Goal: Information Seeking & Learning: Learn about a topic

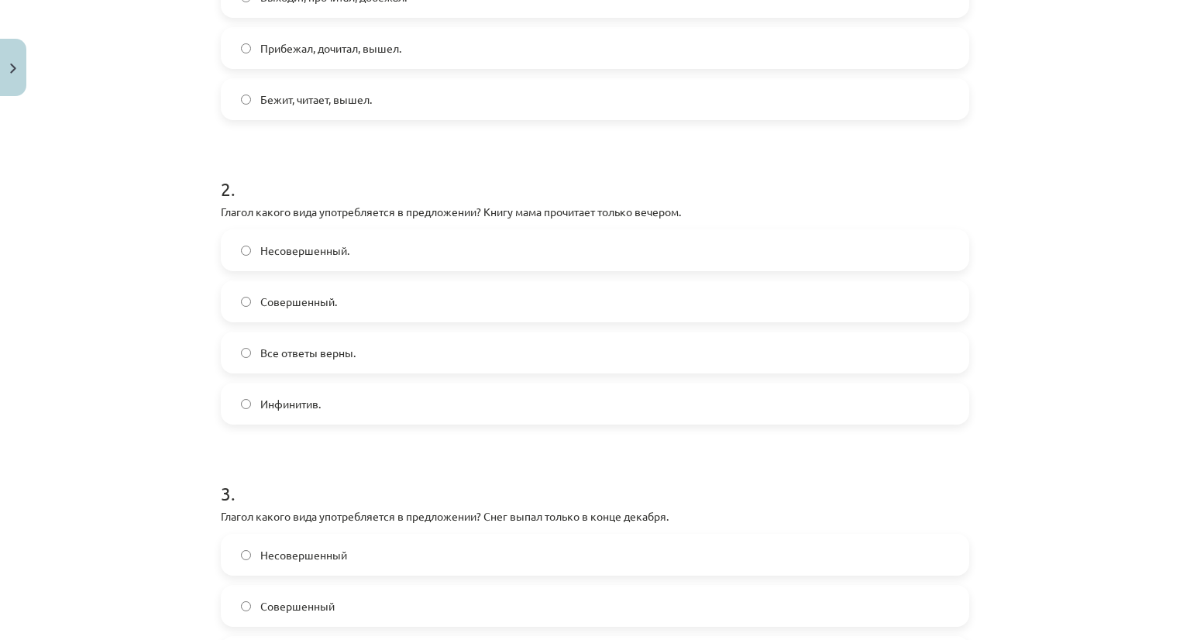
scroll to position [271, 0]
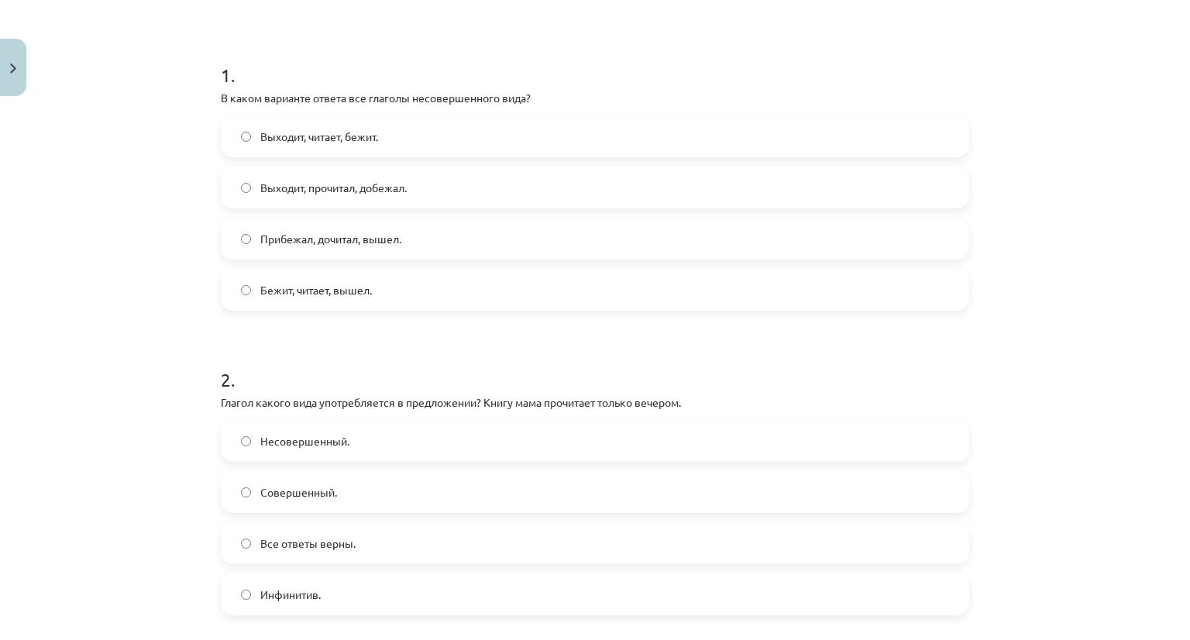
click at [316, 139] on span "Выходит, читает, бежит." at bounding box center [319, 137] width 118 height 16
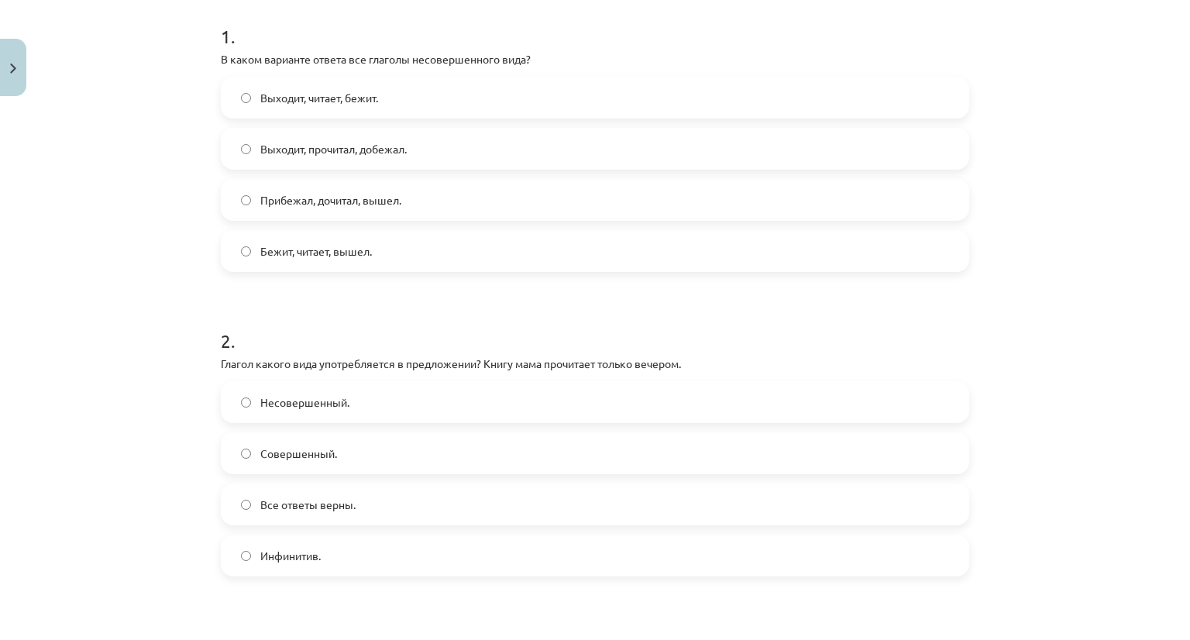
scroll to position [426, 0]
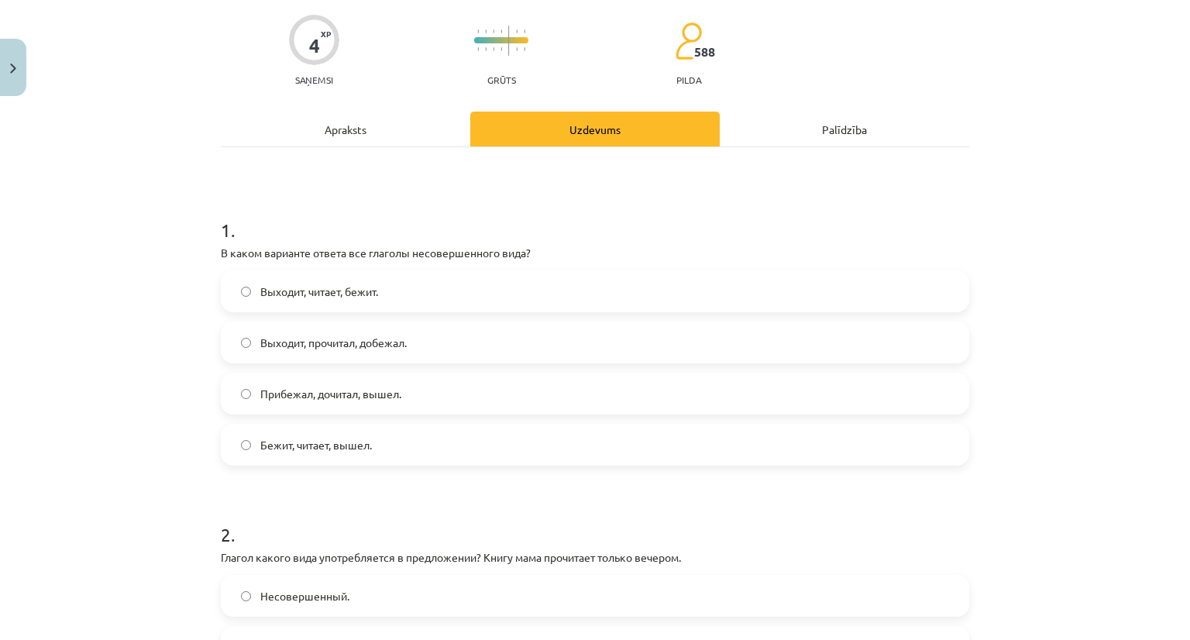
click at [356, 138] on div "Apraksts" at bounding box center [346, 129] width 250 height 35
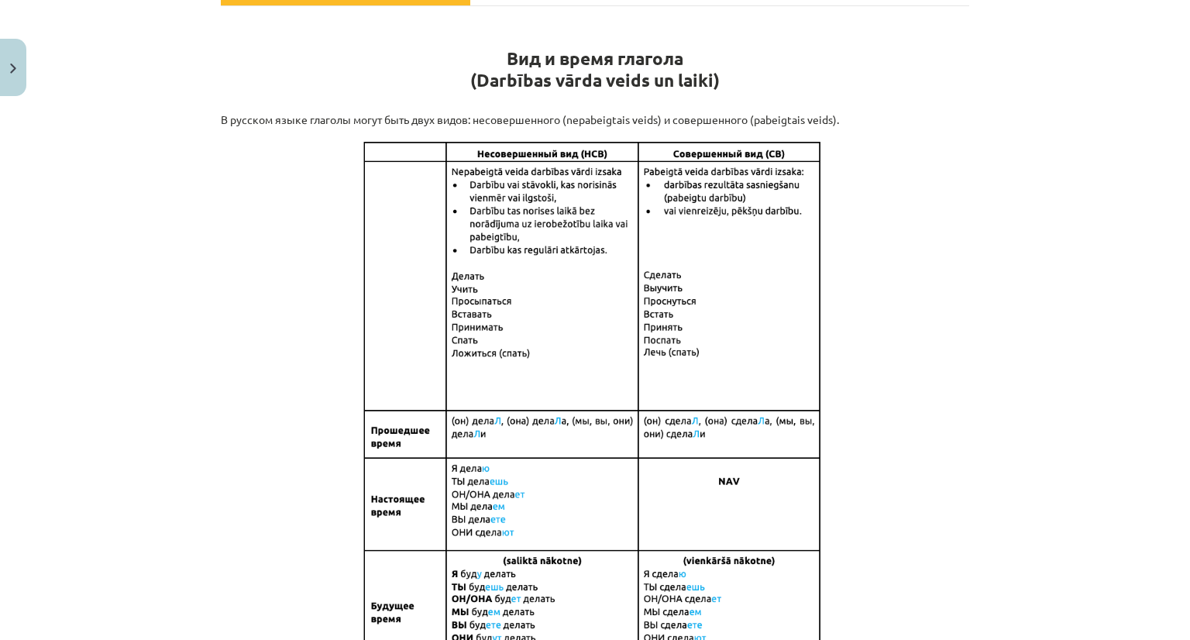
scroll to position [271, 0]
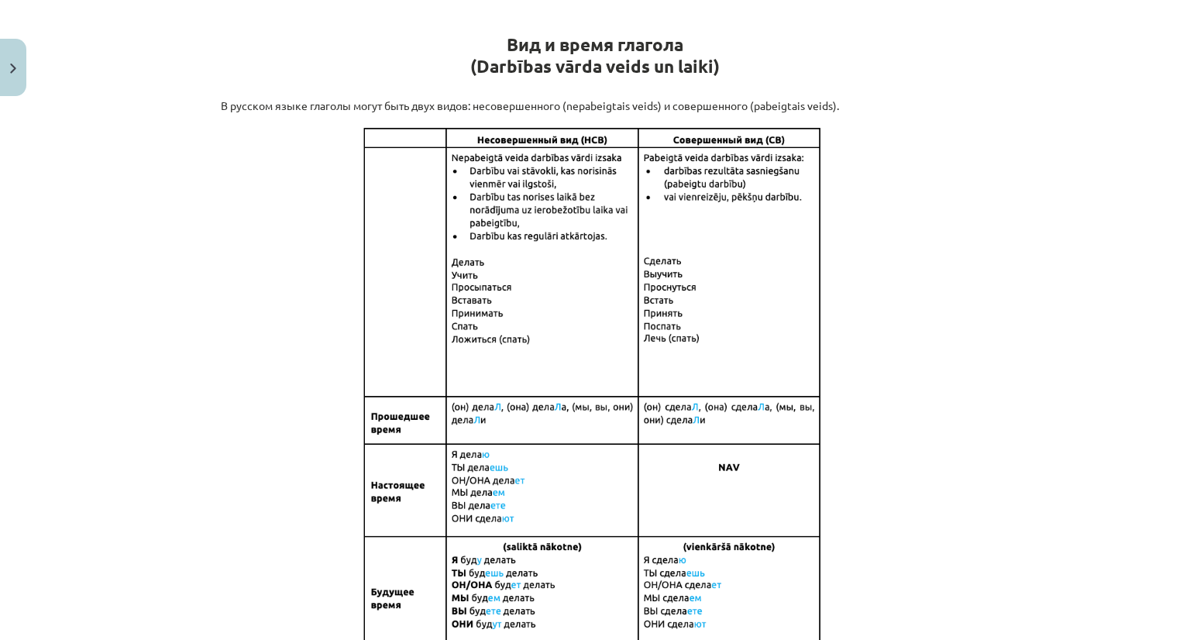
drag, startPoint x: 969, startPoint y: 301, endPoint x: 989, endPoint y: 277, distance: 31.9
click at [972, 299] on div "4 XP Saņemsi Grūts 588 pilda Apraksts Uzdevums Palīdzība Вид и время глагола (D…" at bounding box center [595, 594] width 767 height 1524
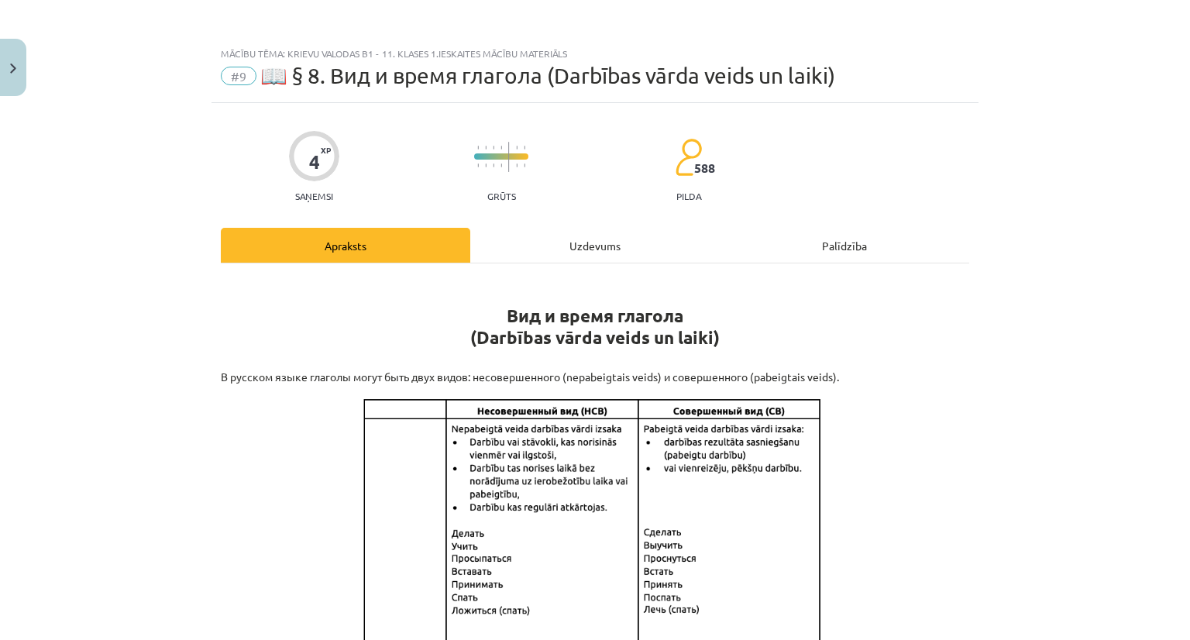
scroll to position [0, 0]
click at [569, 248] on div "Uzdevums" at bounding box center [595, 245] width 250 height 35
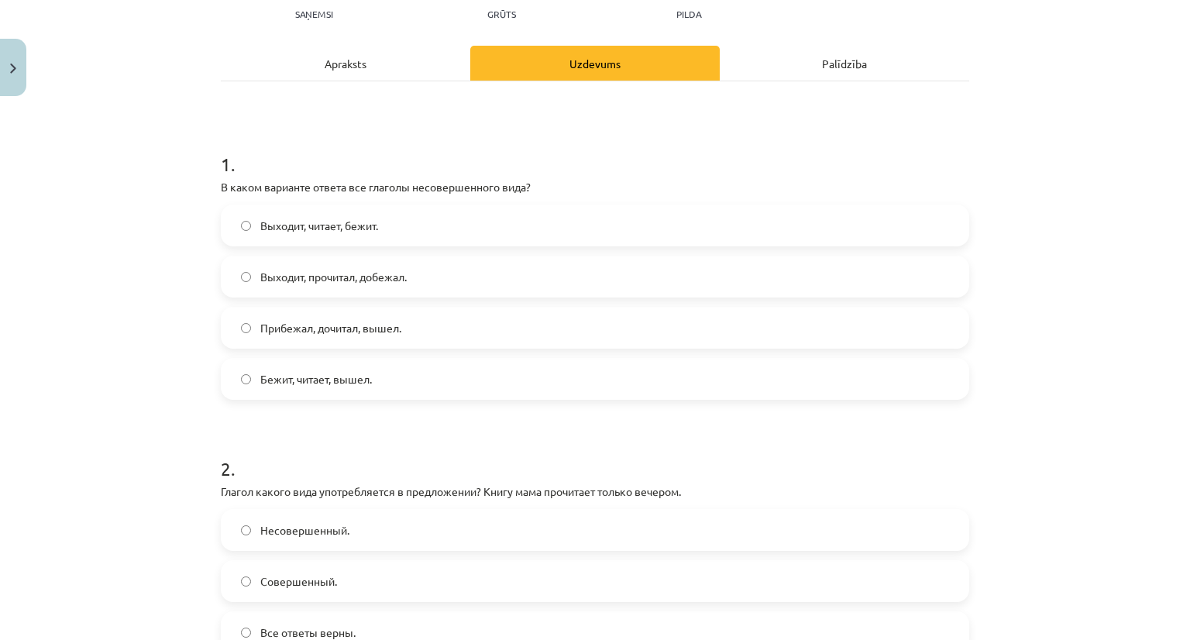
scroll to position [116, 0]
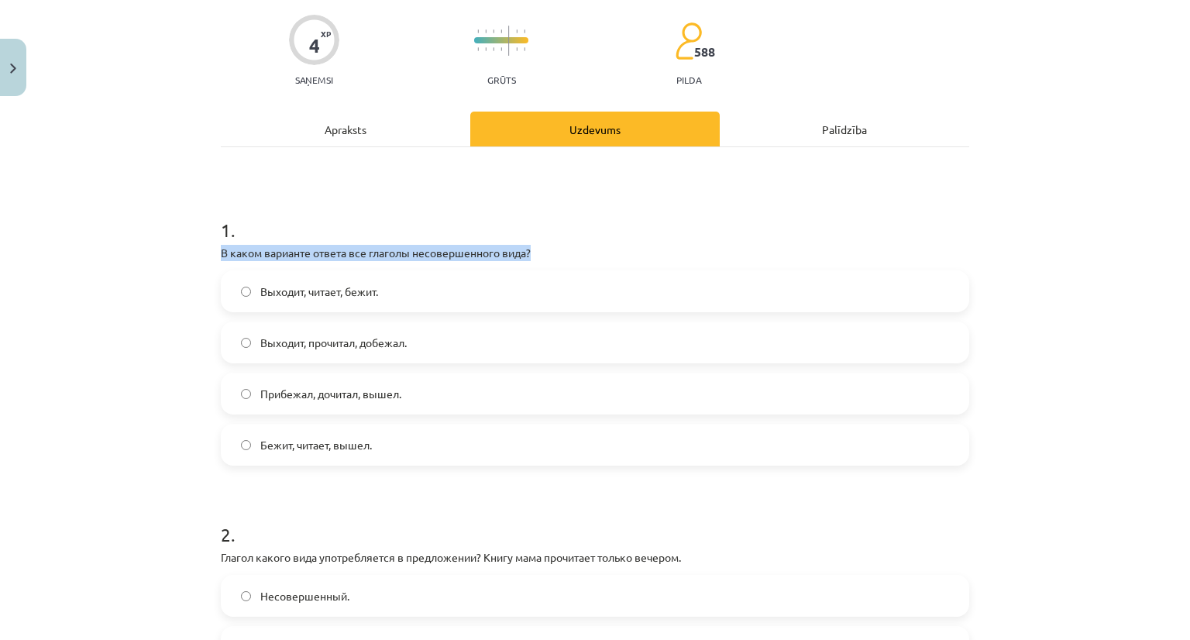
drag, startPoint x: 211, startPoint y: 254, endPoint x: 625, endPoint y: 256, distance: 414.6
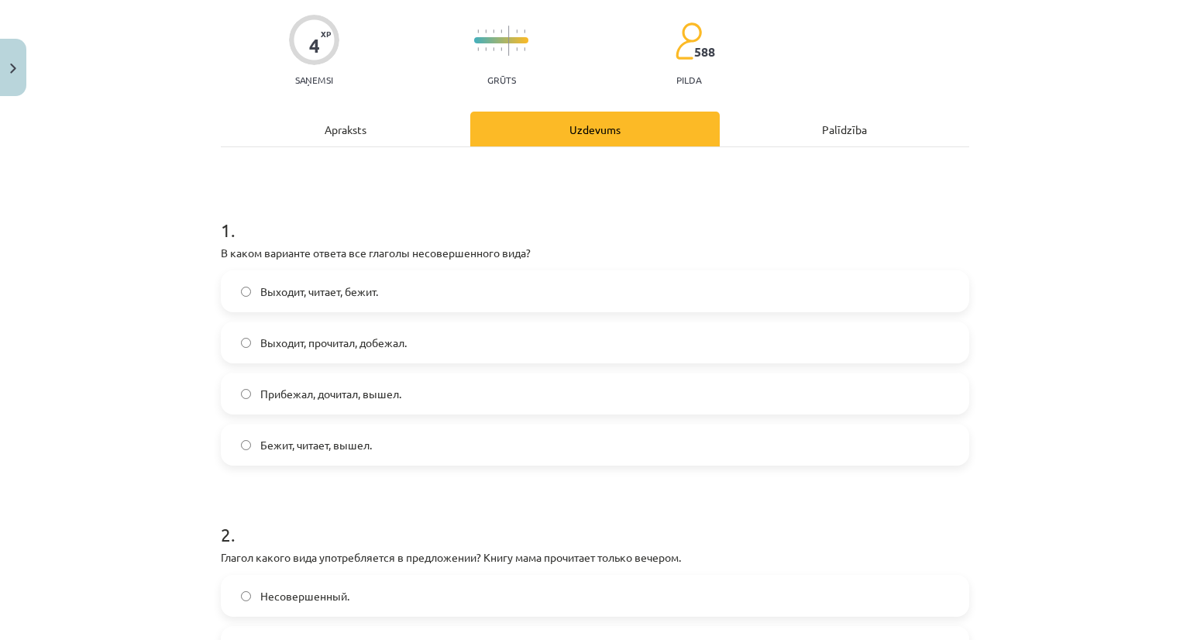
click at [585, 239] on h1 "1 ." at bounding box center [595, 216] width 749 height 48
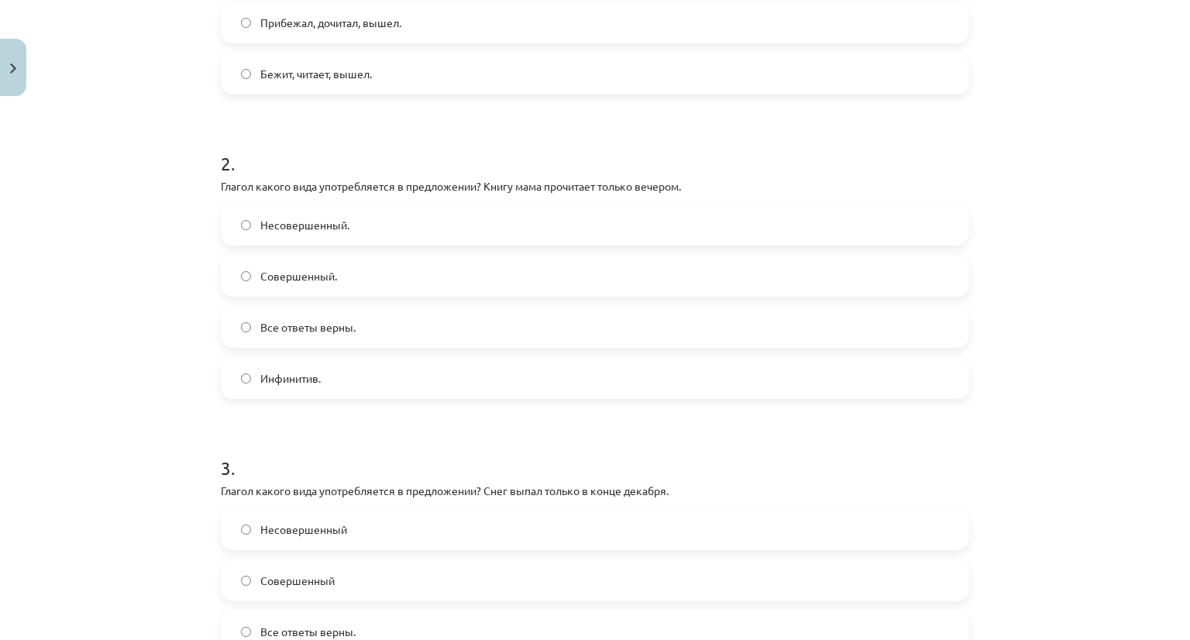
scroll to position [426, 0]
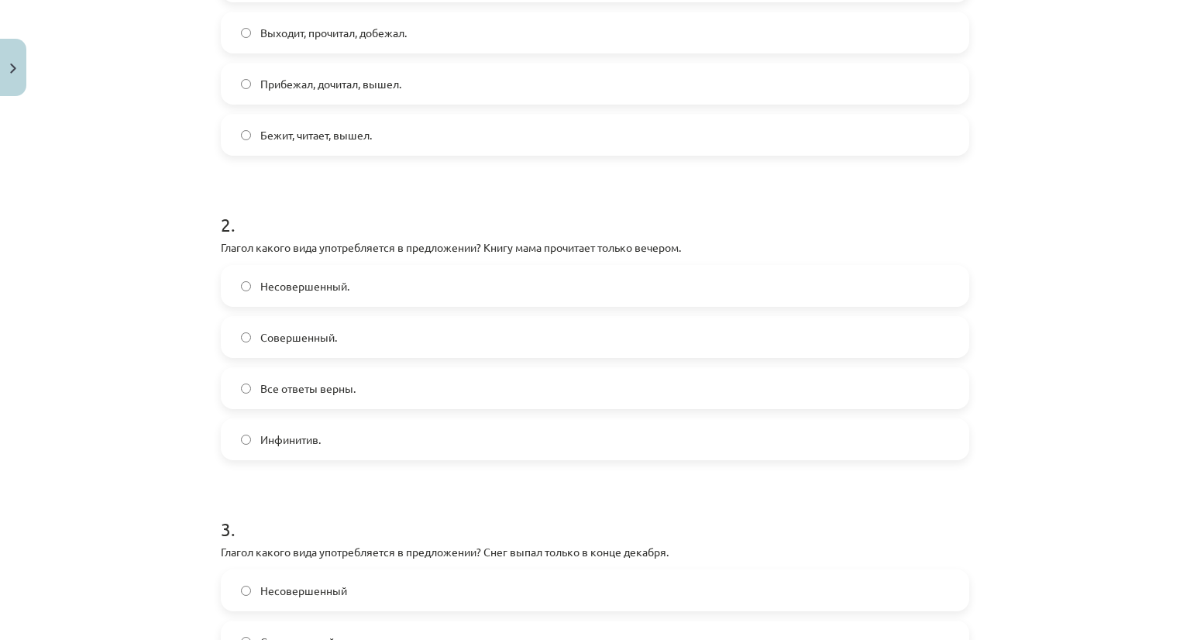
click at [377, 329] on label "Совершенный." at bounding box center [594, 337] width 745 height 39
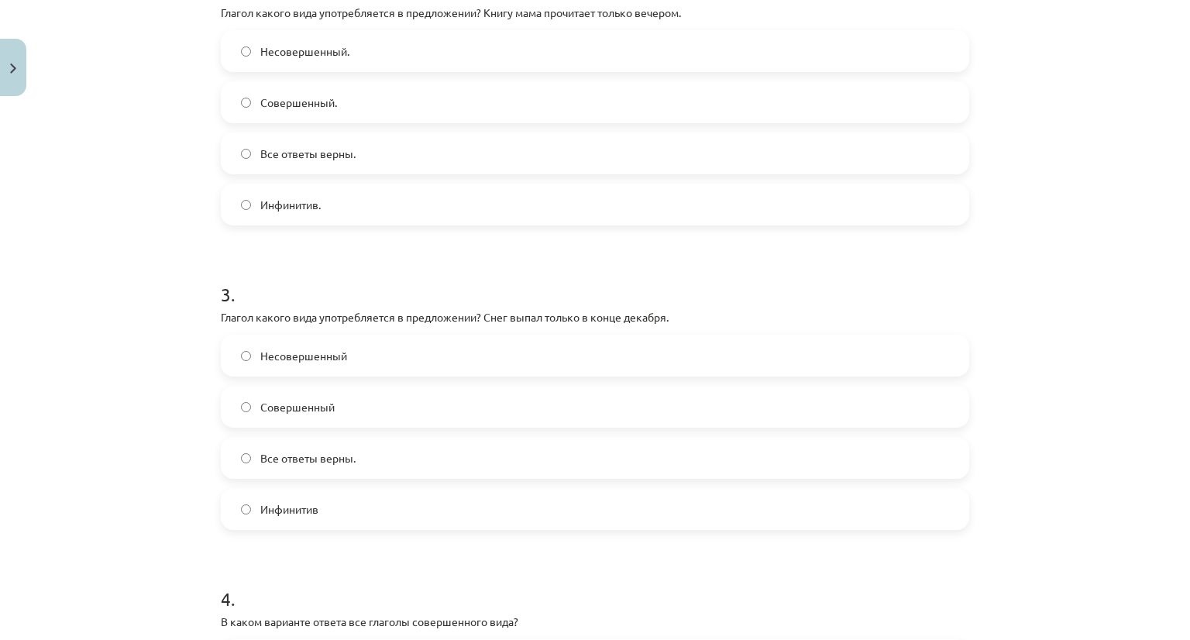
scroll to position [736, 0]
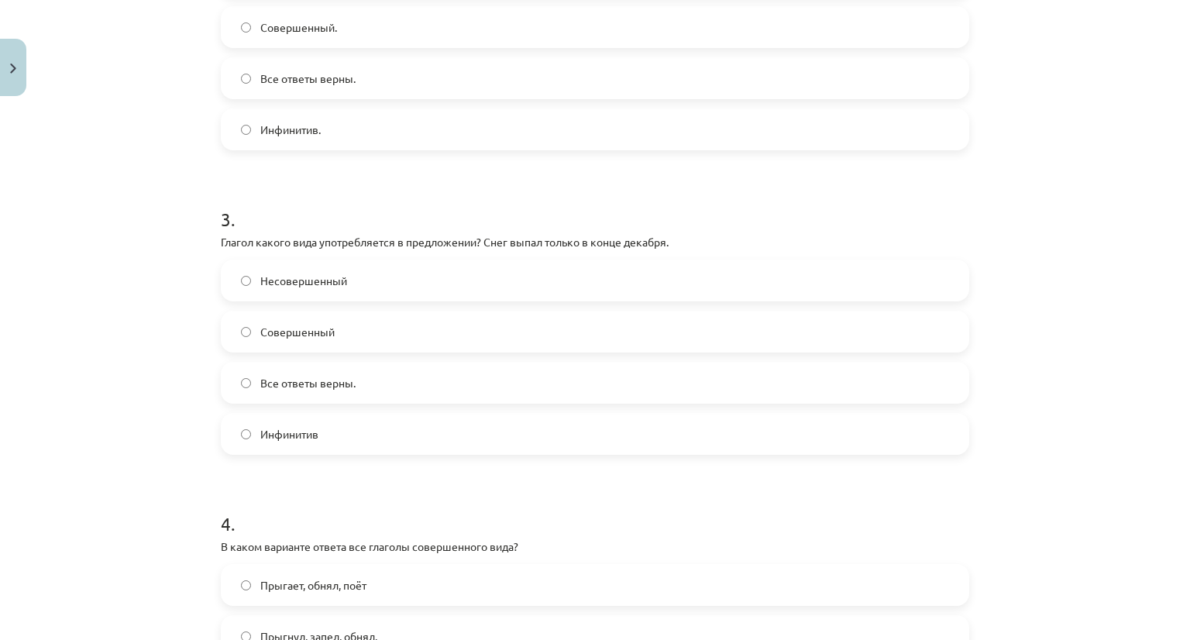
click at [341, 321] on label "Совершенный" at bounding box center [594, 331] width 745 height 39
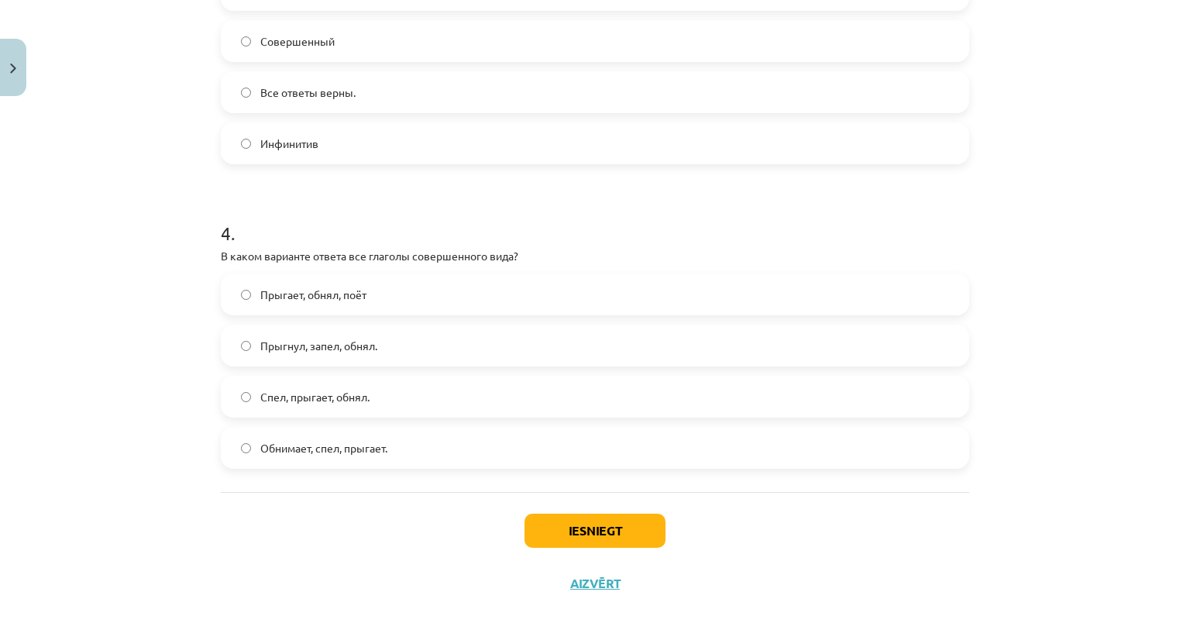
scroll to position [1035, 0]
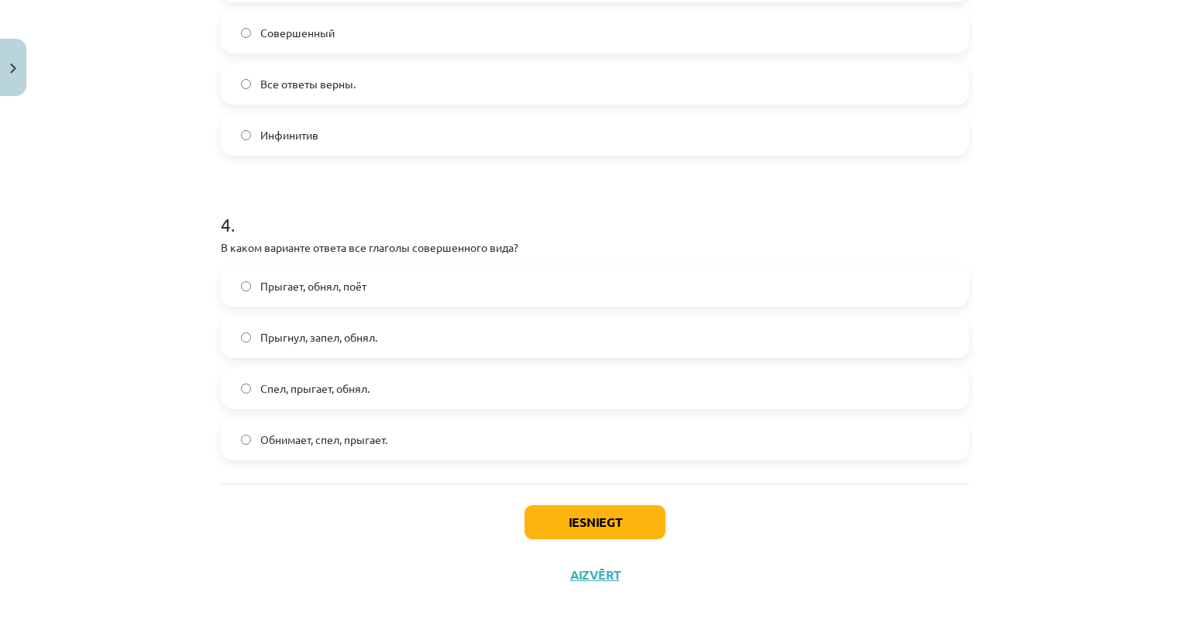
click at [405, 338] on label "Прыгнул, запел, обнял." at bounding box center [594, 337] width 745 height 39
click at [553, 506] on button "Iesniegt" at bounding box center [595, 522] width 141 height 34
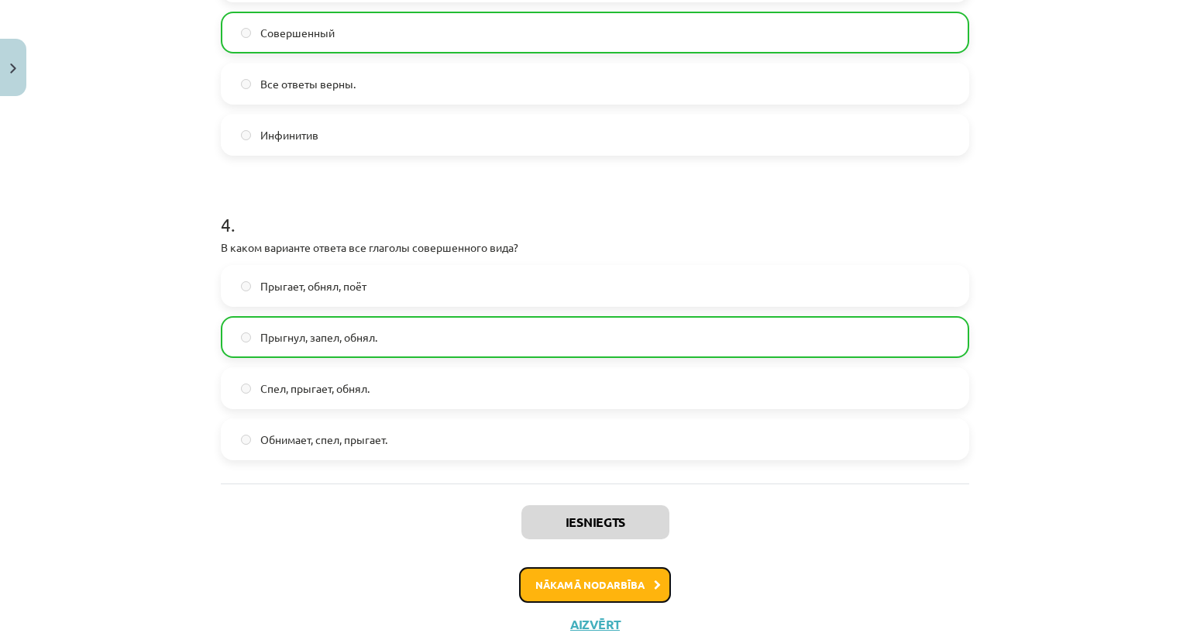
click at [554, 596] on button "Nākamā nodarbība" at bounding box center [595, 585] width 152 height 36
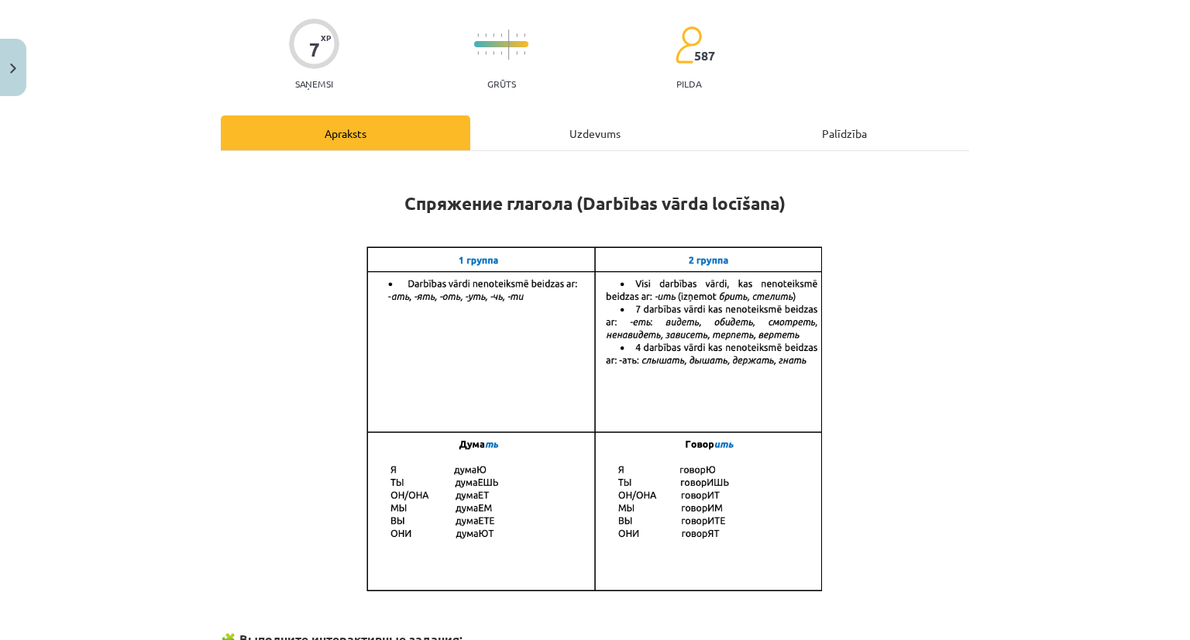
scroll to position [116, 0]
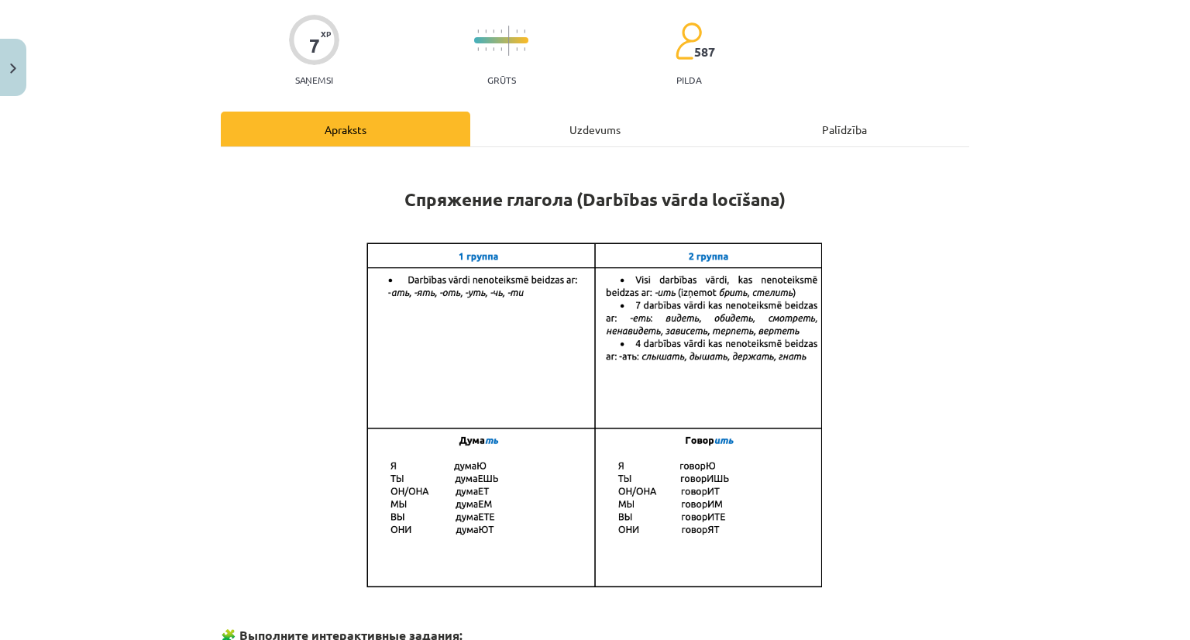
click at [593, 139] on div "Uzdevums" at bounding box center [595, 129] width 250 height 35
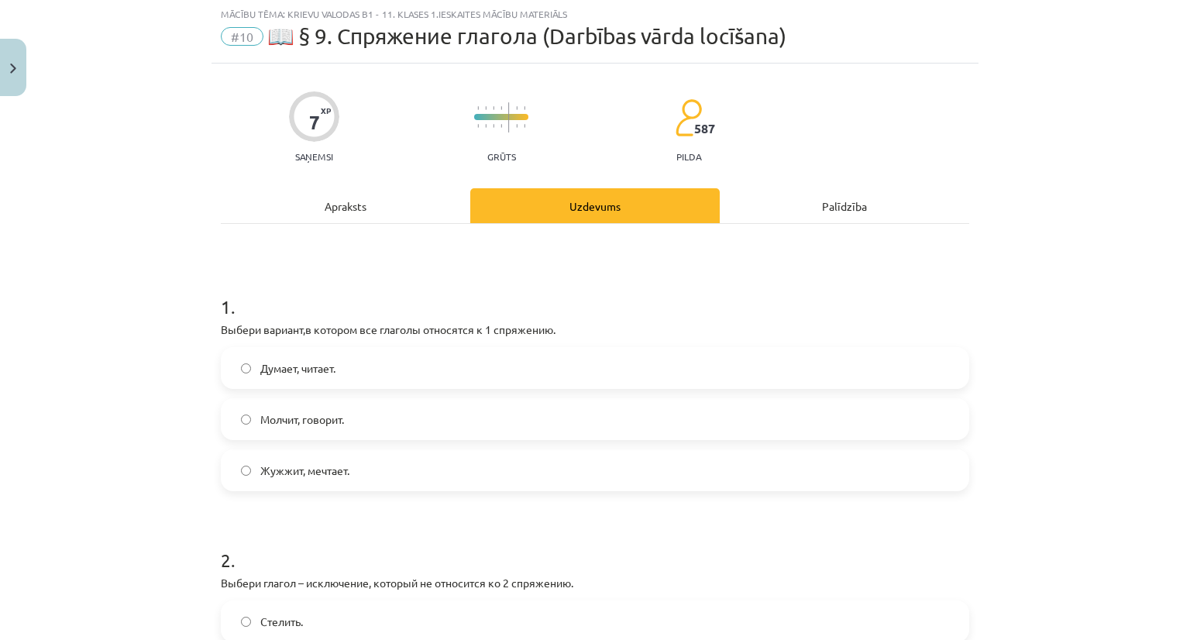
scroll to position [39, 0]
drag, startPoint x: 353, startPoint y: 224, endPoint x: 357, endPoint y: 205, distance: 19.0
click at [360, 200] on div "Apraksts" at bounding box center [346, 206] width 250 height 35
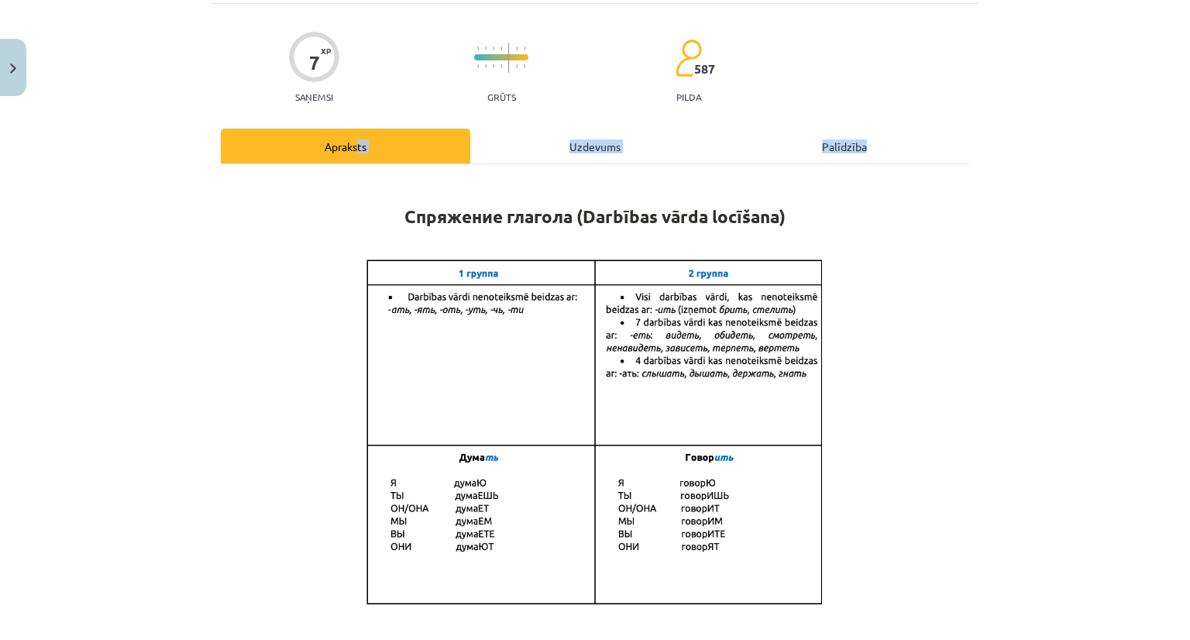
scroll to position [271, 0]
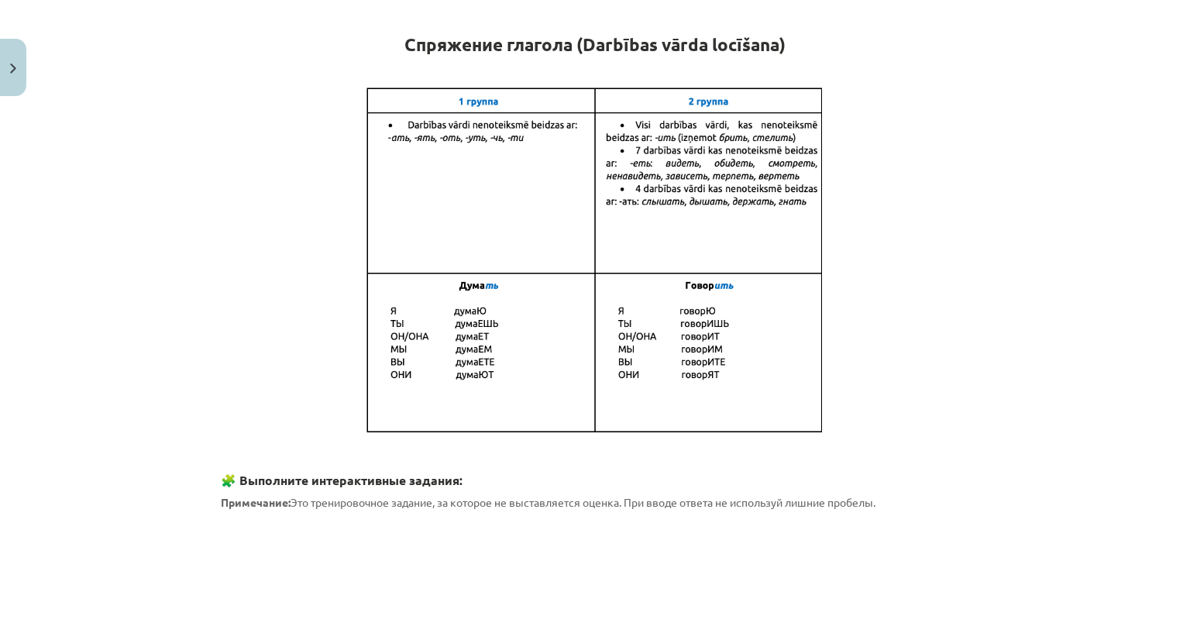
click at [221, 282] on p at bounding box center [595, 261] width 749 height 352
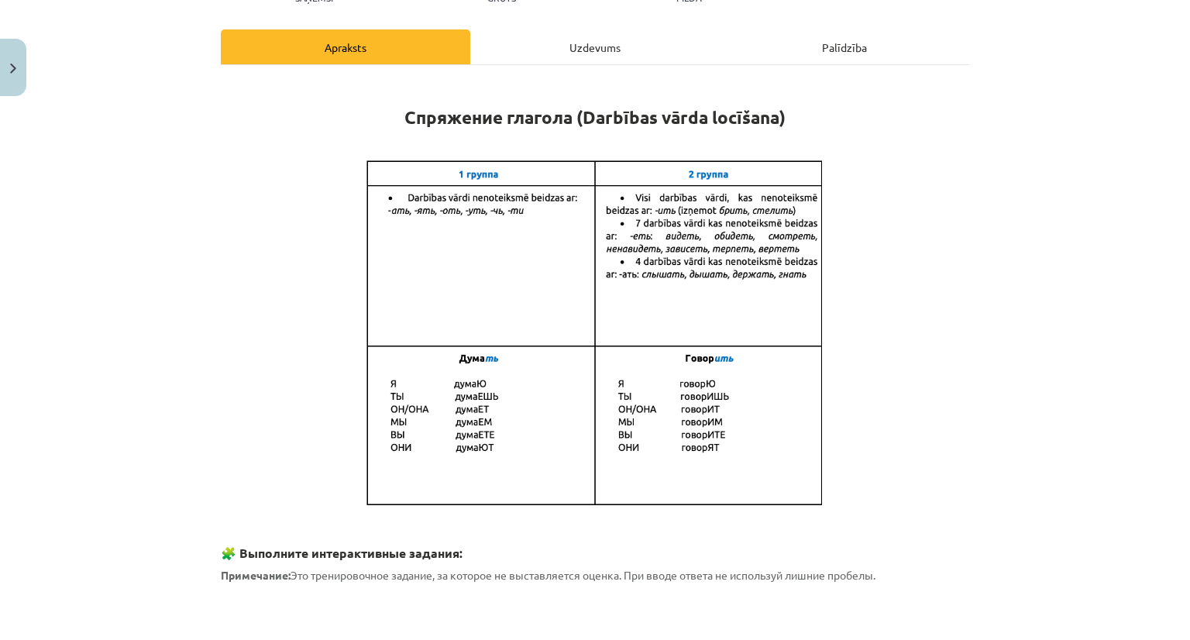
scroll to position [194, 0]
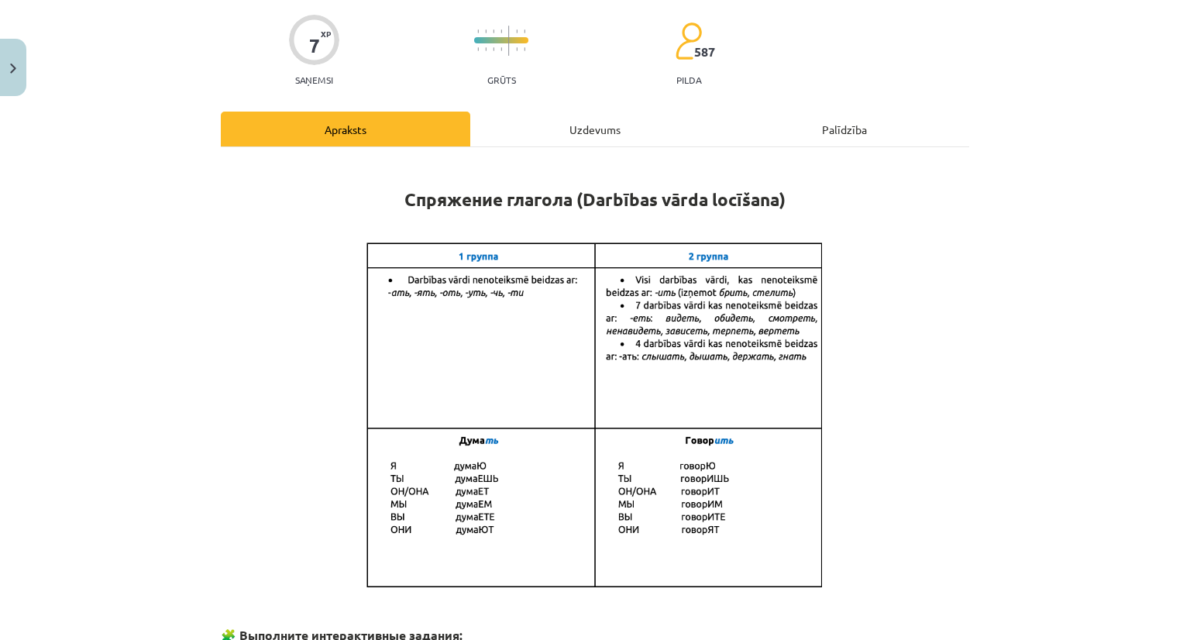
click at [561, 123] on div "Uzdevums" at bounding box center [595, 129] width 250 height 35
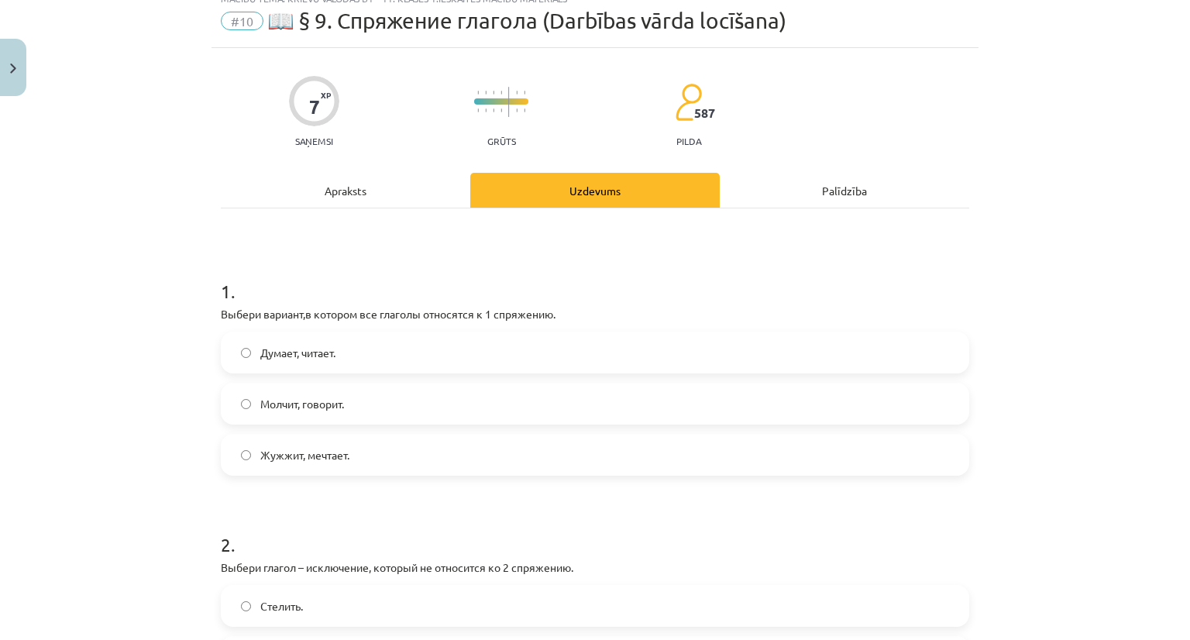
scroll to position [39, 0]
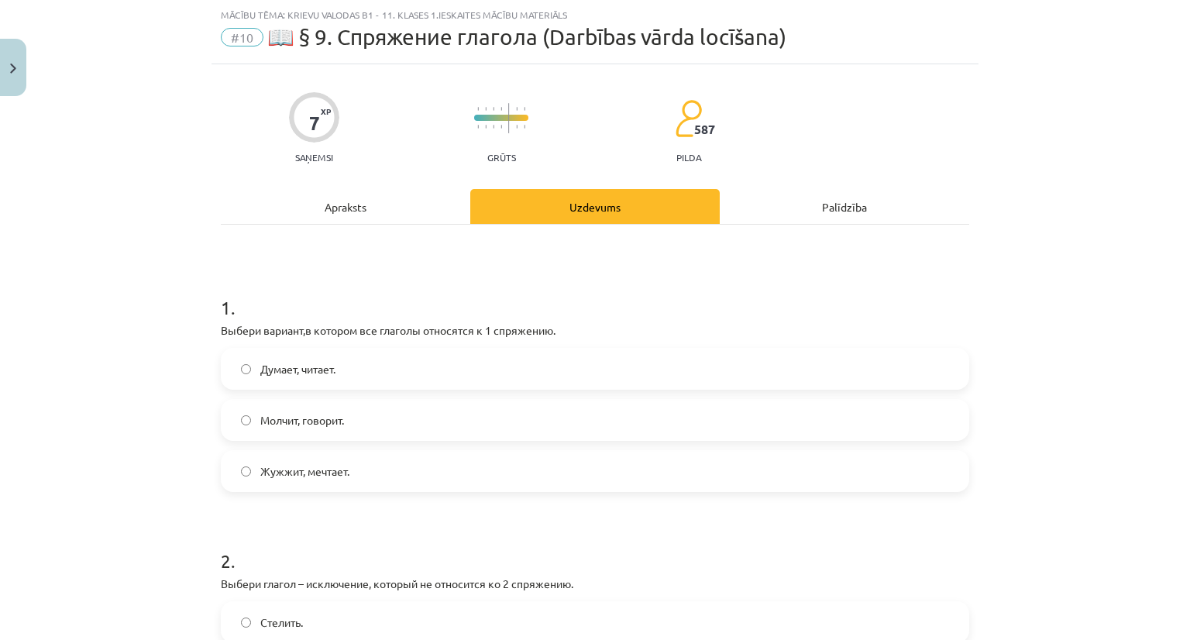
click at [422, 212] on div "Apraksts" at bounding box center [346, 206] width 250 height 35
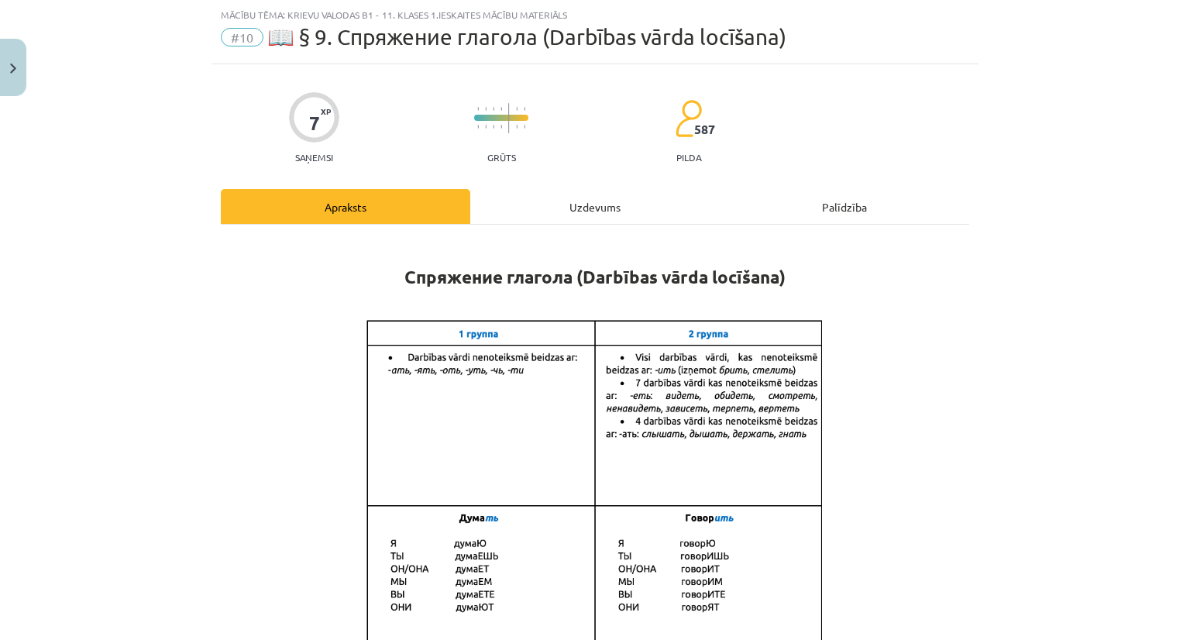
click at [570, 191] on div "Uzdevums" at bounding box center [595, 206] width 250 height 35
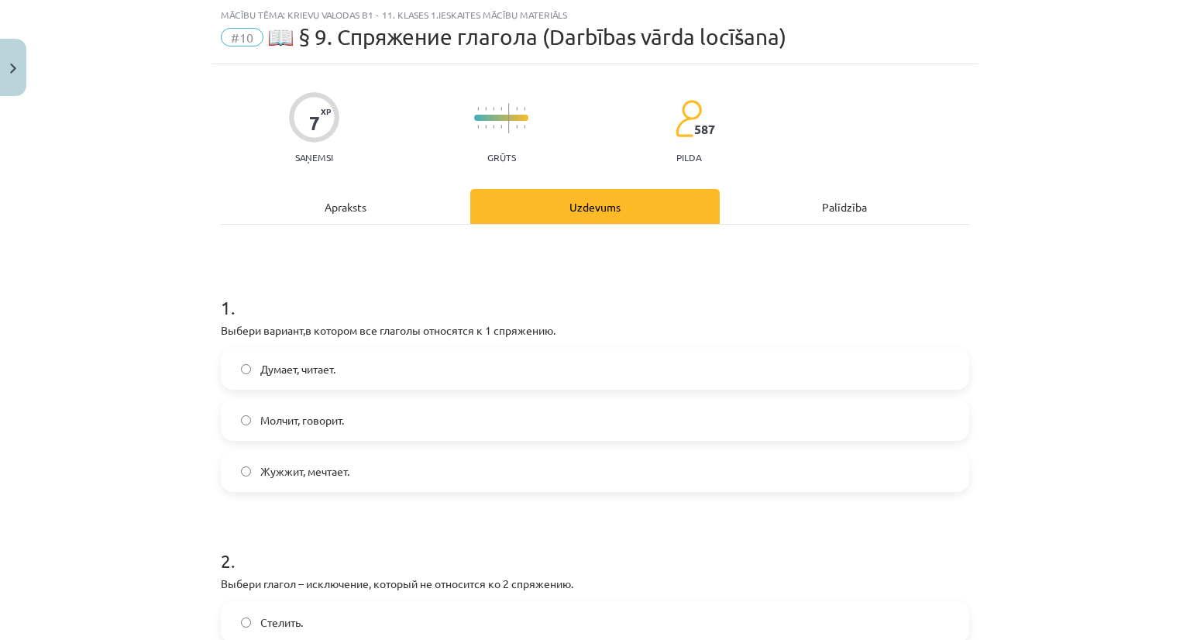
click at [436, 207] on div "Apraksts" at bounding box center [346, 206] width 250 height 35
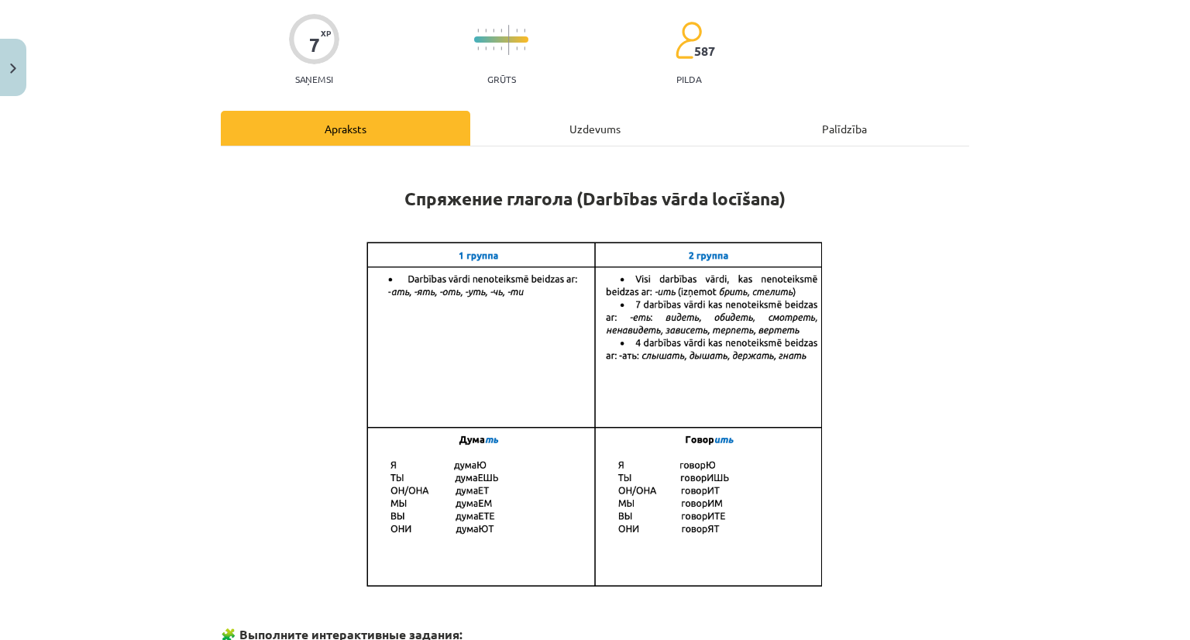
scroll to position [116, 0]
click at [545, 135] on div "Uzdevums" at bounding box center [595, 129] width 250 height 35
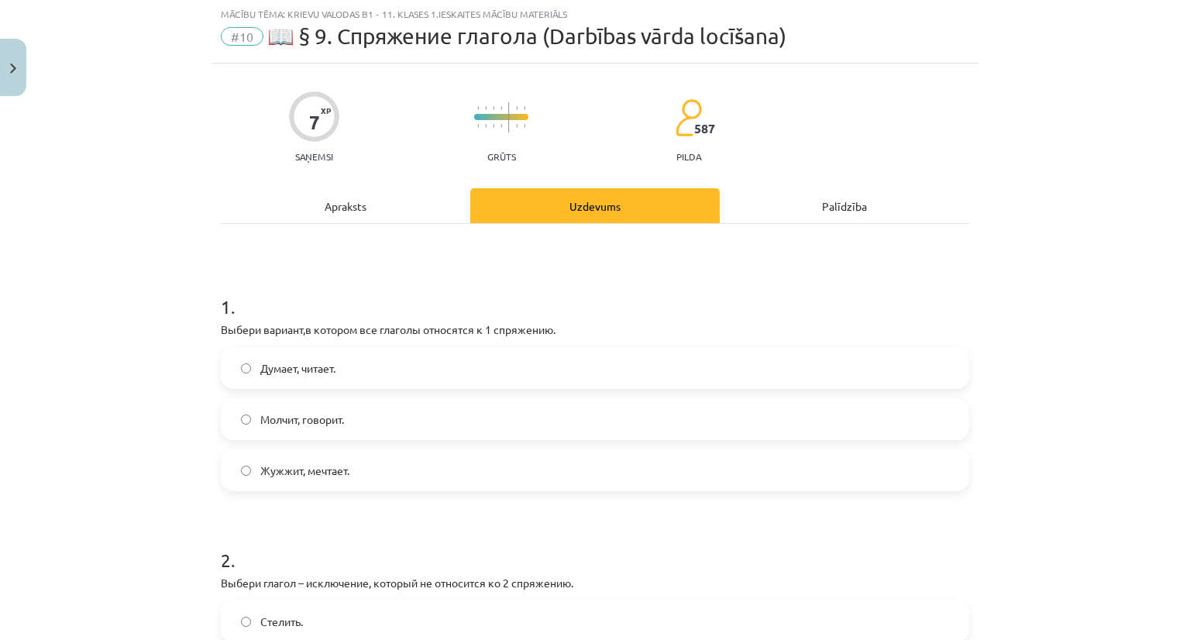
scroll to position [39, 0]
click at [367, 192] on div "Apraksts" at bounding box center [346, 206] width 250 height 35
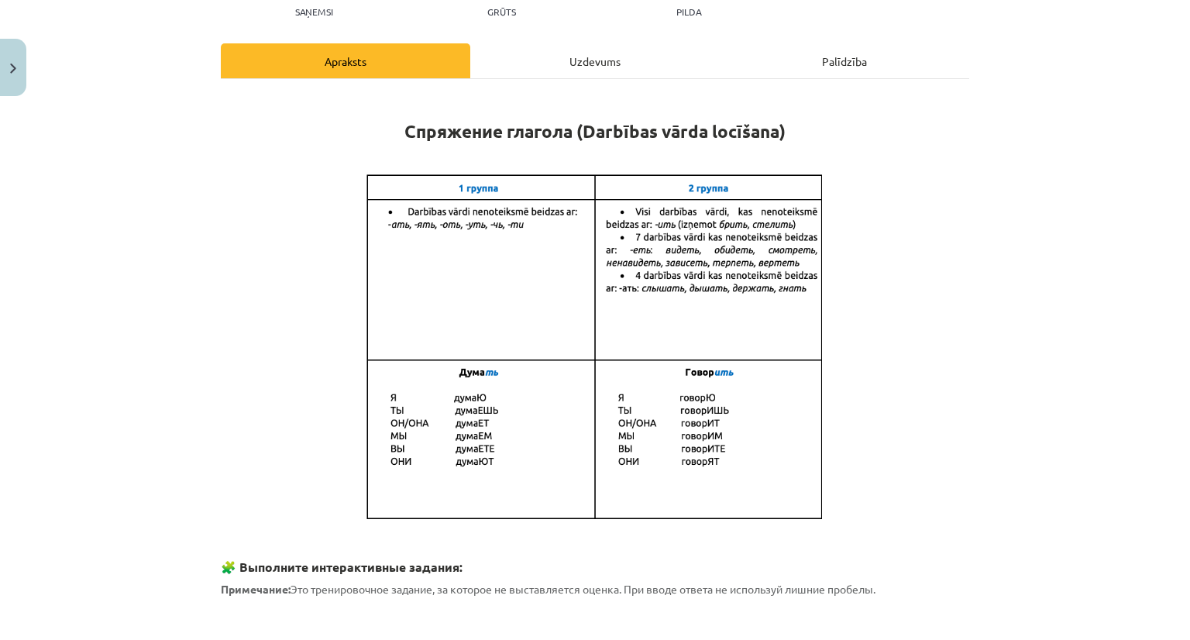
scroll to position [194, 0]
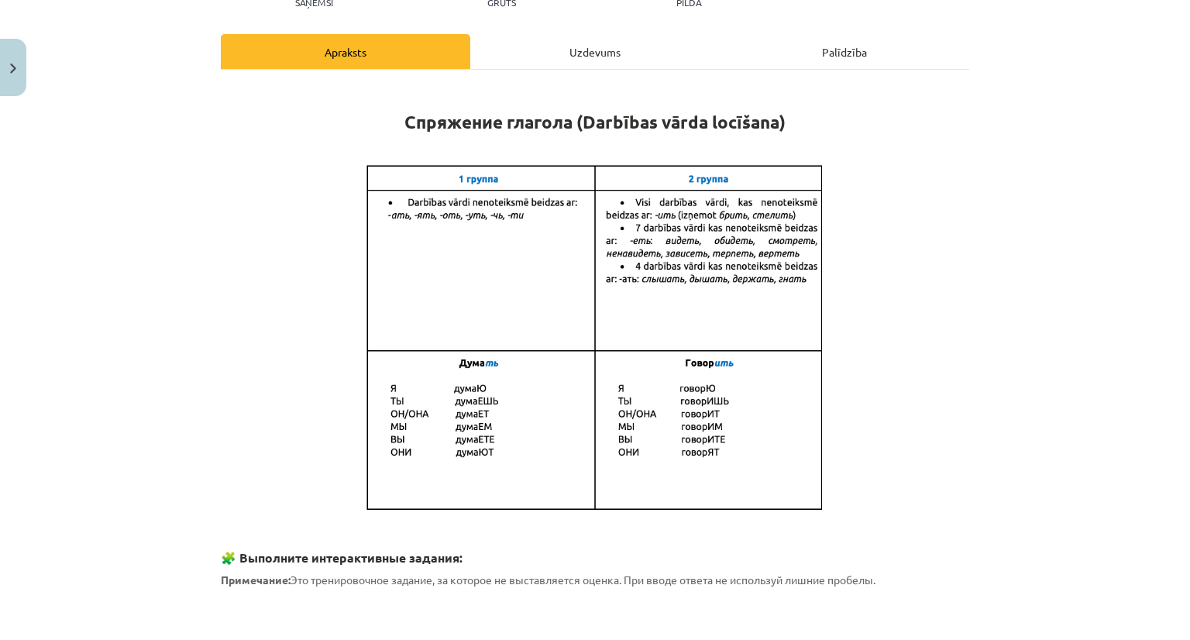
click at [560, 56] on div "Uzdevums" at bounding box center [595, 51] width 250 height 35
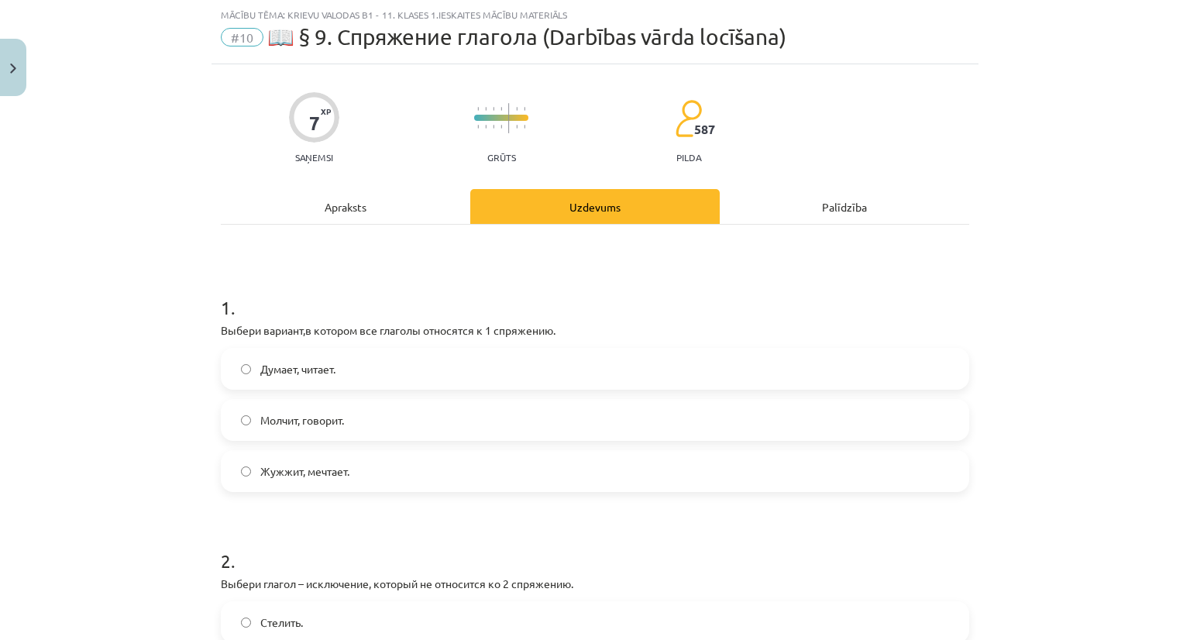
click at [369, 208] on div "Apraksts" at bounding box center [346, 206] width 250 height 35
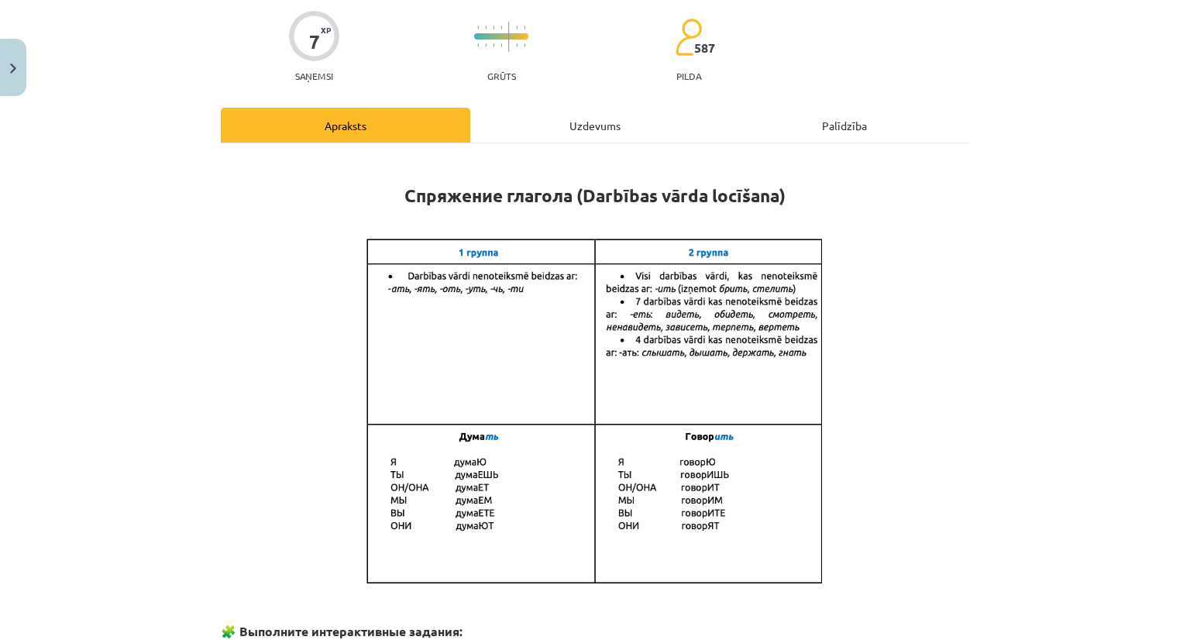
scroll to position [116, 0]
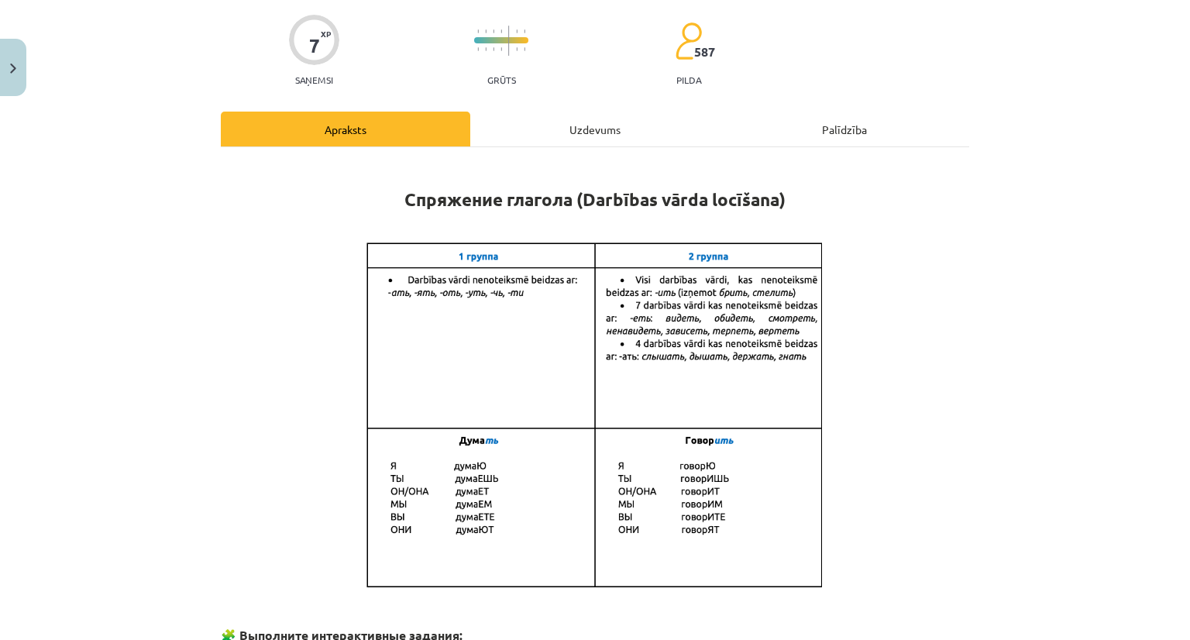
click at [567, 114] on div "Uzdevums" at bounding box center [595, 129] width 250 height 35
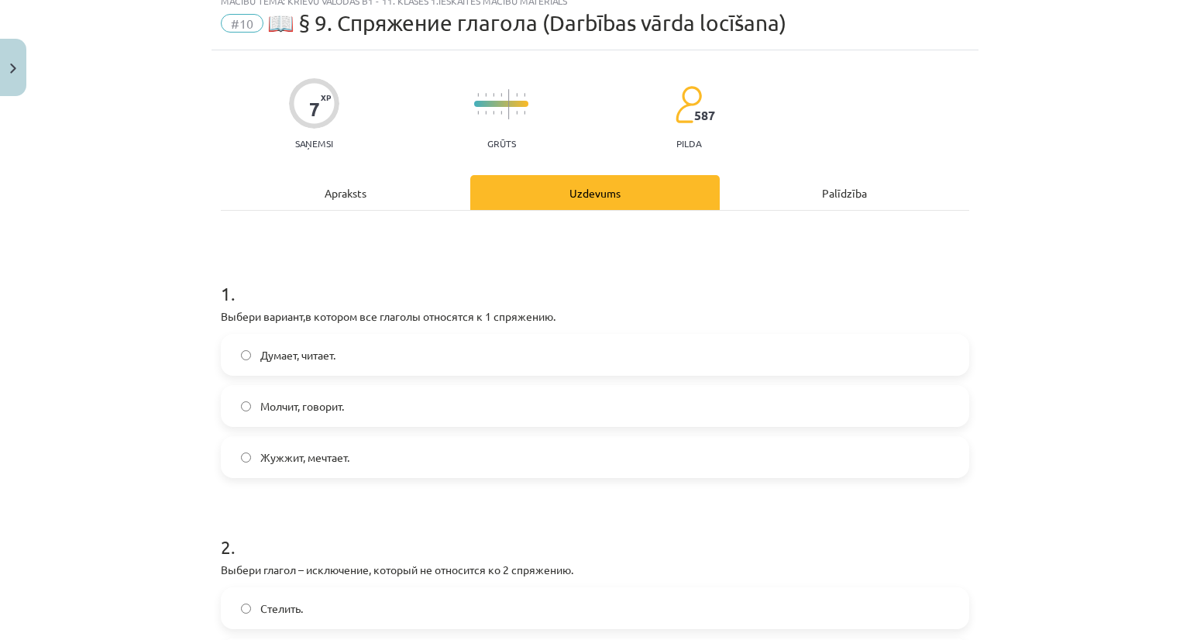
scroll to position [39, 0]
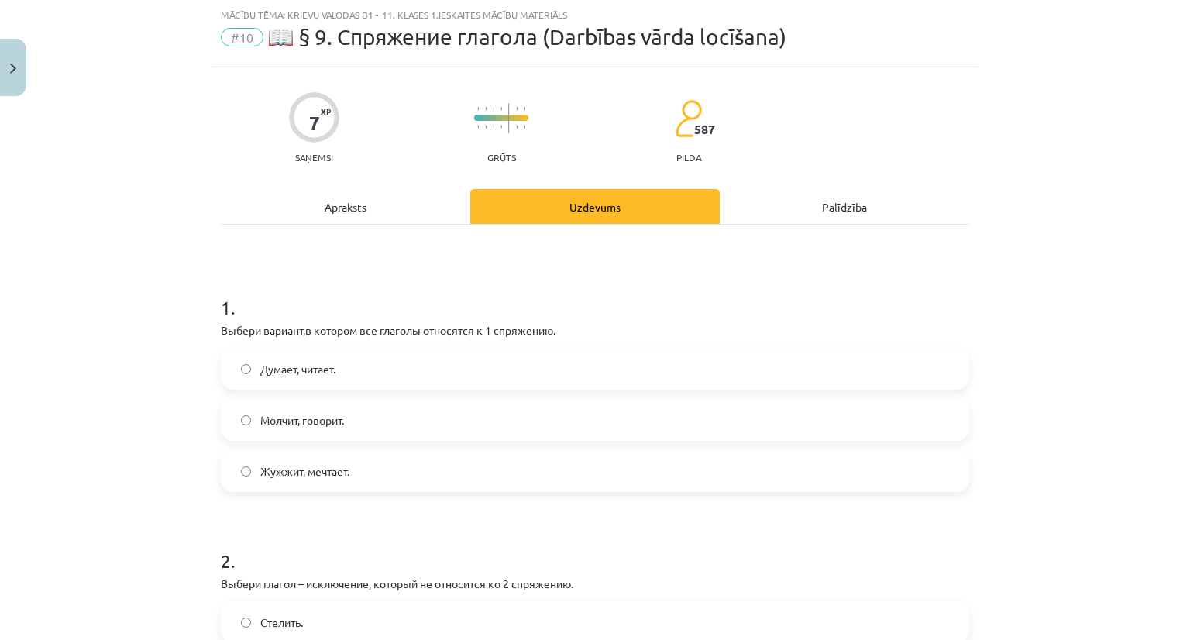
click at [398, 363] on label "Думает, читает." at bounding box center [594, 368] width 745 height 39
click at [398, 205] on div "Apraksts" at bounding box center [346, 206] width 250 height 35
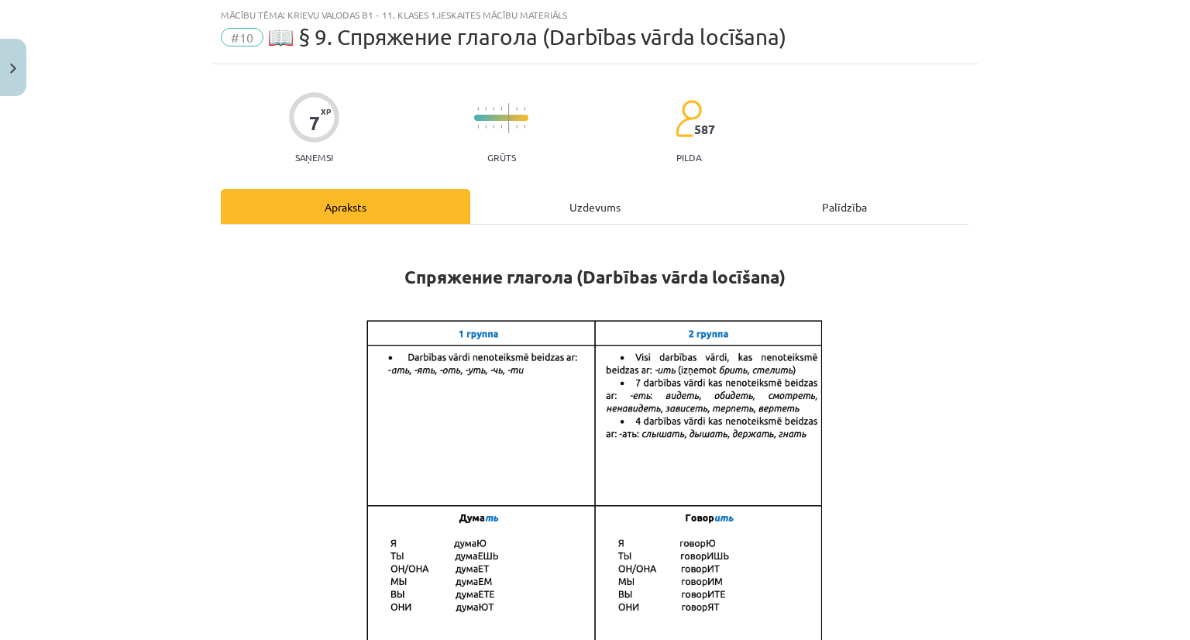
click at [525, 243] on h1 "Спряжение глагола (Darbības vārda locīšana)" at bounding box center [595, 263] width 749 height 49
click at [539, 205] on div "Uzdevums" at bounding box center [595, 206] width 250 height 35
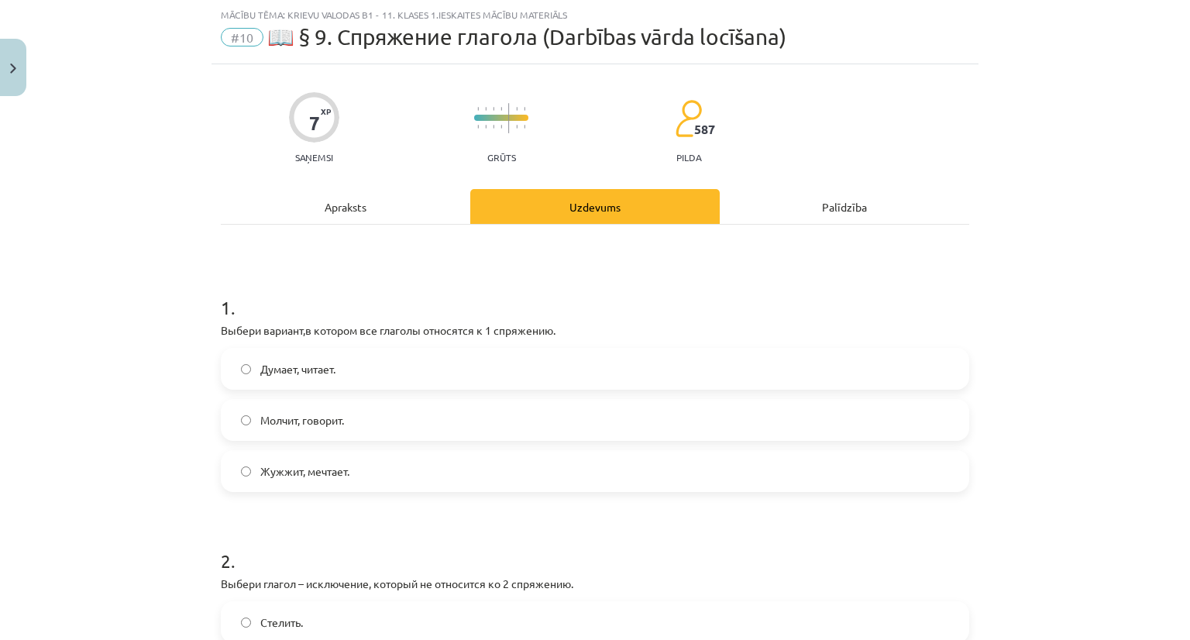
click at [363, 212] on div "Apraksts" at bounding box center [346, 206] width 250 height 35
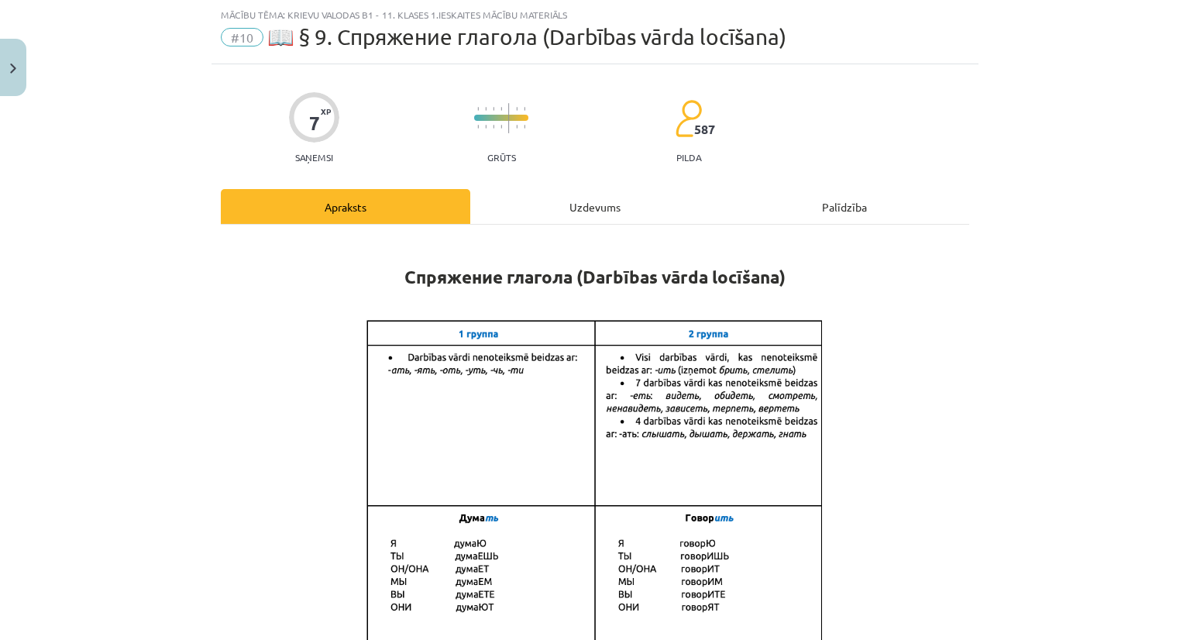
click at [525, 206] on div "Uzdevums" at bounding box center [595, 206] width 250 height 35
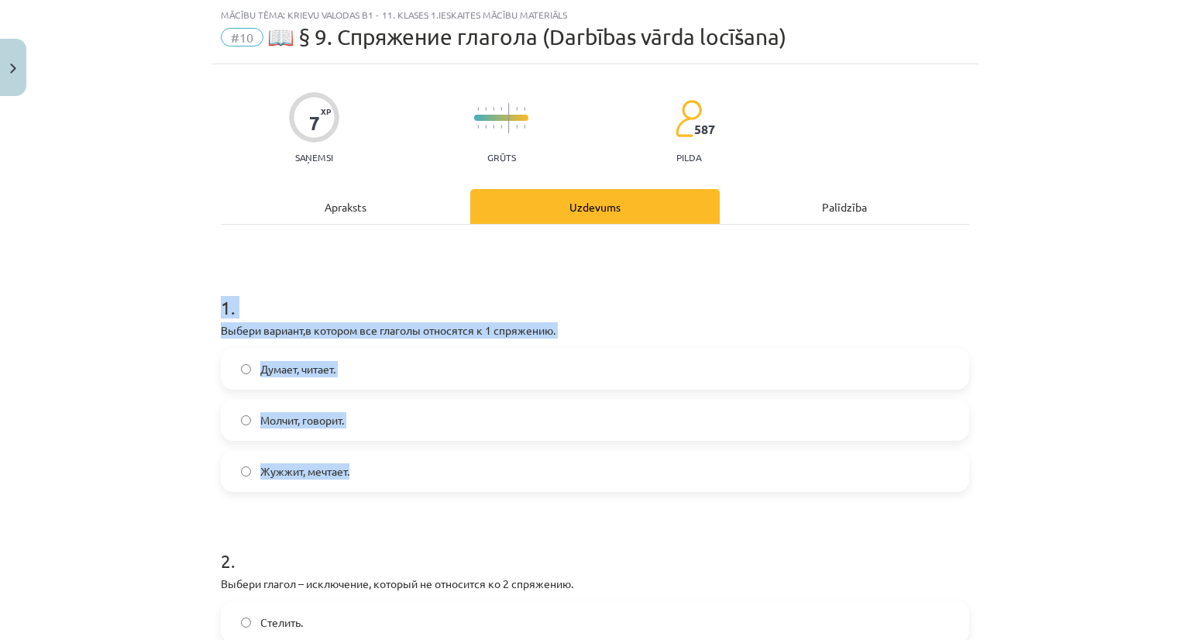
drag, startPoint x: 205, startPoint y: 315, endPoint x: 394, endPoint y: 475, distance: 247.4
click at [394, 475] on div "Mācību tēma: Krievu valodas b1 - 11. klases 1.ieskaites mācību materiāls #10 📖 …" at bounding box center [595, 320] width 1190 height 640
copy div "1 . Выбери вариант,в котором все глаголы относятся к 1 спряжению. Думает, читае…"
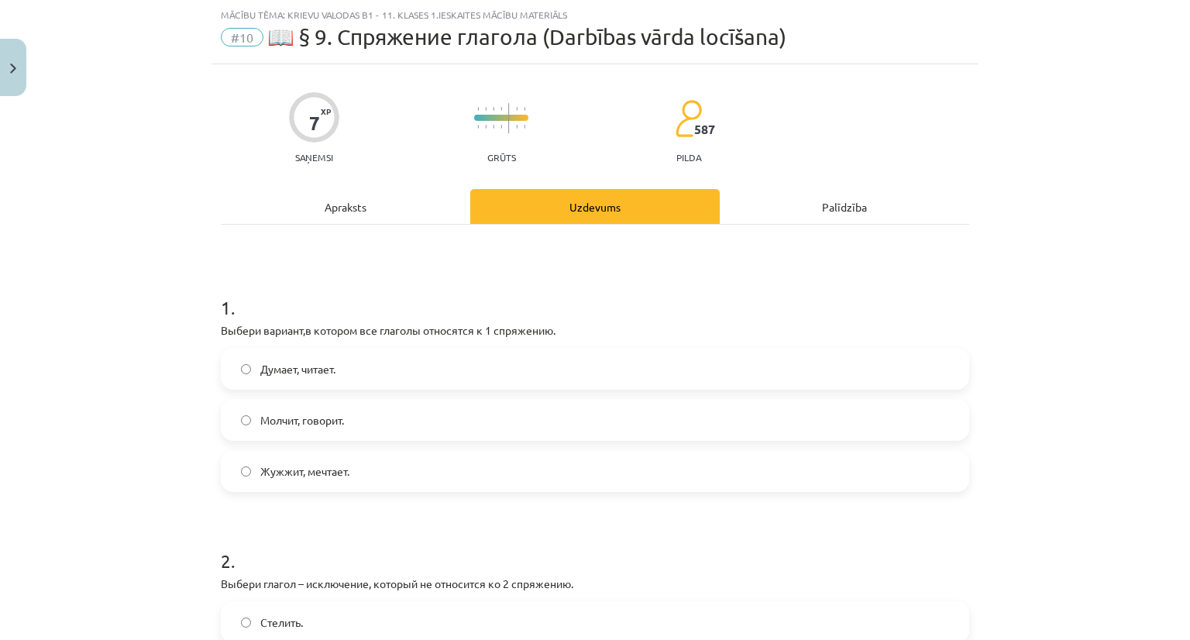
click at [355, 481] on label "Жужжит, мечтает." at bounding box center [594, 471] width 745 height 39
click at [366, 363] on label "Думает, читает." at bounding box center [594, 368] width 745 height 39
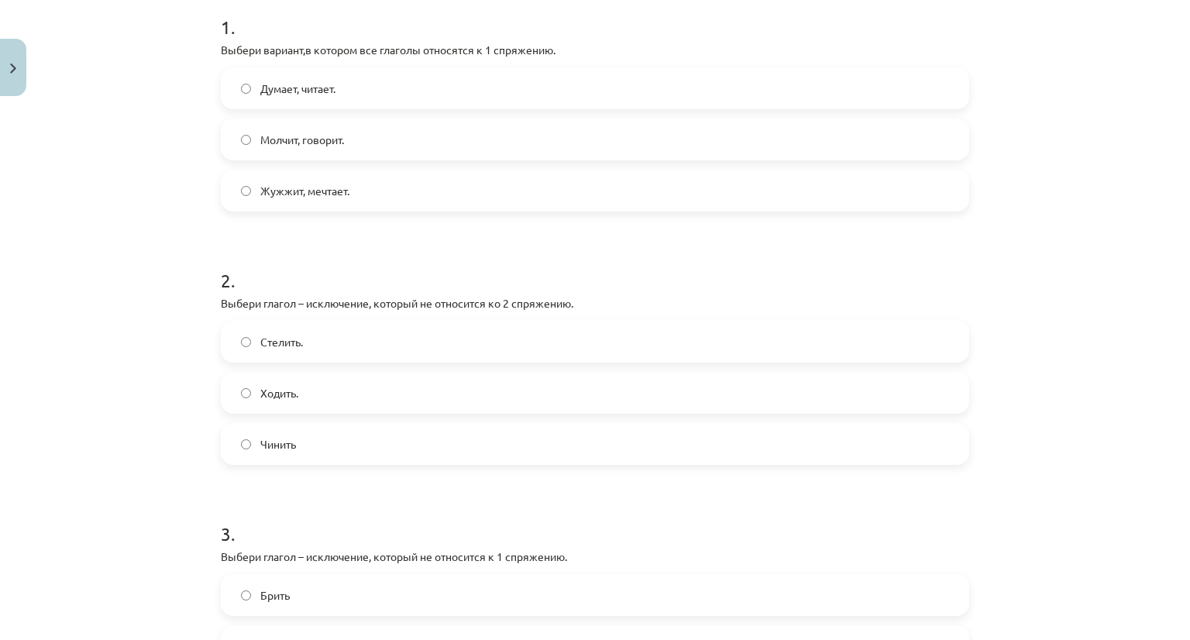
scroll to position [349, 0]
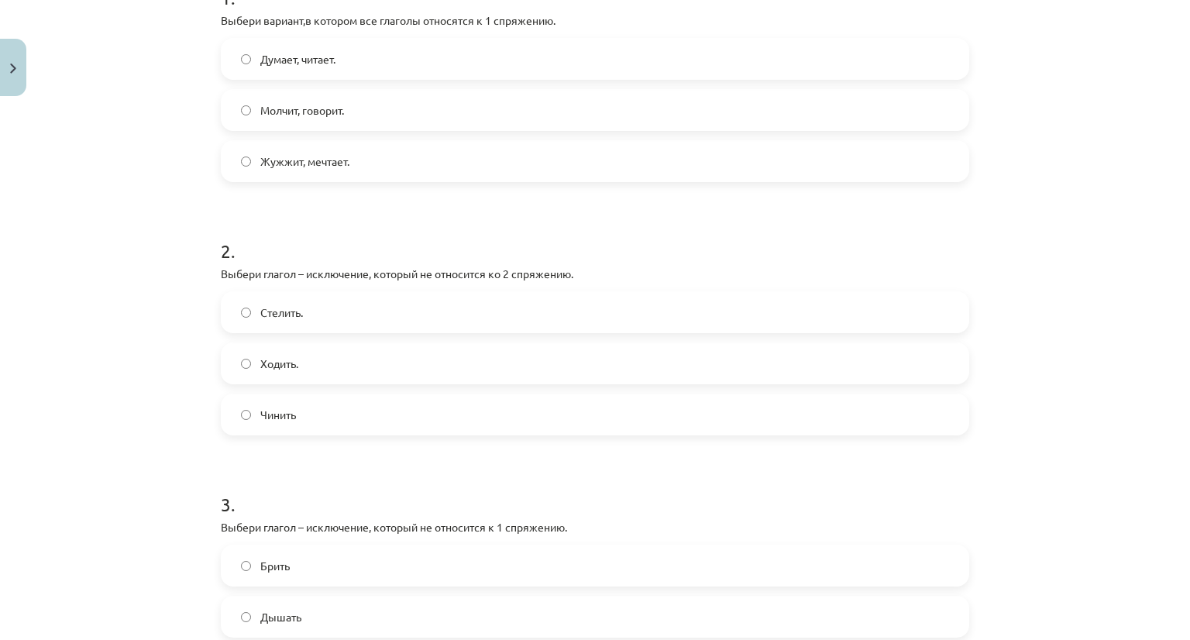
click at [332, 298] on label "Стелить." at bounding box center [594, 312] width 745 height 39
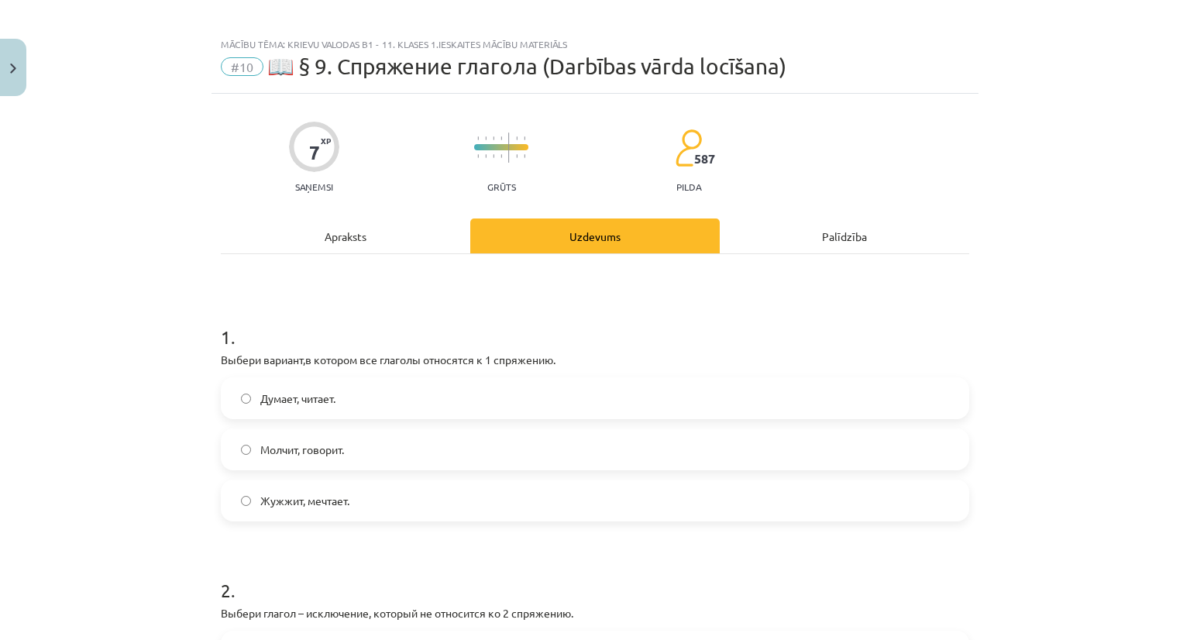
scroll to position [0, 0]
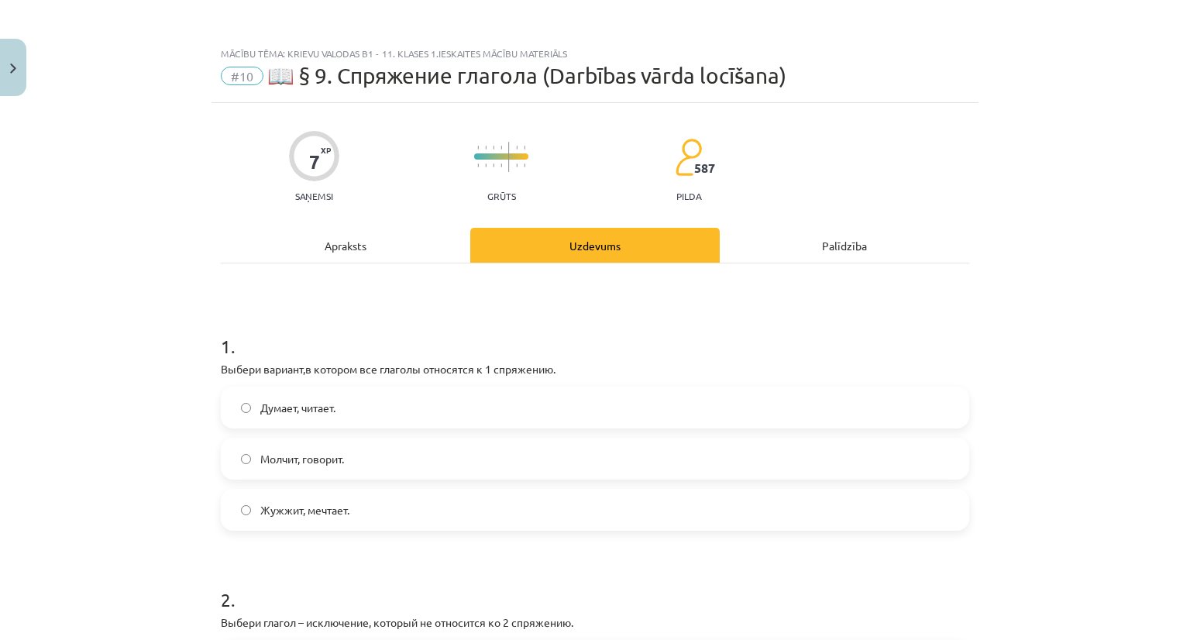
click at [330, 235] on div "Apraksts" at bounding box center [346, 245] width 250 height 35
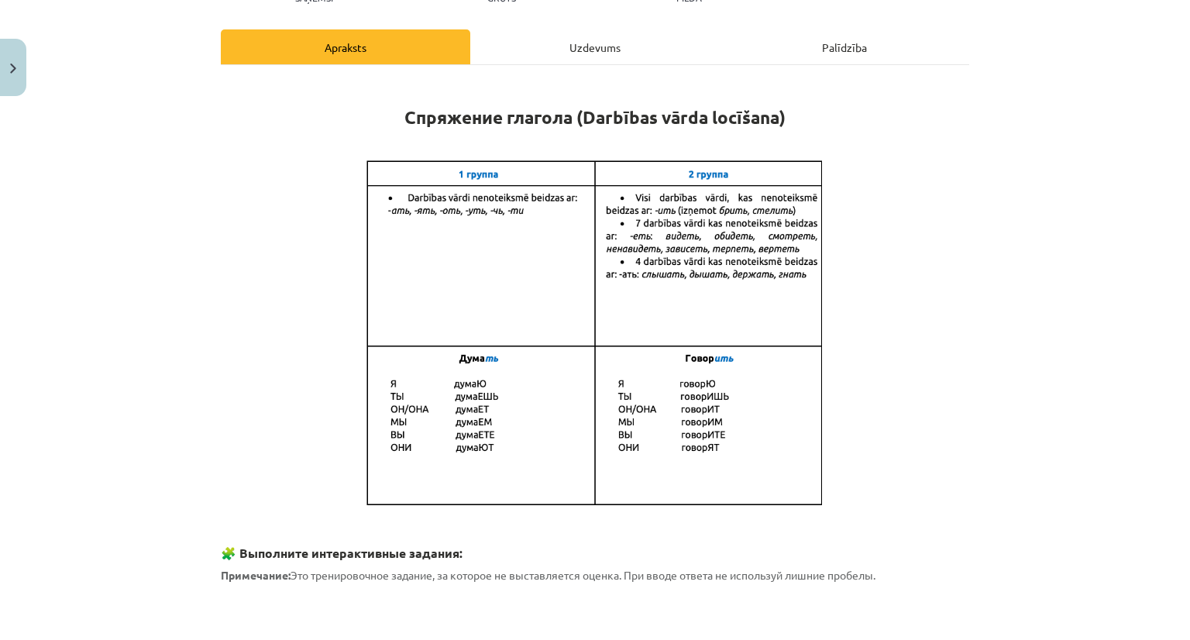
scroll to position [194, 0]
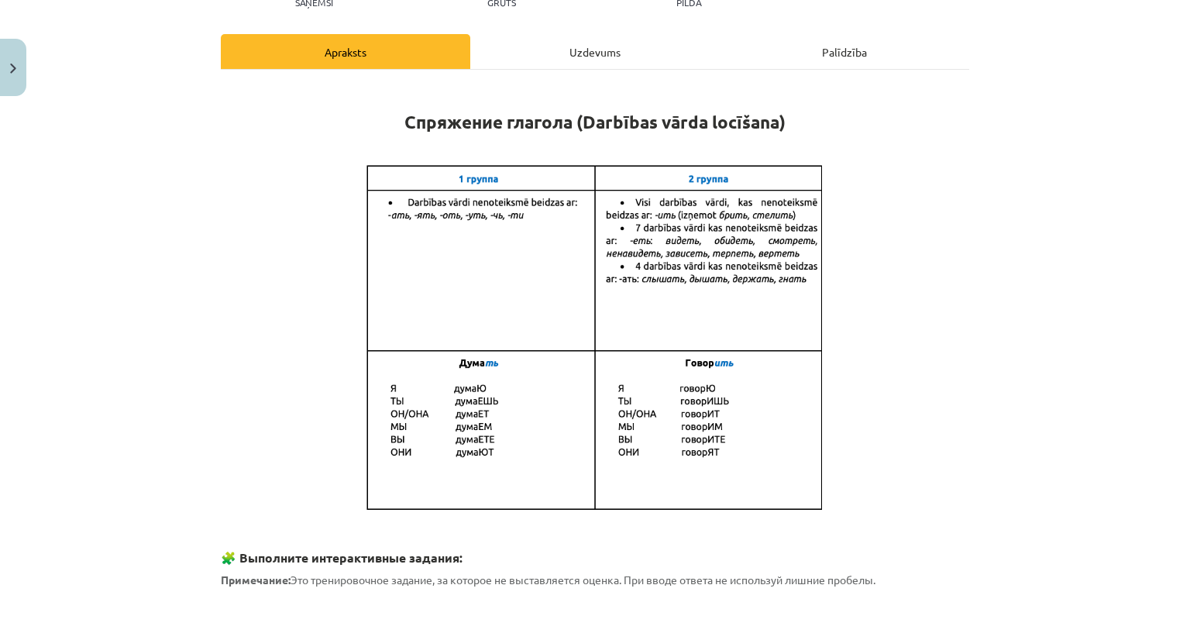
click at [533, 68] on div "Uzdevums" at bounding box center [595, 51] width 250 height 35
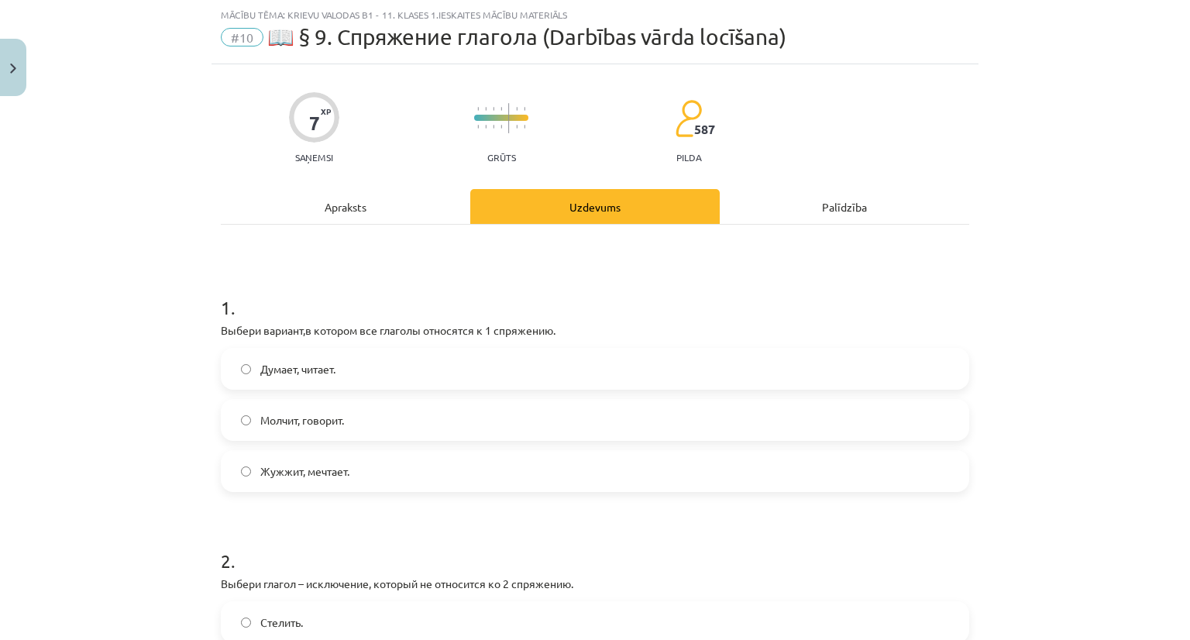
click at [404, 215] on div "Apraksts" at bounding box center [346, 206] width 250 height 35
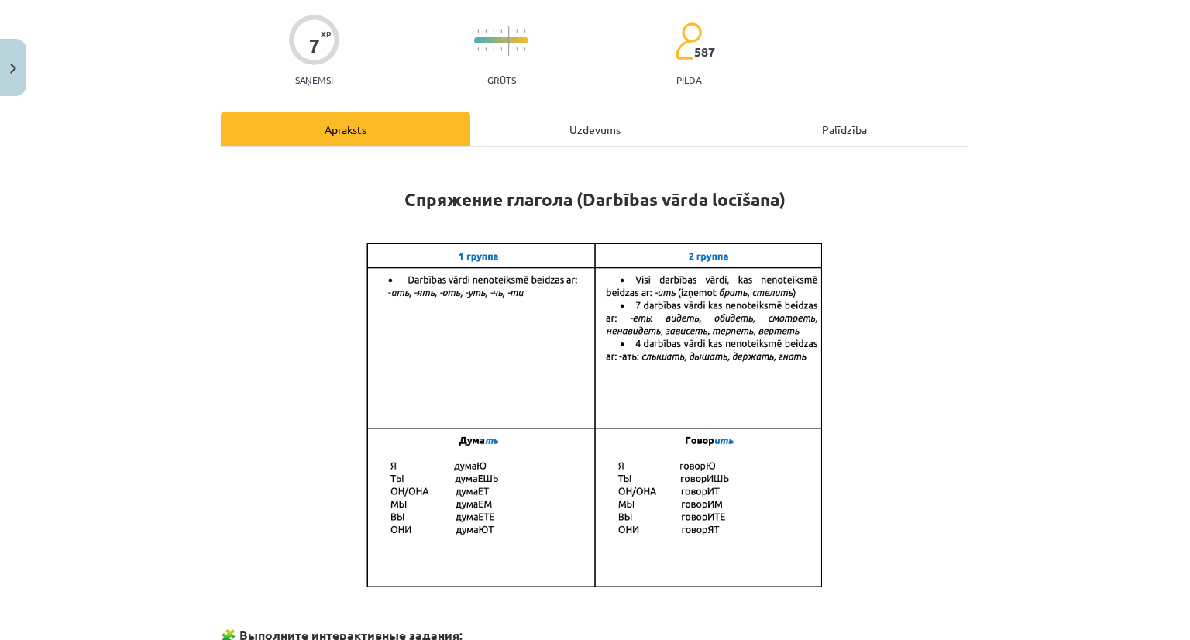
click at [580, 129] on div "Uzdevums" at bounding box center [595, 129] width 250 height 35
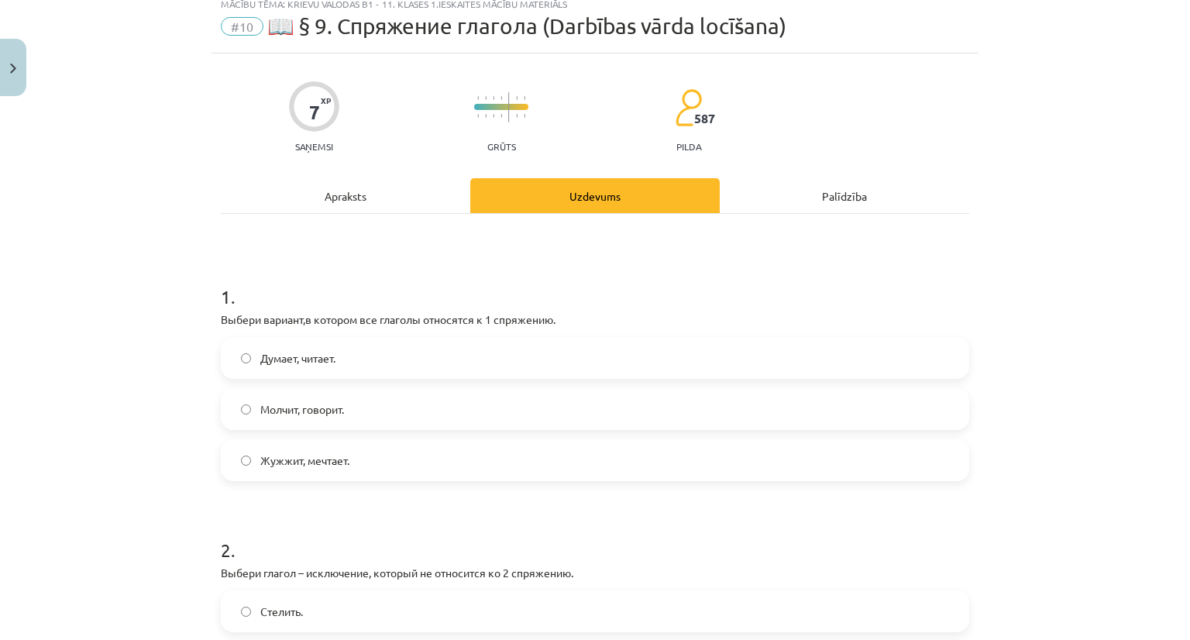
scroll to position [0, 0]
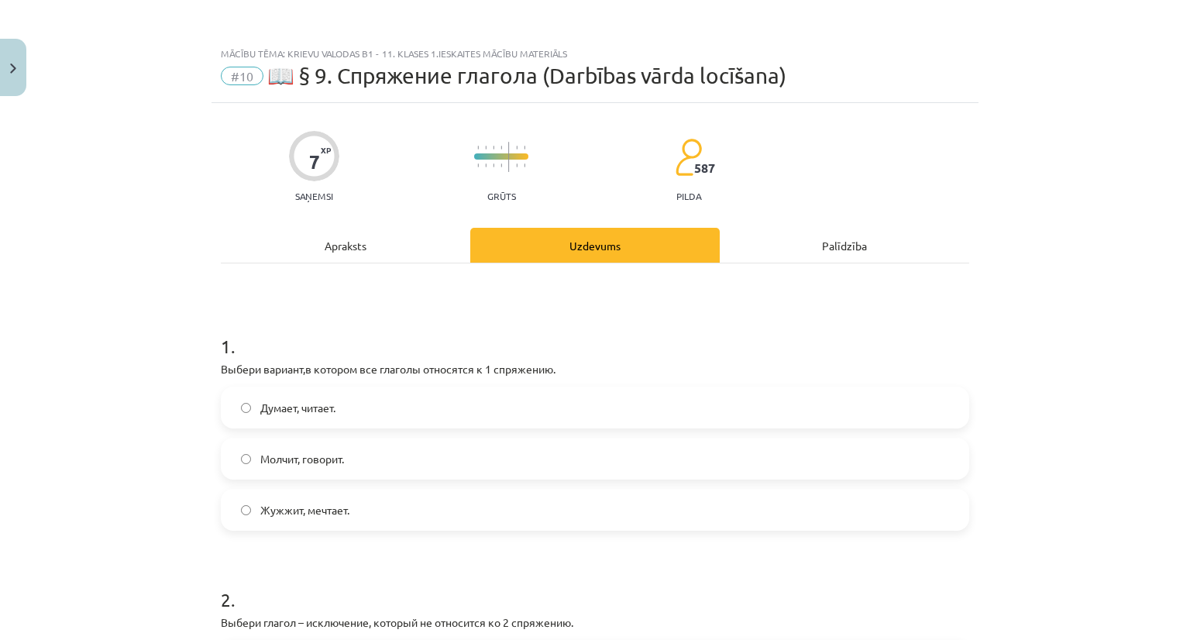
click at [346, 250] on div "Apraksts" at bounding box center [346, 245] width 250 height 35
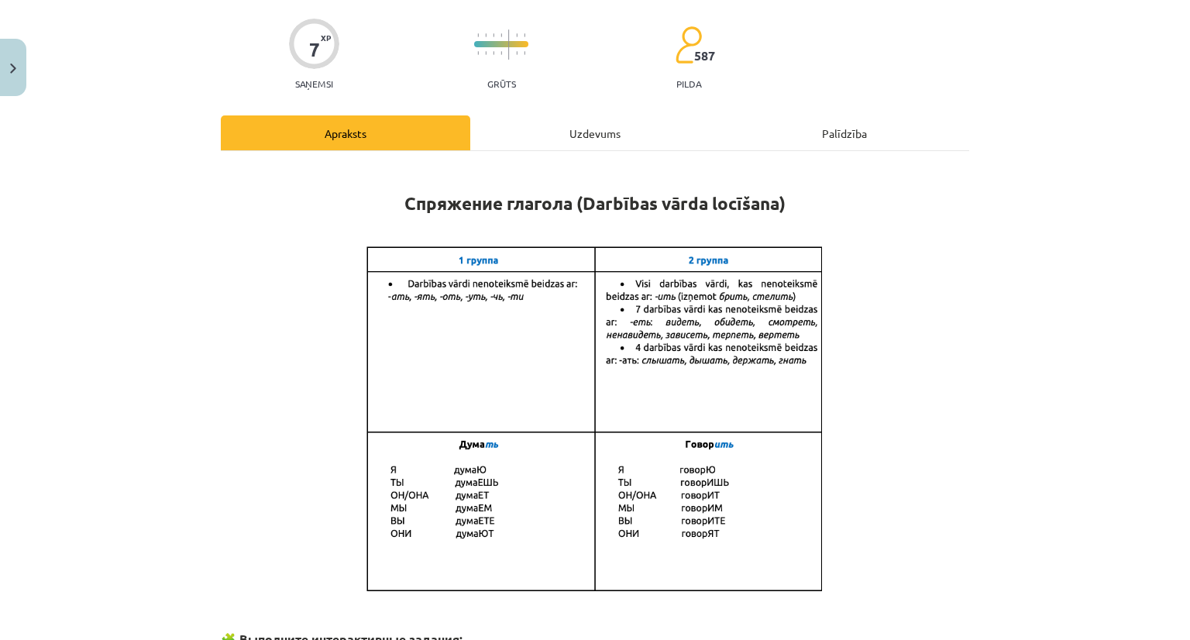
scroll to position [116, 0]
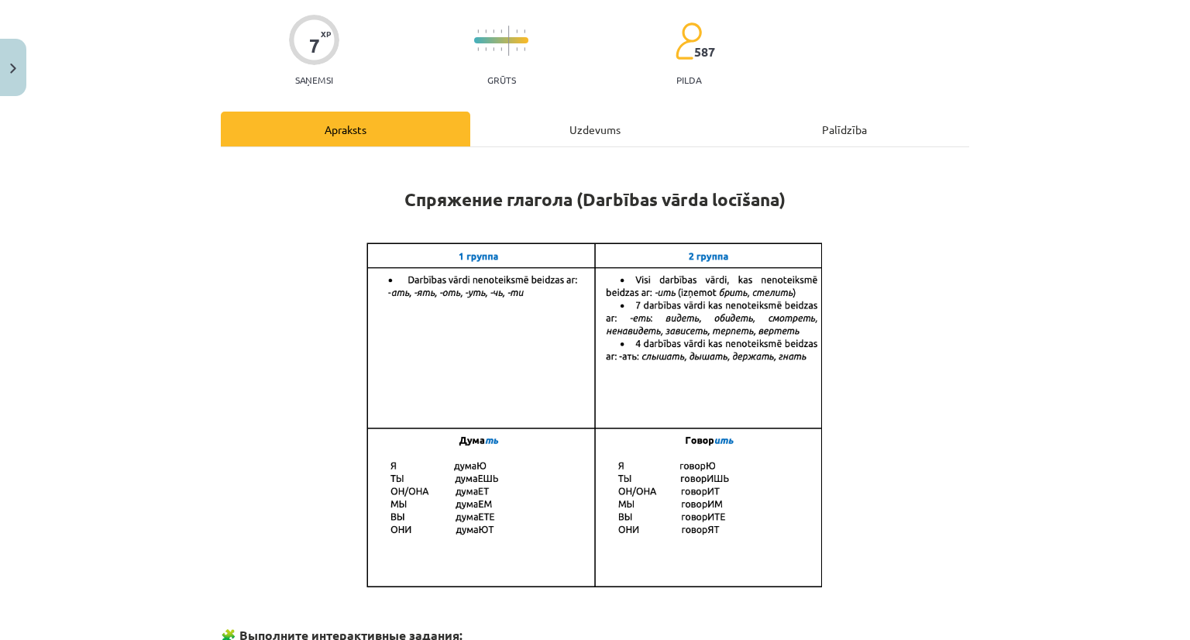
click at [543, 122] on div "Uzdevums" at bounding box center [595, 129] width 250 height 35
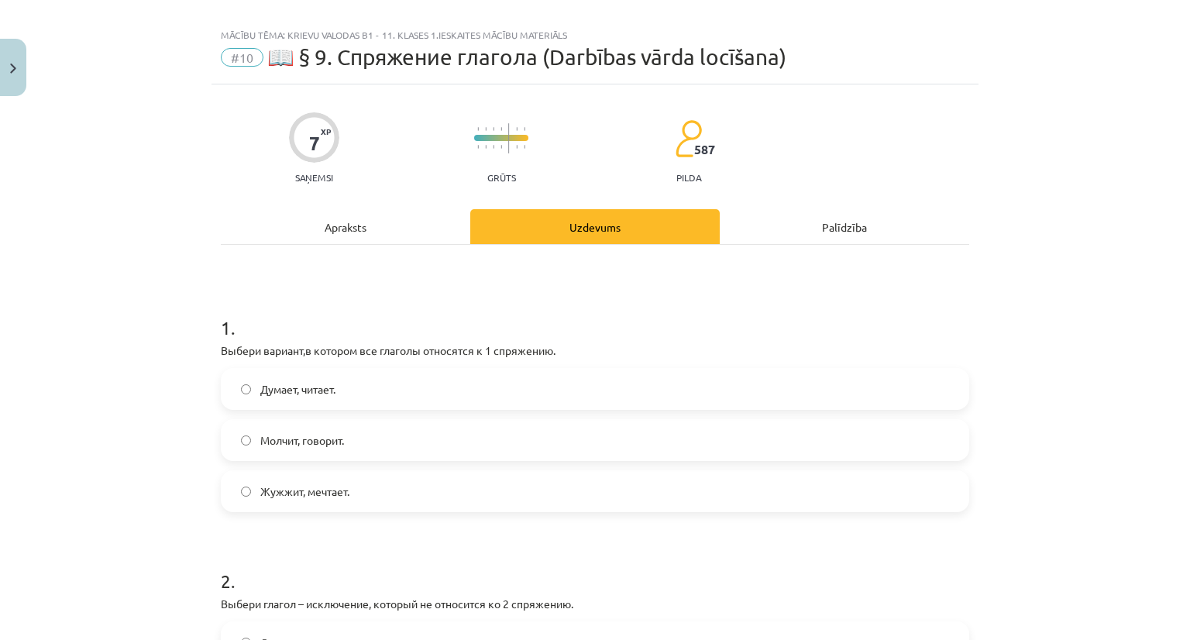
scroll to position [0, 0]
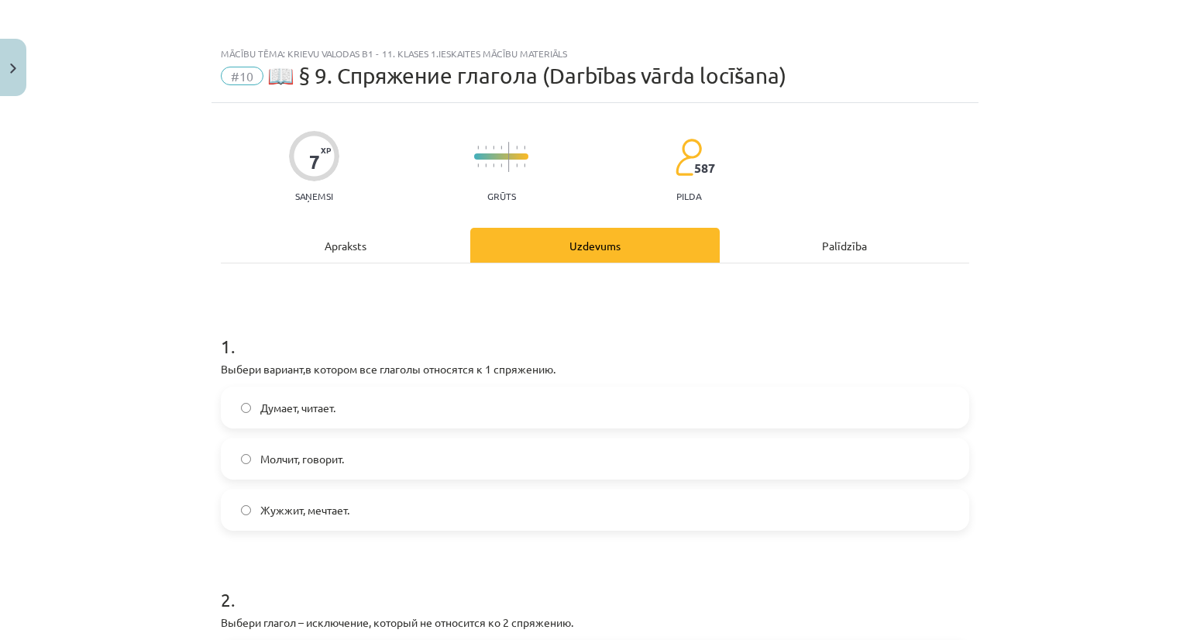
click at [362, 253] on div "Apraksts" at bounding box center [346, 245] width 250 height 35
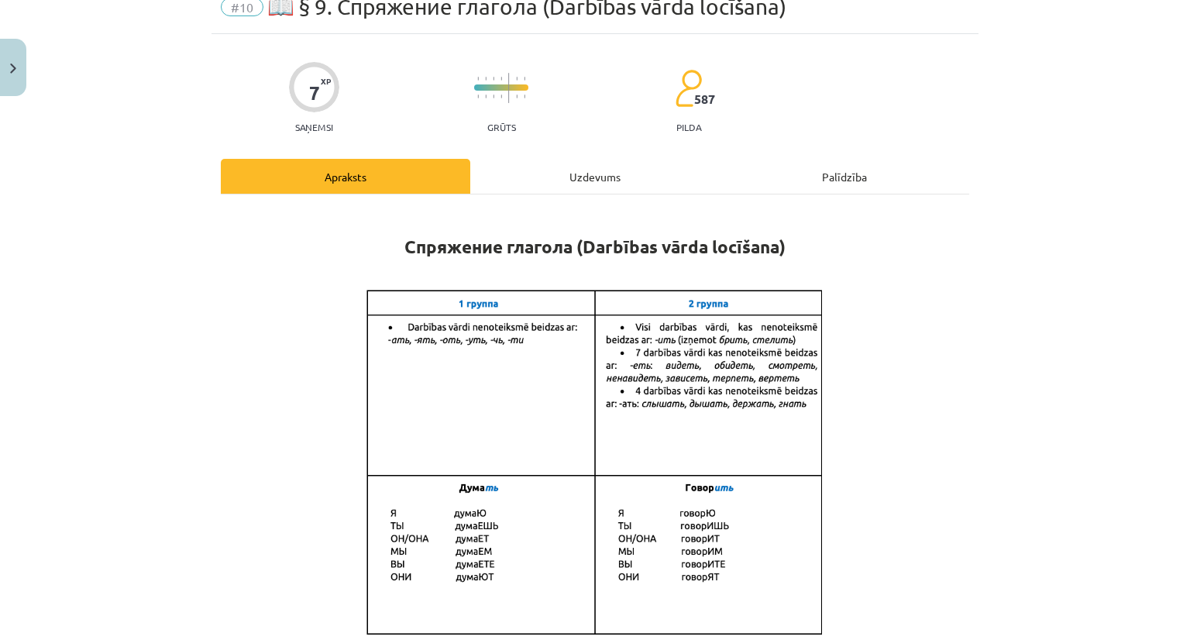
scroll to position [116, 0]
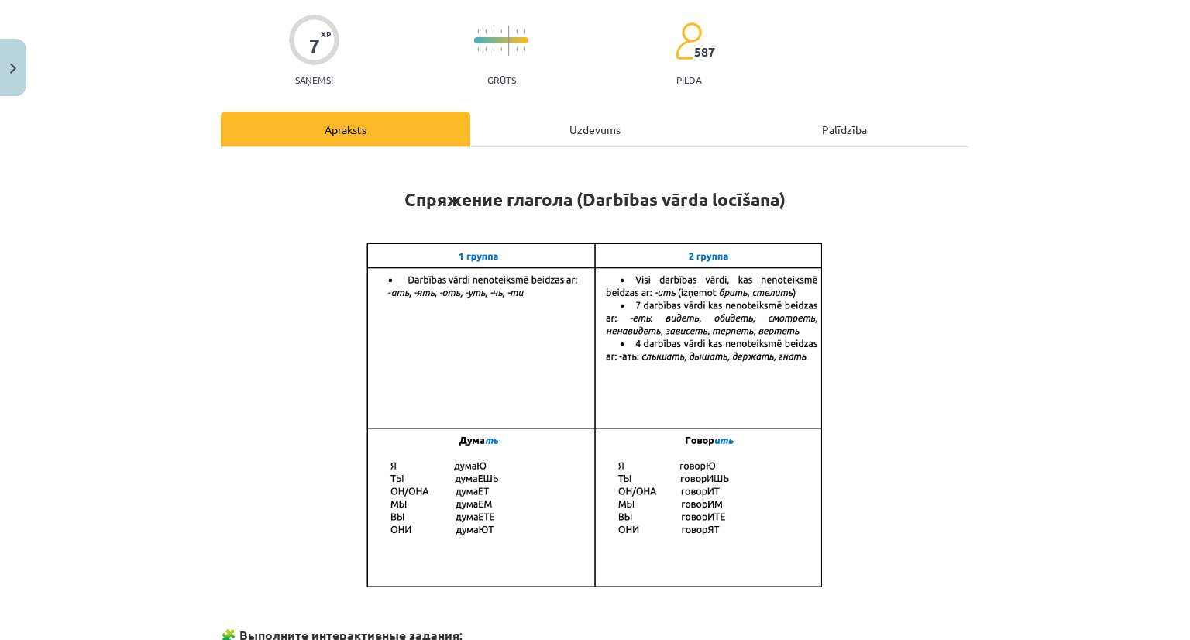
click at [559, 117] on div "Uzdevums" at bounding box center [595, 129] width 250 height 35
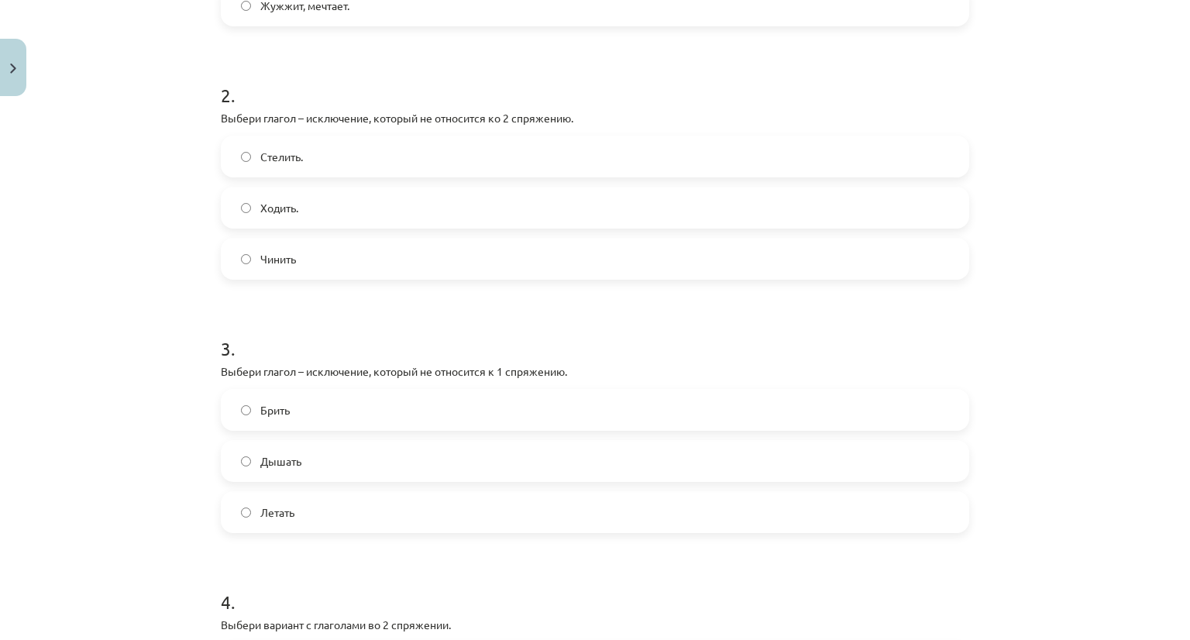
scroll to position [504, 0]
click at [294, 415] on label "Брить" at bounding box center [594, 410] width 745 height 39
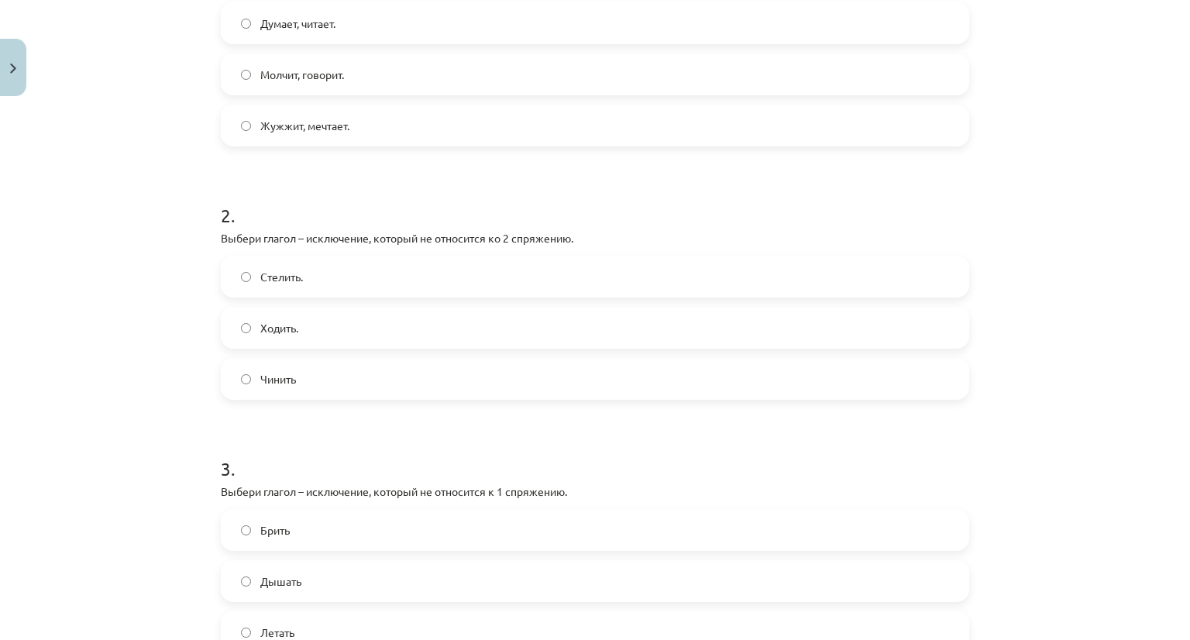
scroll to position [0, 0]
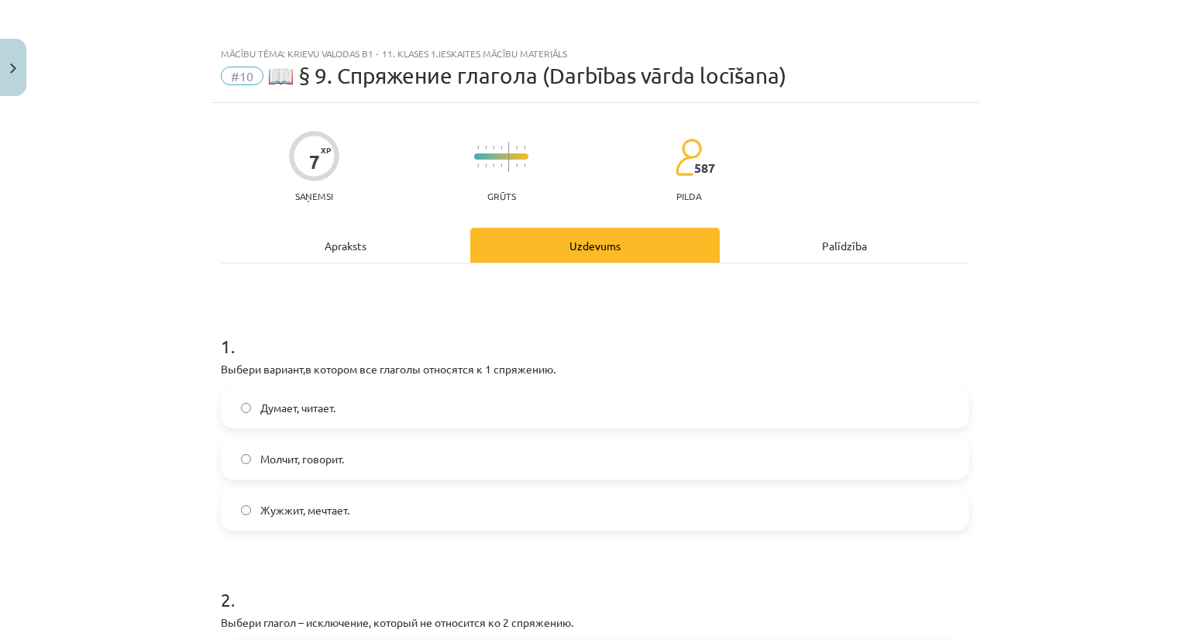
click at [338, 241] on div "Apraksts" at bounding box center [346, 245] width 250 height 35
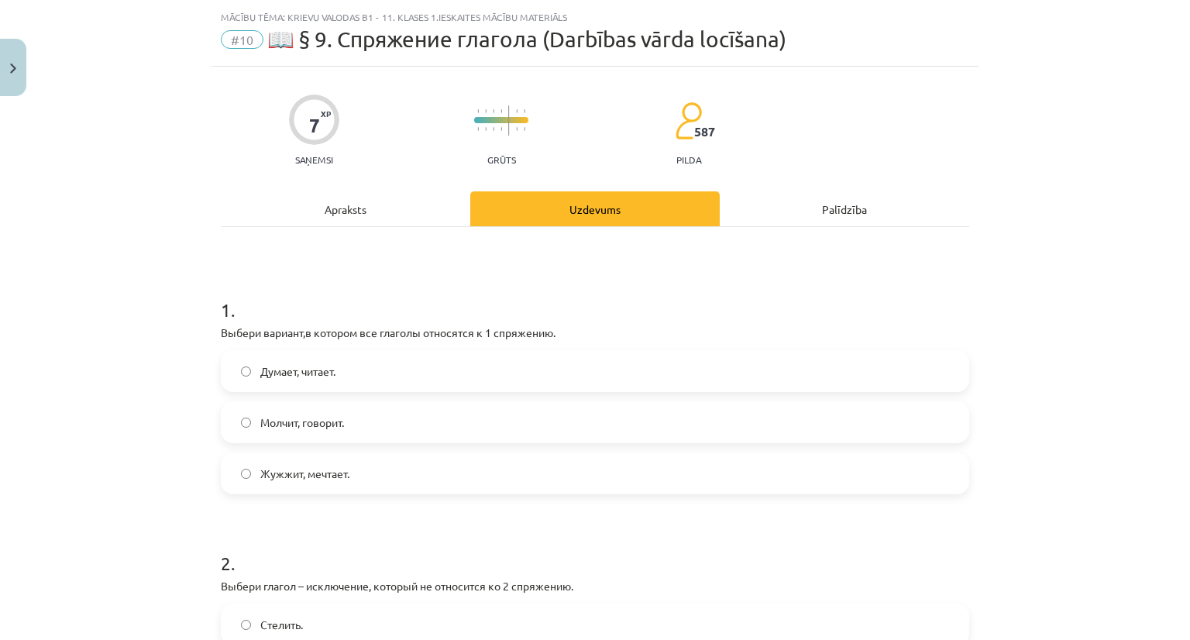
scroll to position [39, 0]
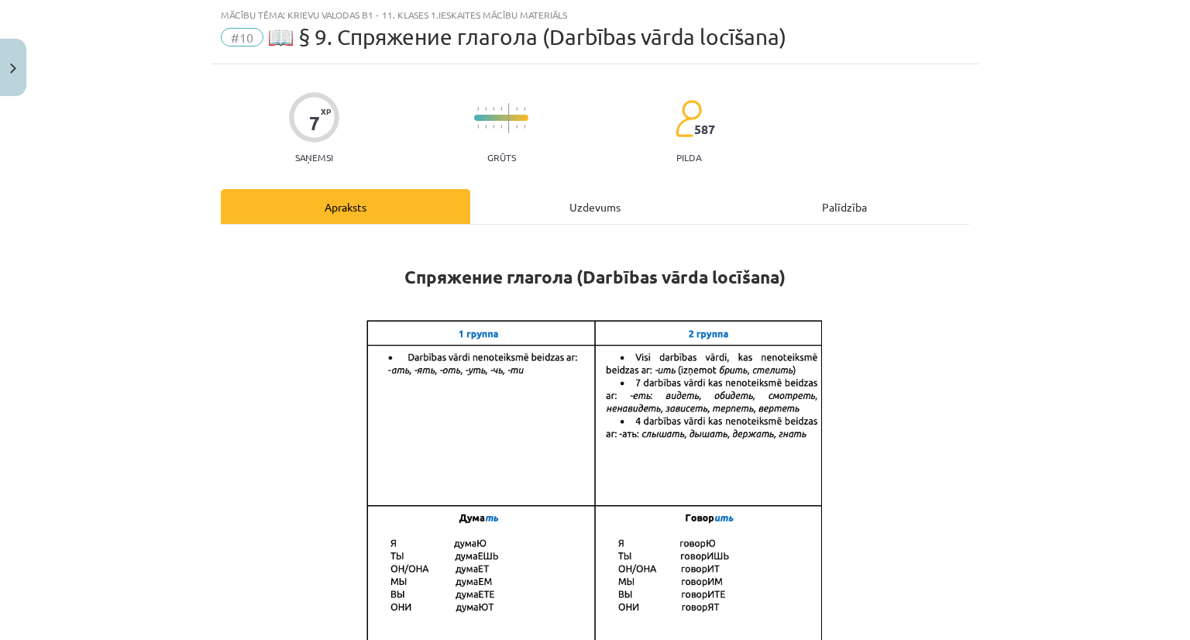
click at [587, 212] on div "Uzdevums" at bounding box center [595, 206] width 250 height 35
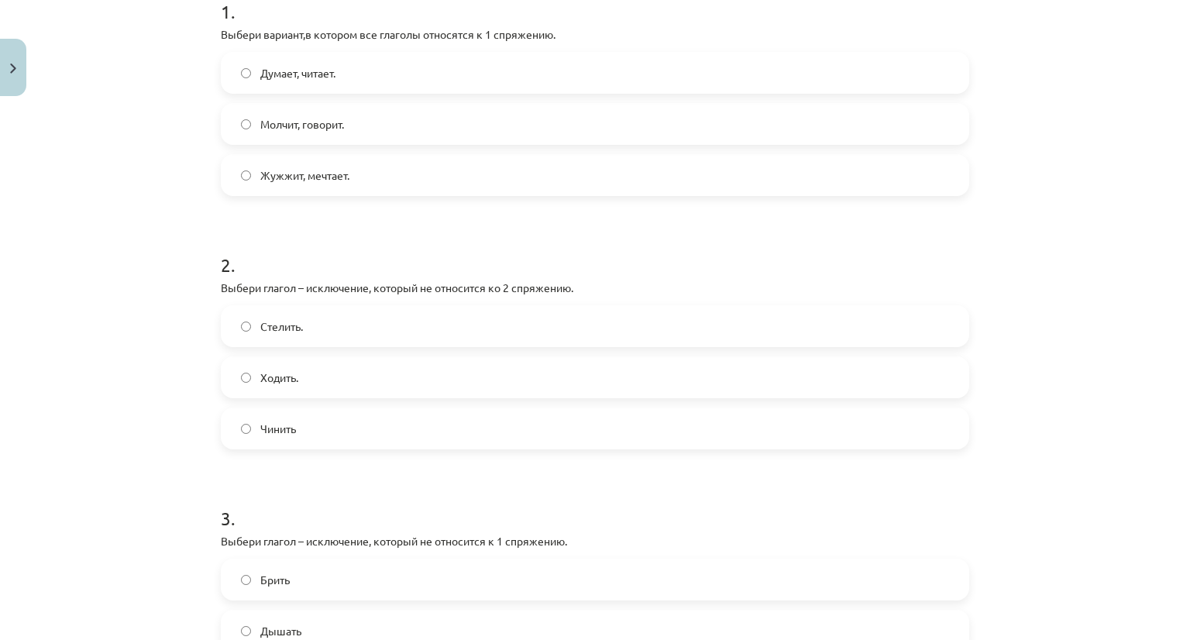
scroll to position [271, 0]
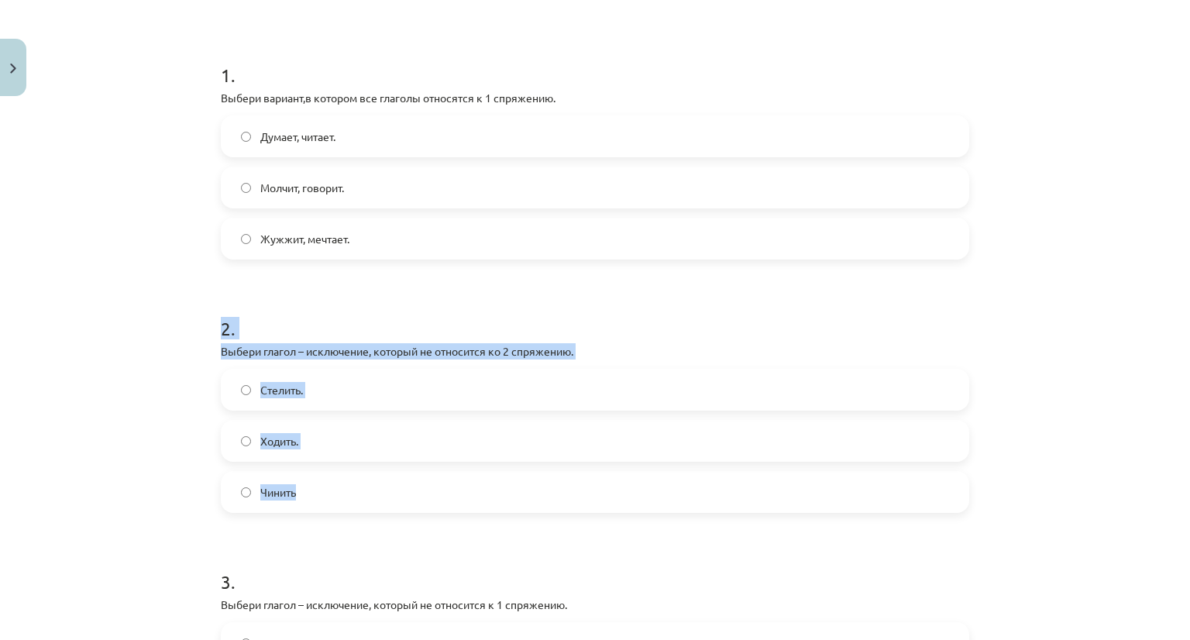
drag, startPoint x: 291, startPoint y: 377, endPoint x: 466, endPoint y: 494, distance: 211.7
click at [466, 494] on div "Mācību tēma: Krievu valodas b1 - 11. klases 1.ieskaites mācību materiāls #10 📖 …" at bounding box center [595, 320] width 1190 height 640
copy div "2 . Выбери глагол – исключение, который не относится ко 2 спряжению. Стелить. Х…"
drag, startPoint x: 470, startPoint y: 314, endPoint x: 465, endPoint y: 293, distance: 21.4
click at [470, 314] on h1 "2 ." at bounding box center [595, 315] width 749 height 48
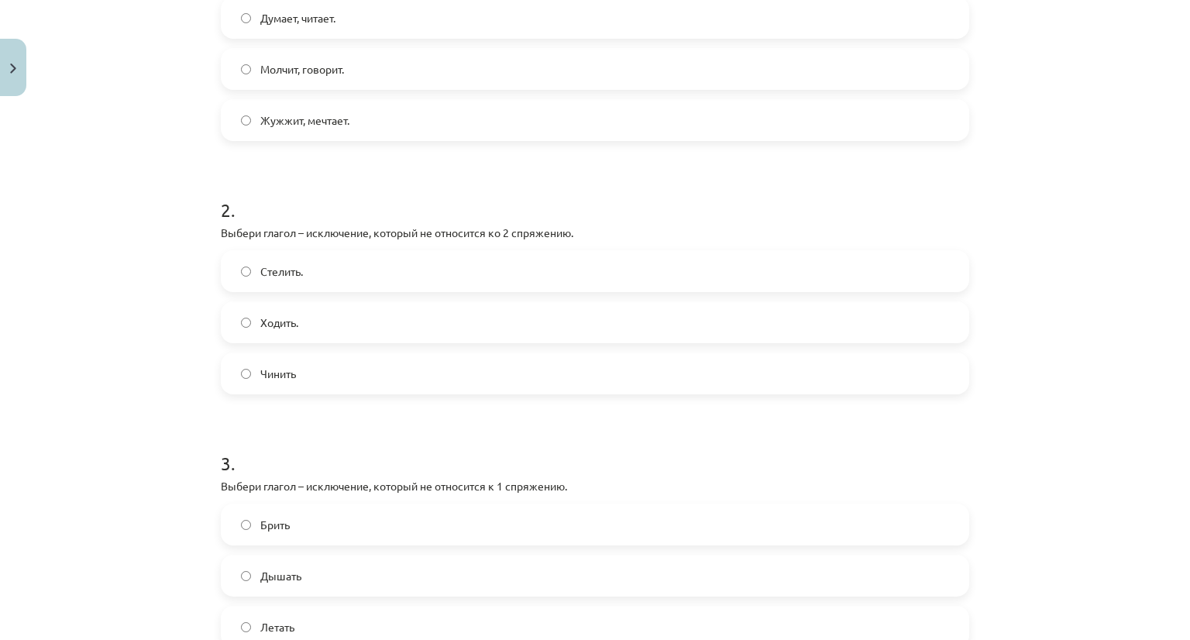
scroll to position [581, 0]
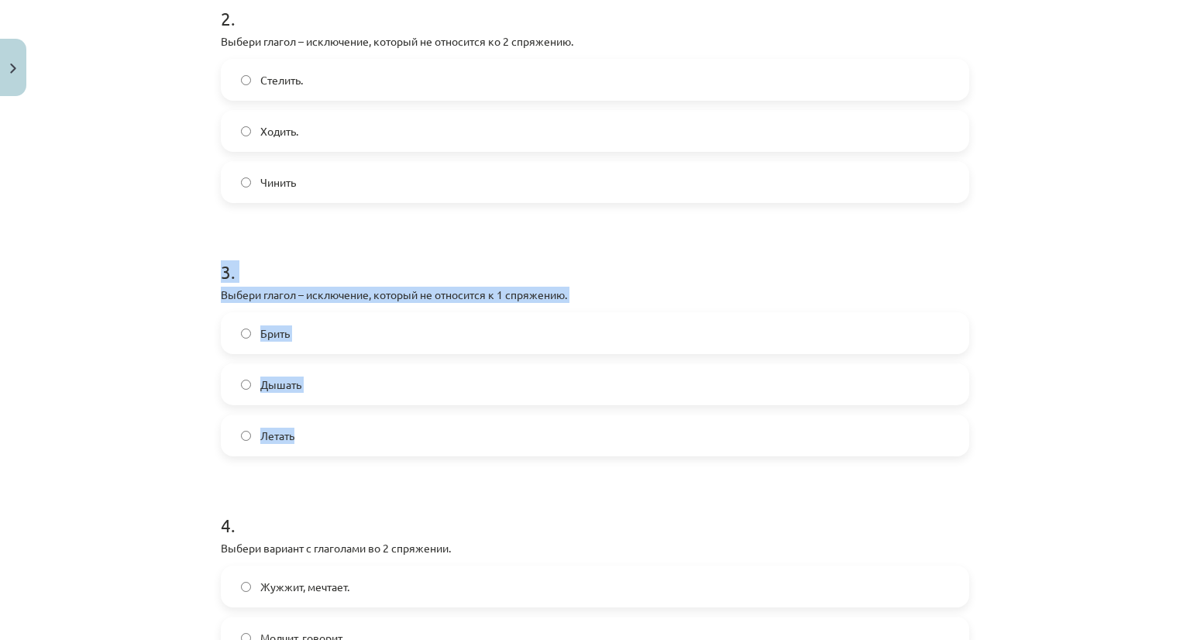
drag, startPoint x: 186, startPoint y: 257, endPoint x: 390, endPoint y: 418, distance: 259.8
click at [390, 418] on div "Mācību tēma: Krievu valodas b1 - 11. klases 1.ieskaites mācību materiāls #10 📖 …" at bounding box center [595, 320] width 1190 height 640
copy div "3 . Выбери глагол – исключение, который не относится к 1 спряжению. Брить Дышат…"
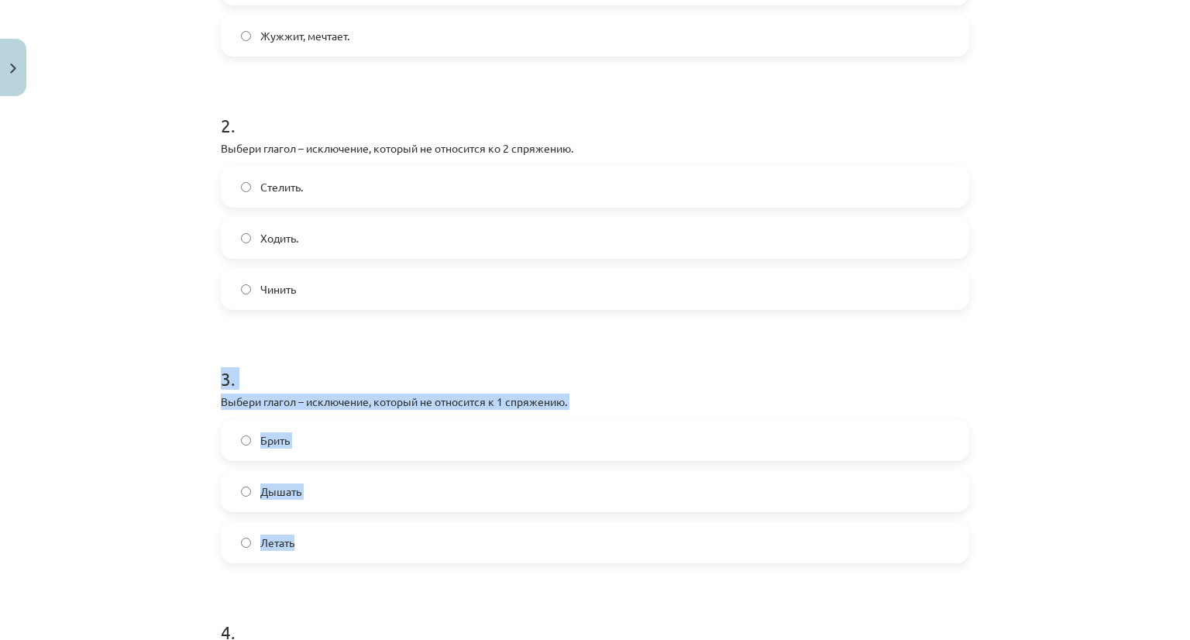
scroll to position [426, 0]
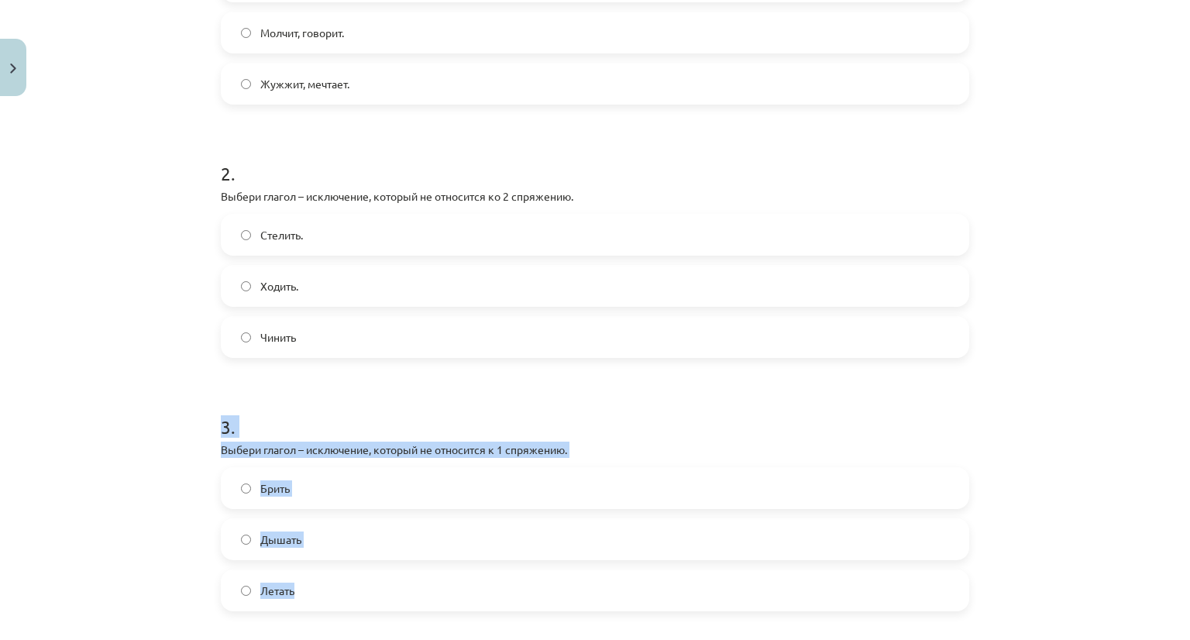
click at [405, 390] on h1 "3 ." at bounding box center [595, 413] width 749 height 48
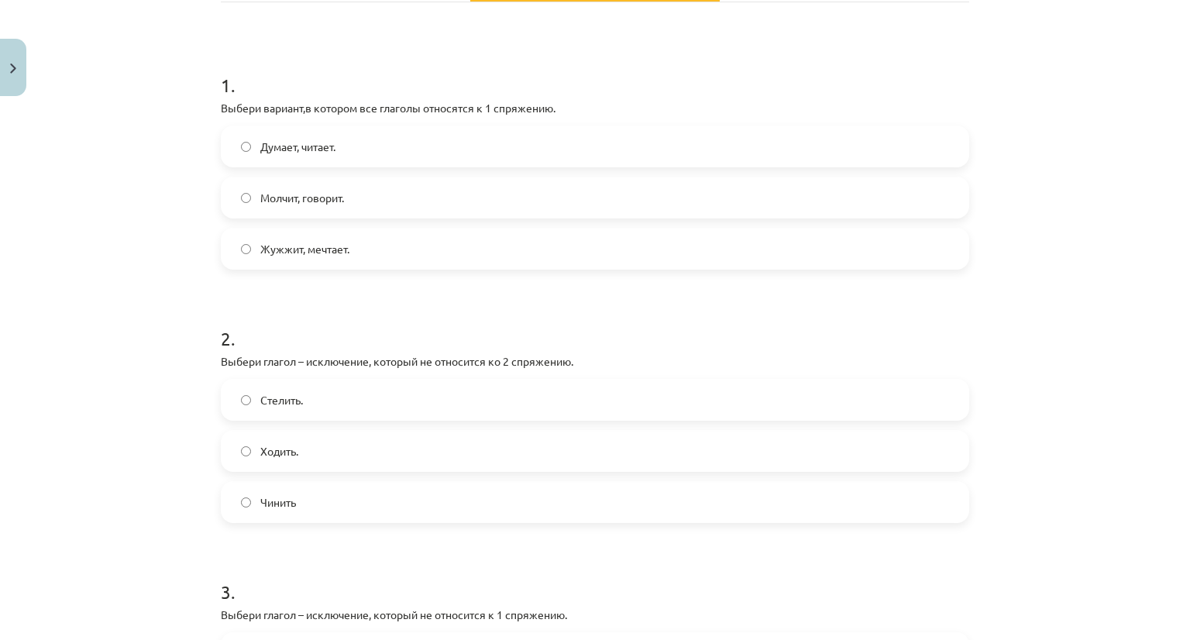
scroll to position [0, 0]
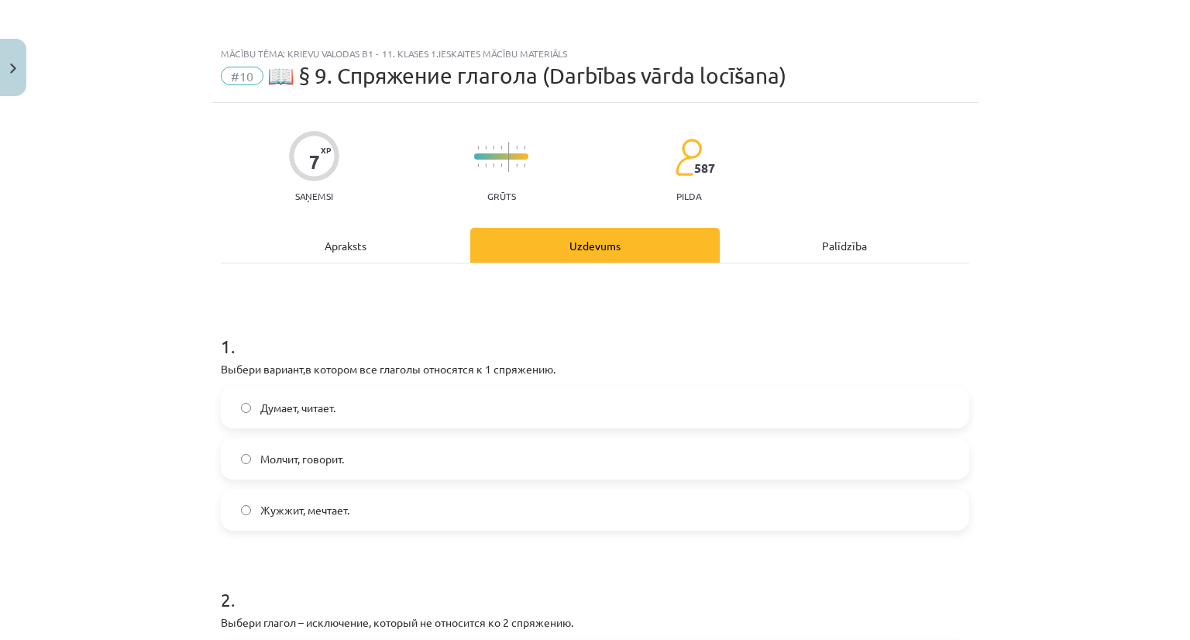
click at [319, 232] on div "Apraksts" at bounding box center [346, 245] width 250 height 35
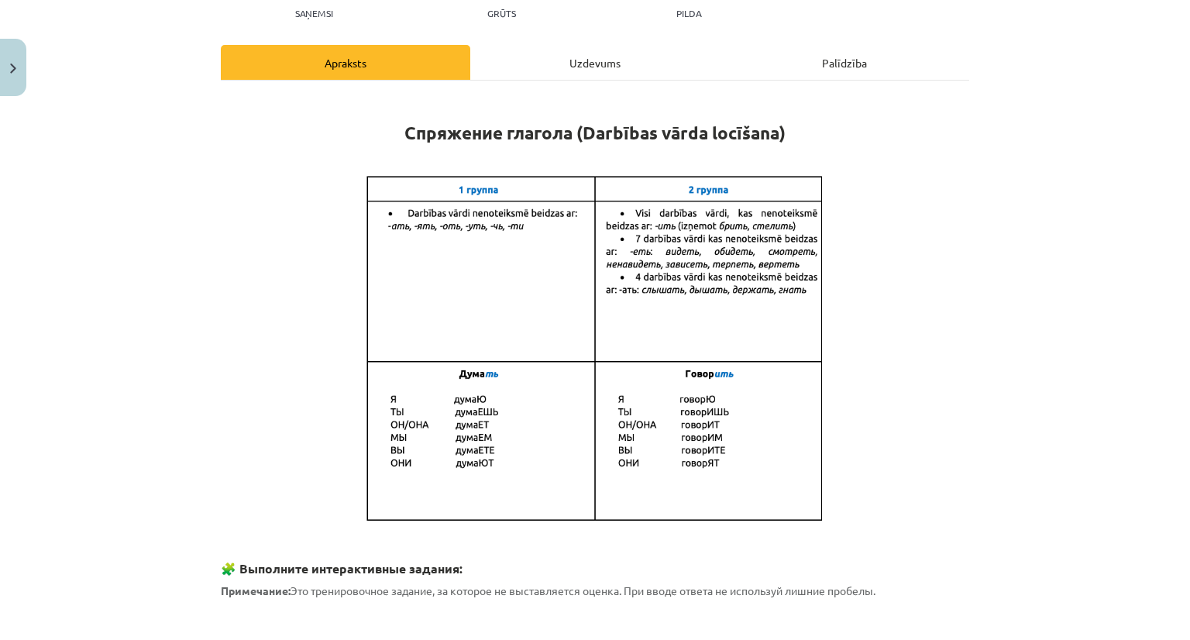
scroll to position [194, 0]
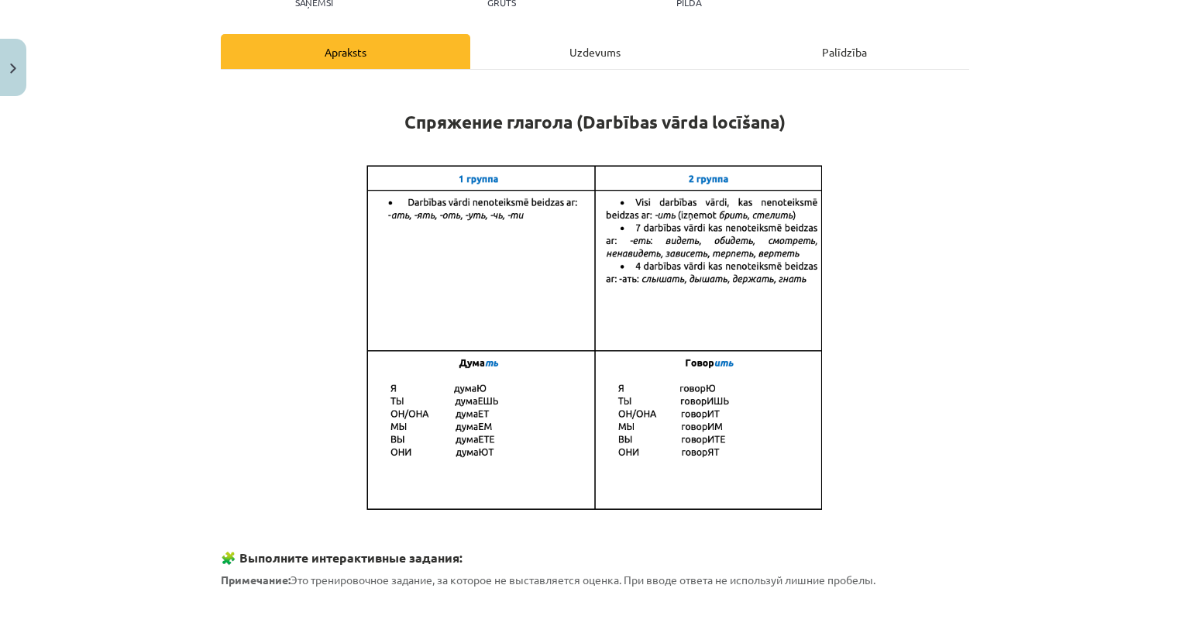
click at [538, 44] on div "Uzdevums" at bounding box center [595, 51] width 250 height 35
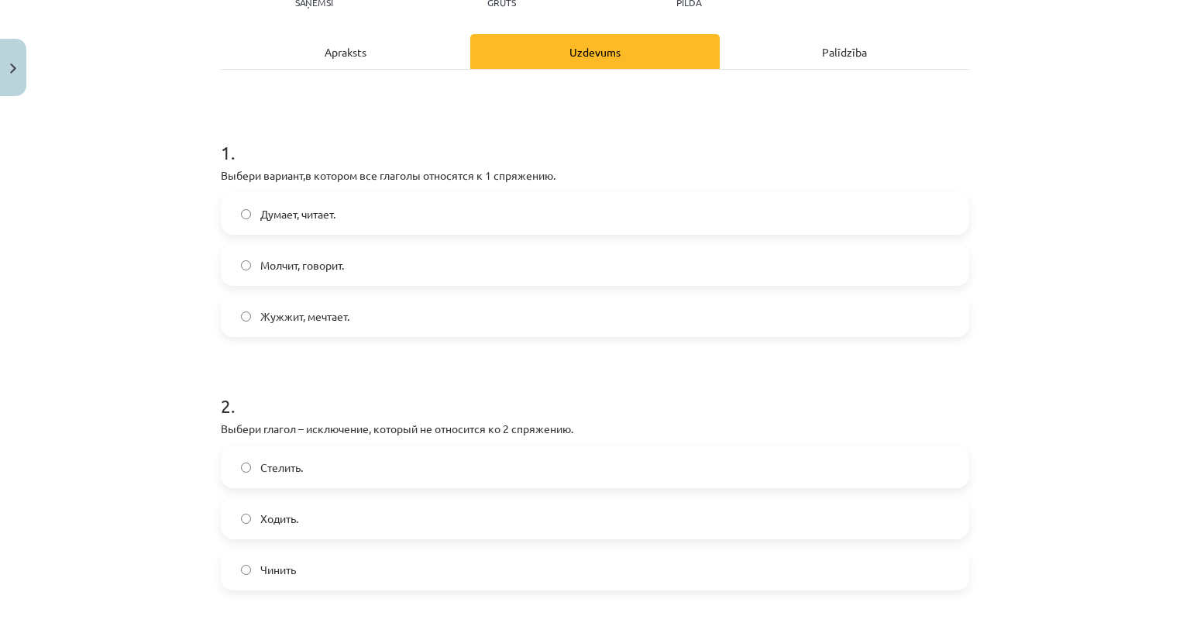
click at [353, 64] on div "Apraksts" at bounding box center [346, 51] width 250 height 35
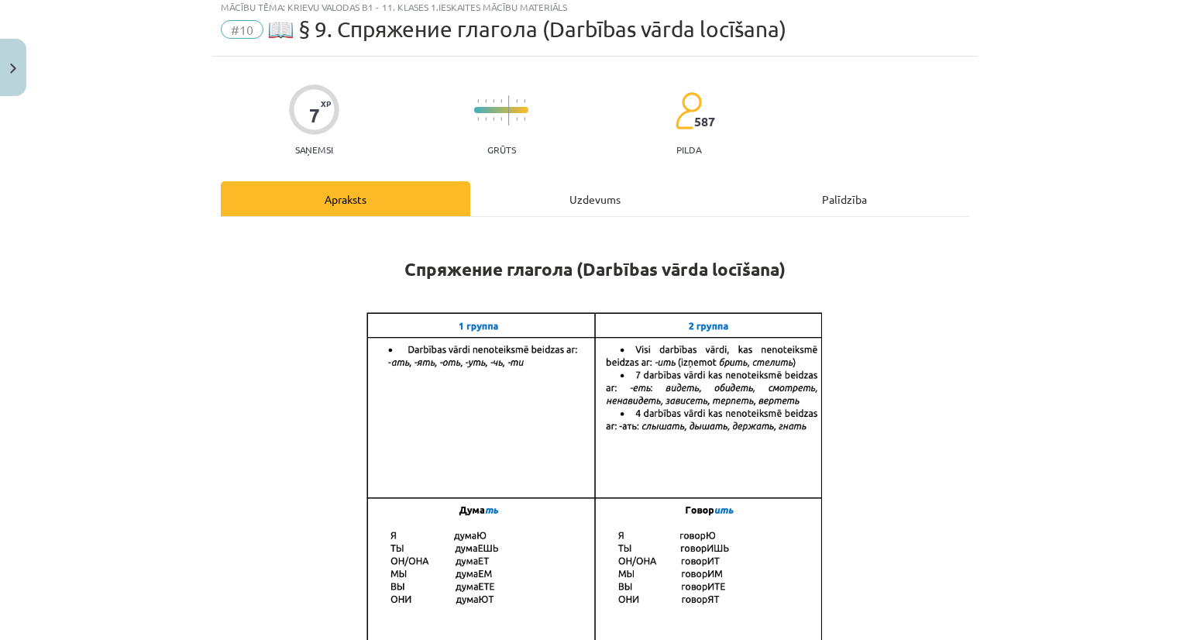
scroll to position [39, 0]
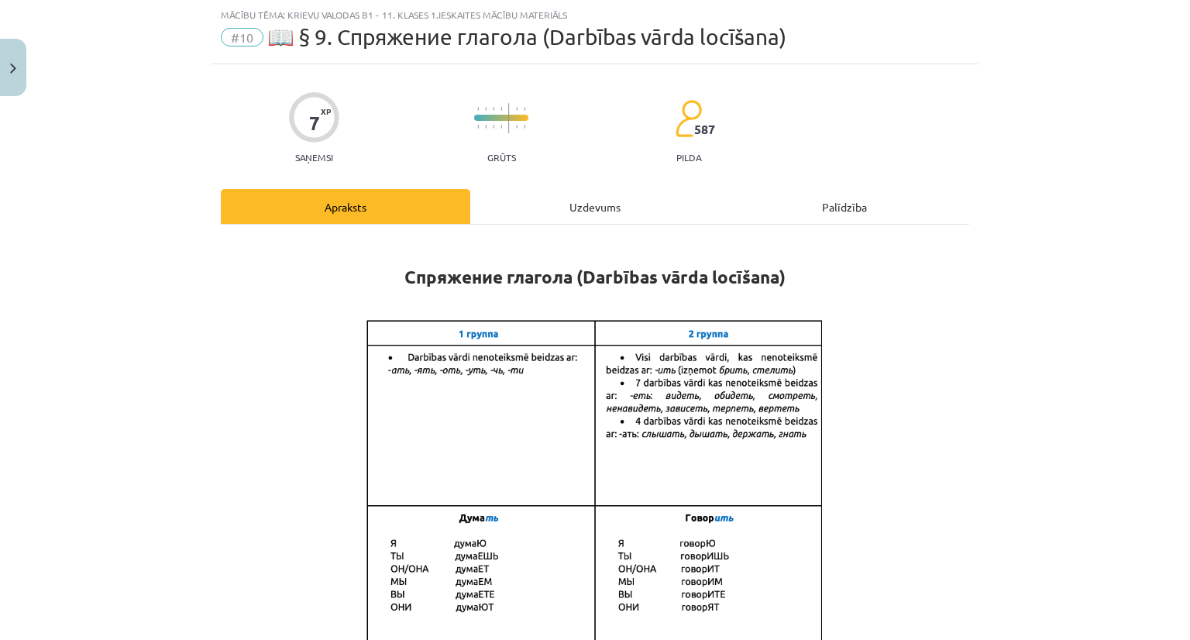
click at [531, 205] on div "Uzdevums" at bounding box center [595, 206] width 250 height 35
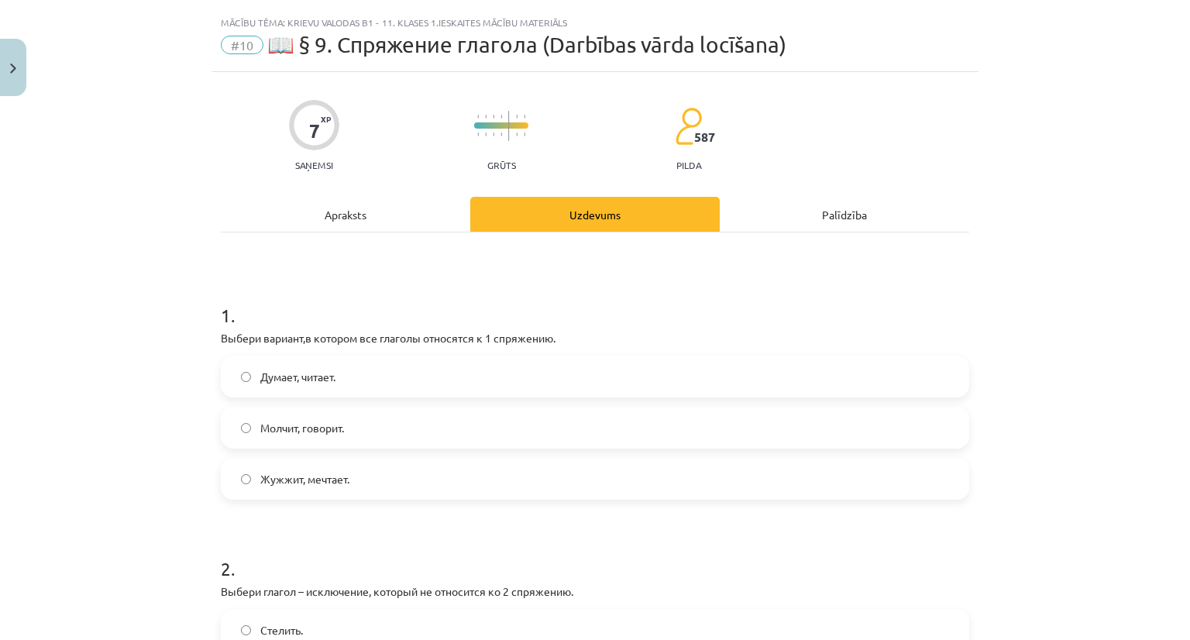
scroll to position [0, 0]
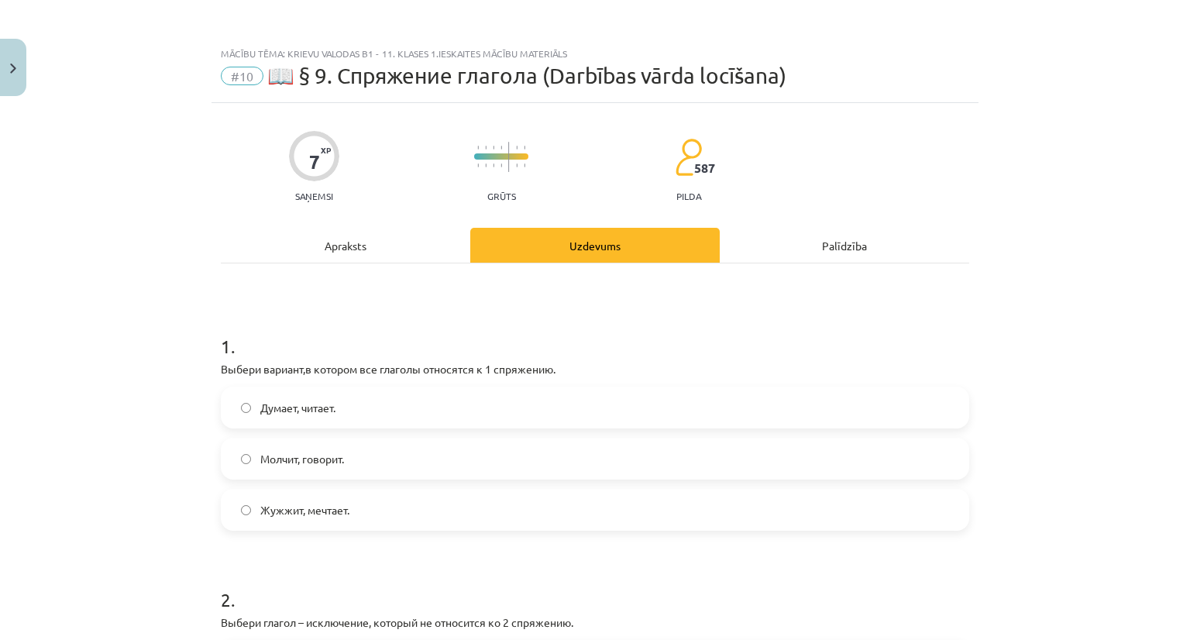
click at [319, 252] on div "Apraksts" at bounding box center [346, 245] width 250 height 35
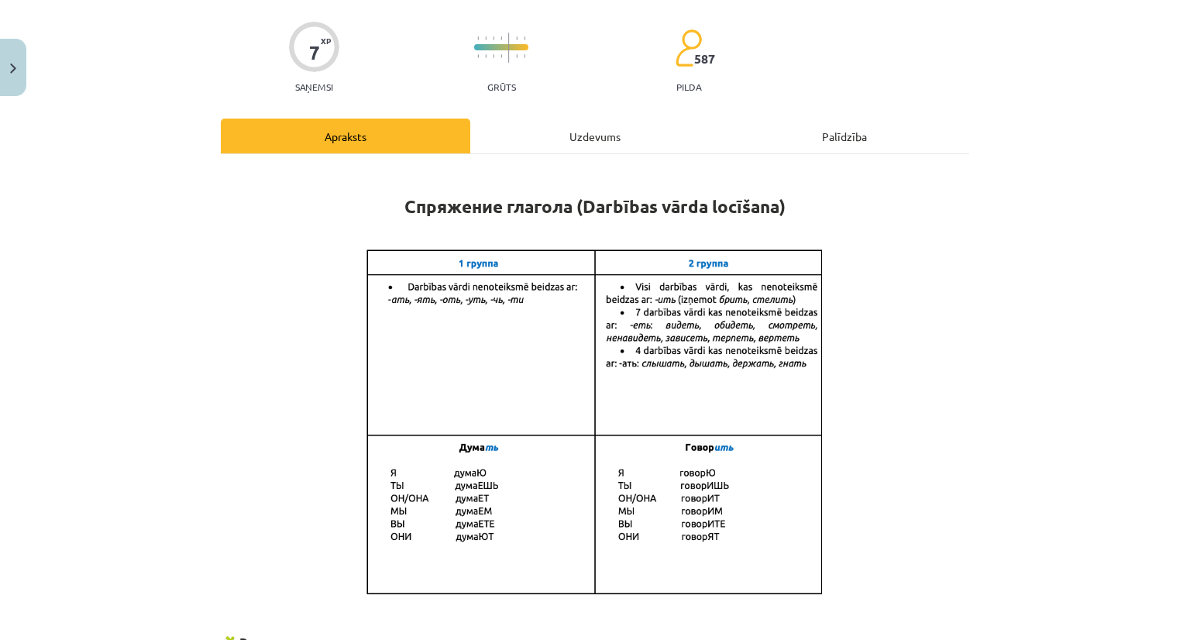
scroll to position [116, 0]
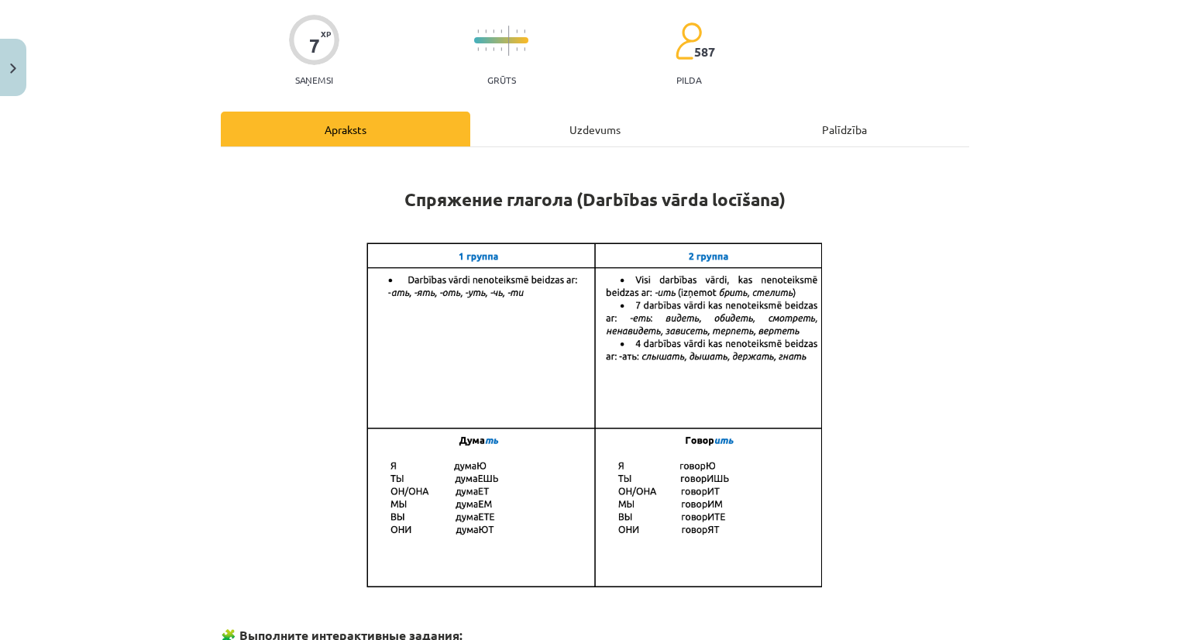
click at [535, 143] on div "Uzdevums" at bounding box center [595, 129] width 250 height 35
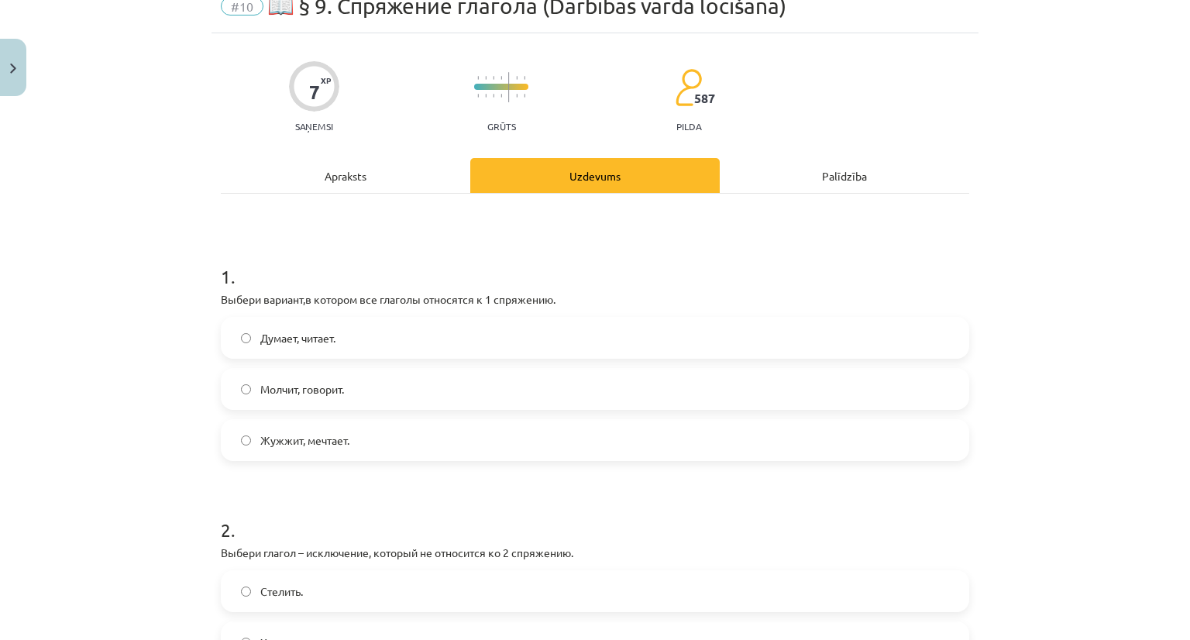
scroll to position [39, 0]
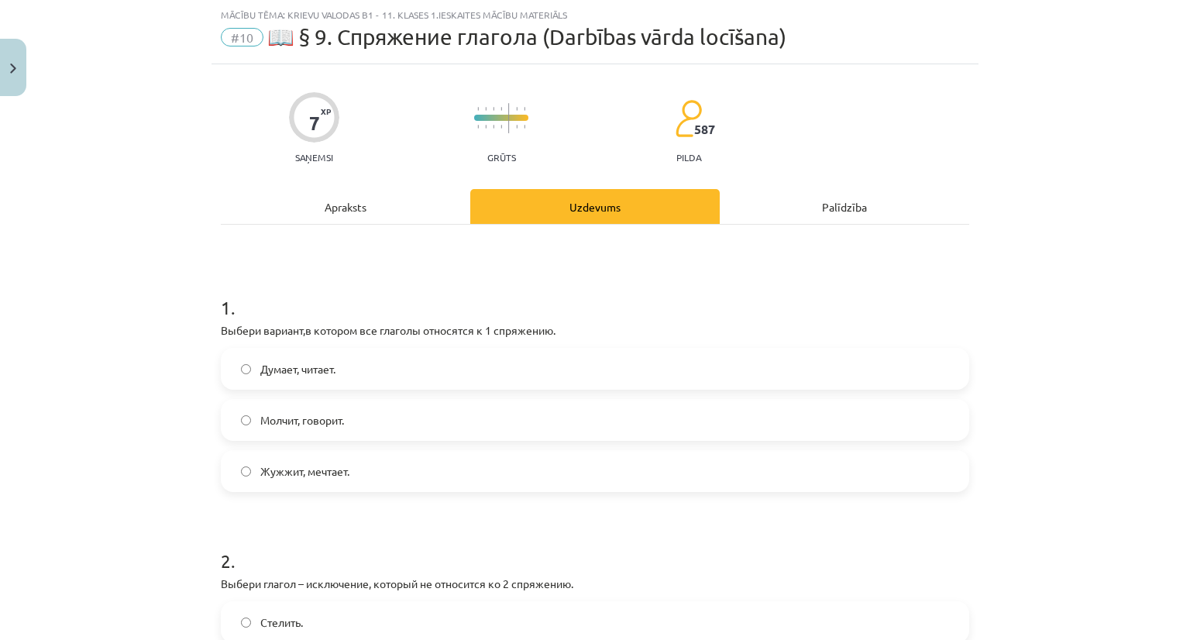
click at [354, 205] on div "Apraksts" at bounding box center [346, 206] width 250 height 35
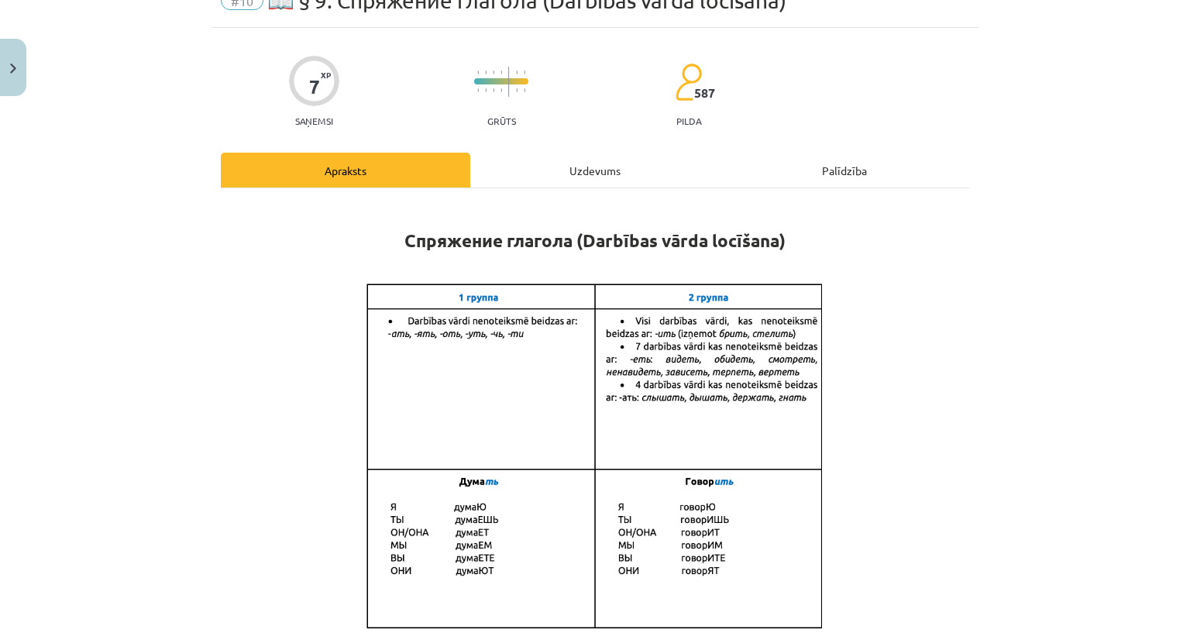
scroll to position [116, 0]
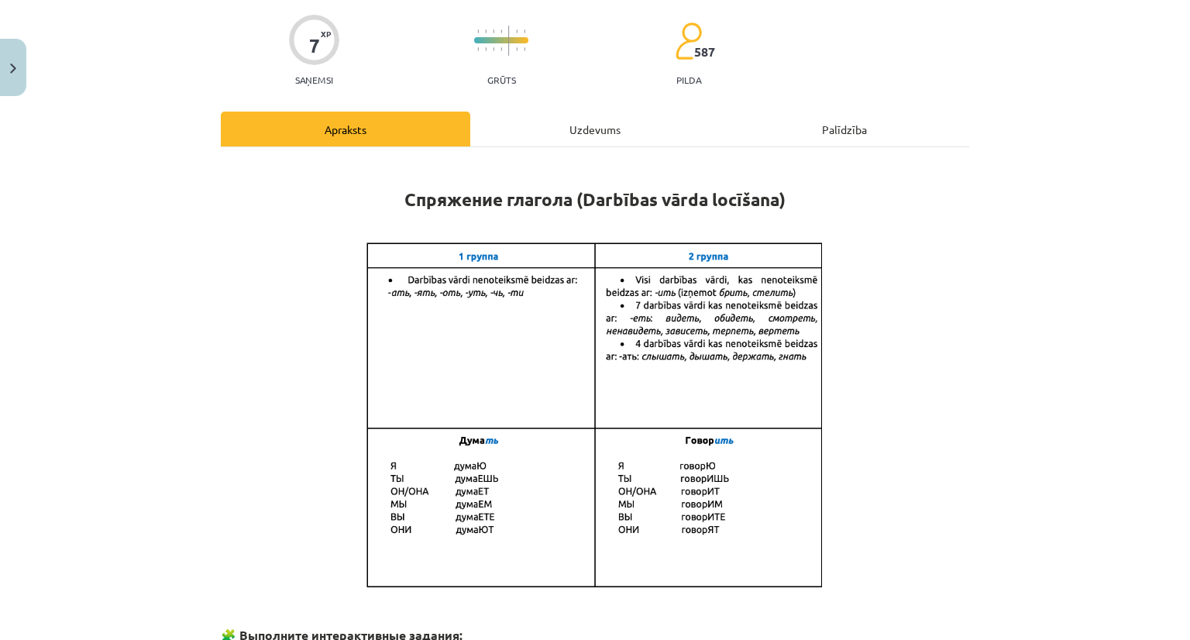
click at [565, 134] on div "Uzdevums" at bounding box center [595, 129] width 250 height 35
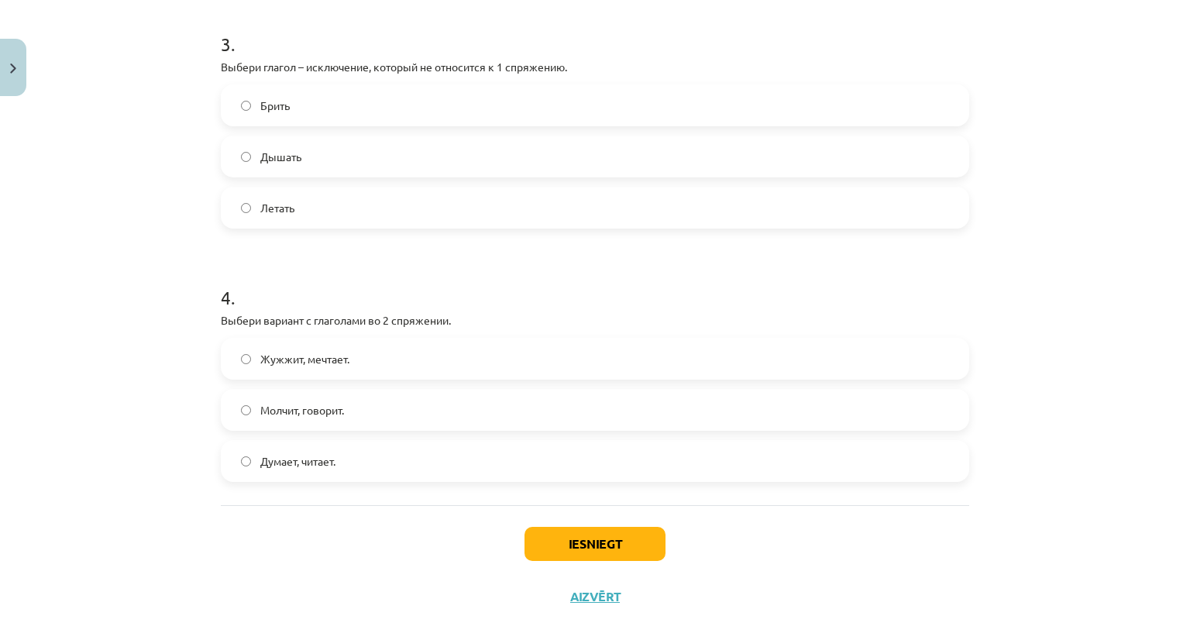
scroll to position [831, 0]
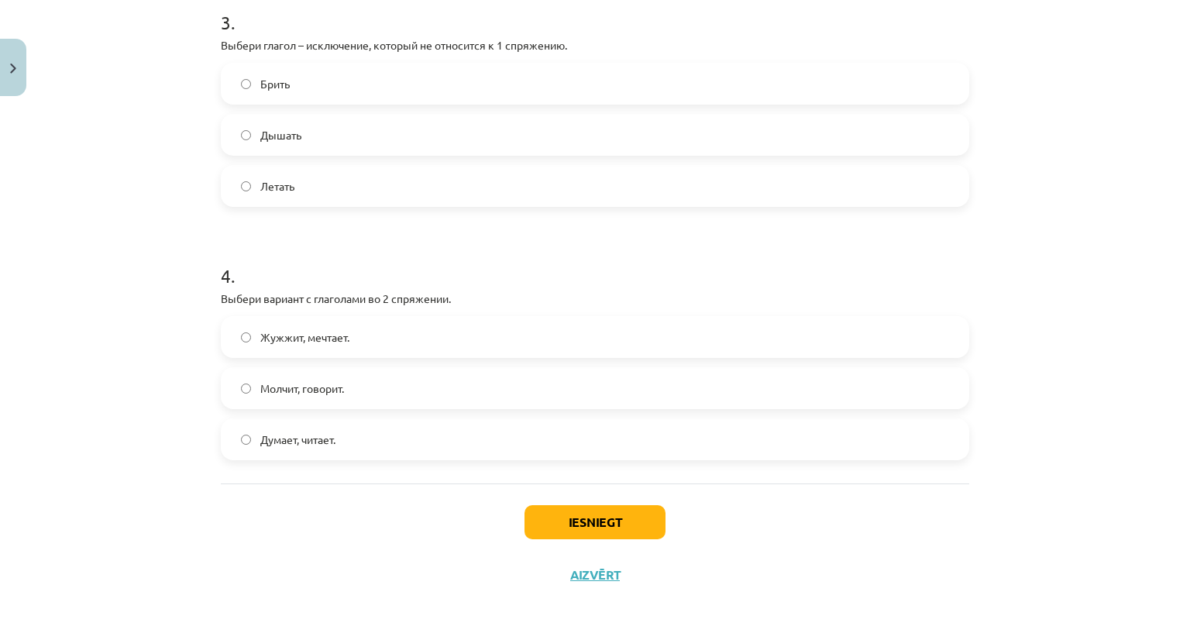
click at [313, 134] on label "Дышать" at bounding box center [594, 134] width 745 height 39
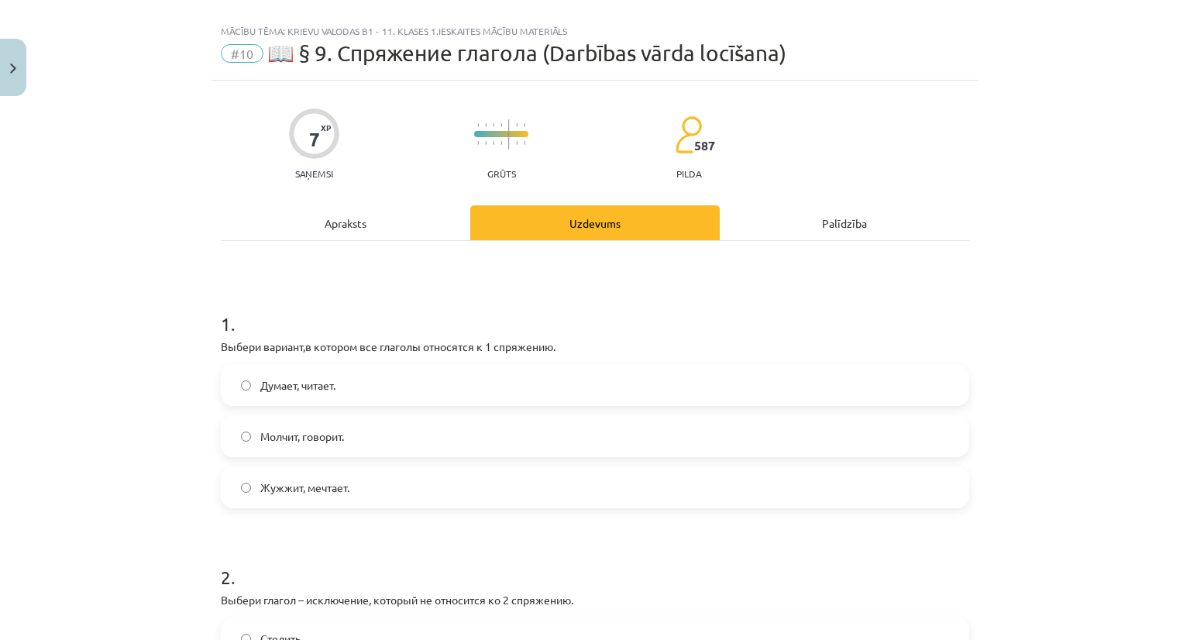
scroll to position [0, 0]
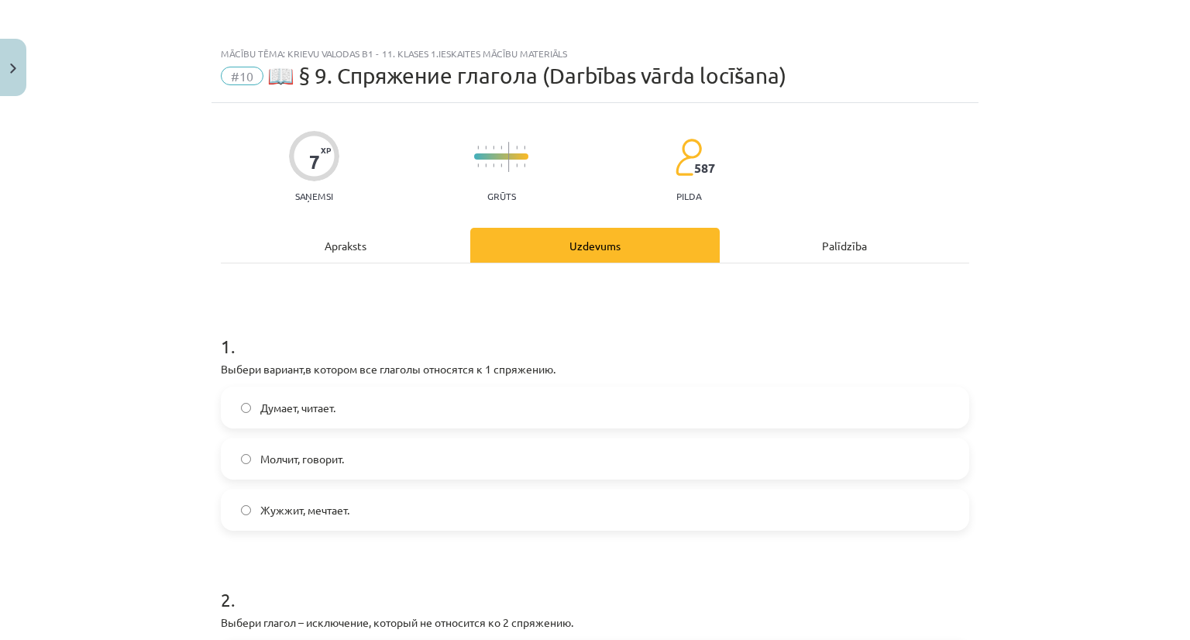
click at [353, 260] on div "Apraksts" at bounding box center [346, 245] width 250 height 35
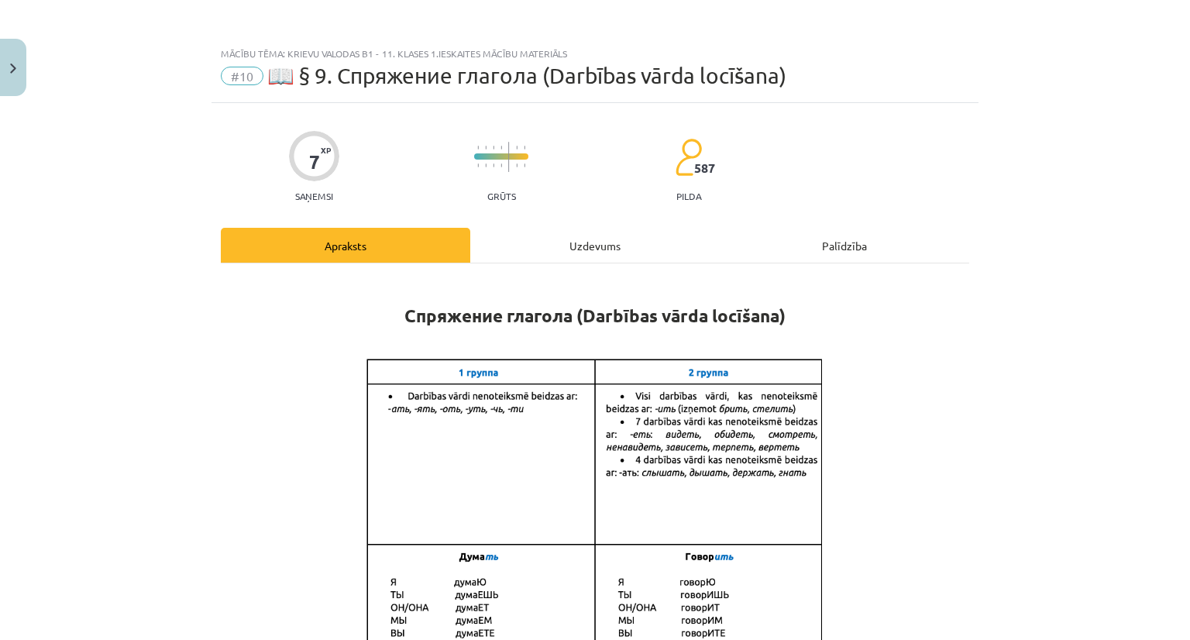
click at [563, 278] on h1 "Спряжение глагола (Darbības vārda locīšana)" at bounding box center [595, 301] width 749 height 49
click at [559, 233] on div "Uzdevums" at bounding box center [595, 245] width 250 height 35
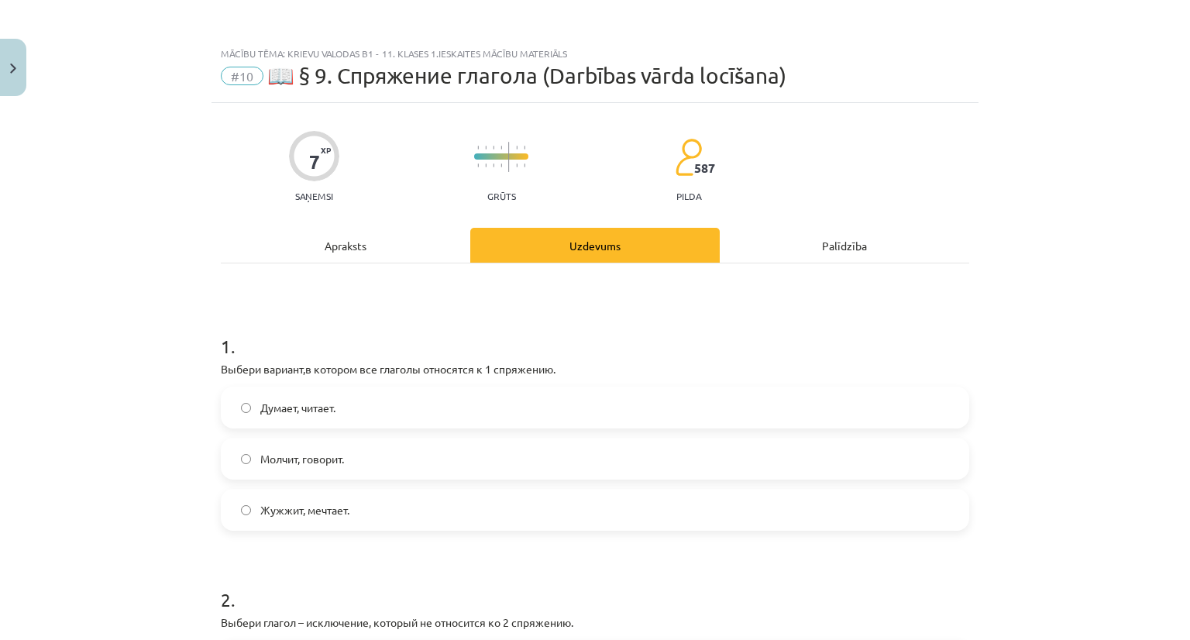
click at [387, 253] on div "Apraksts" at bounding box center [346, 245] width 250 height 35
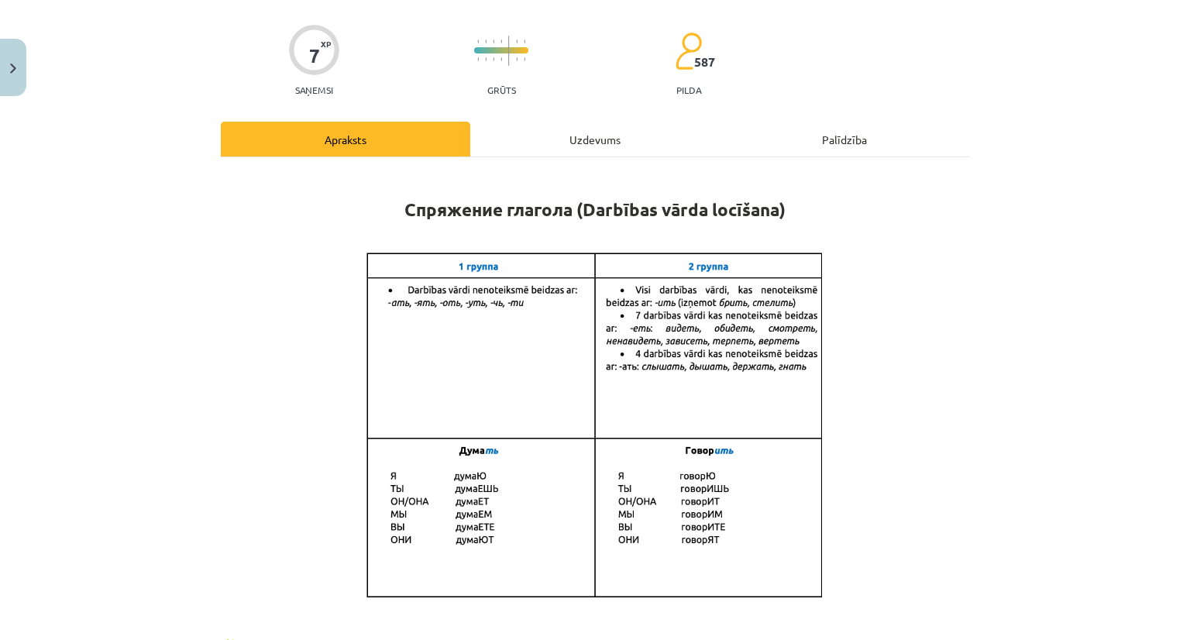
scroll to position [155, 0]
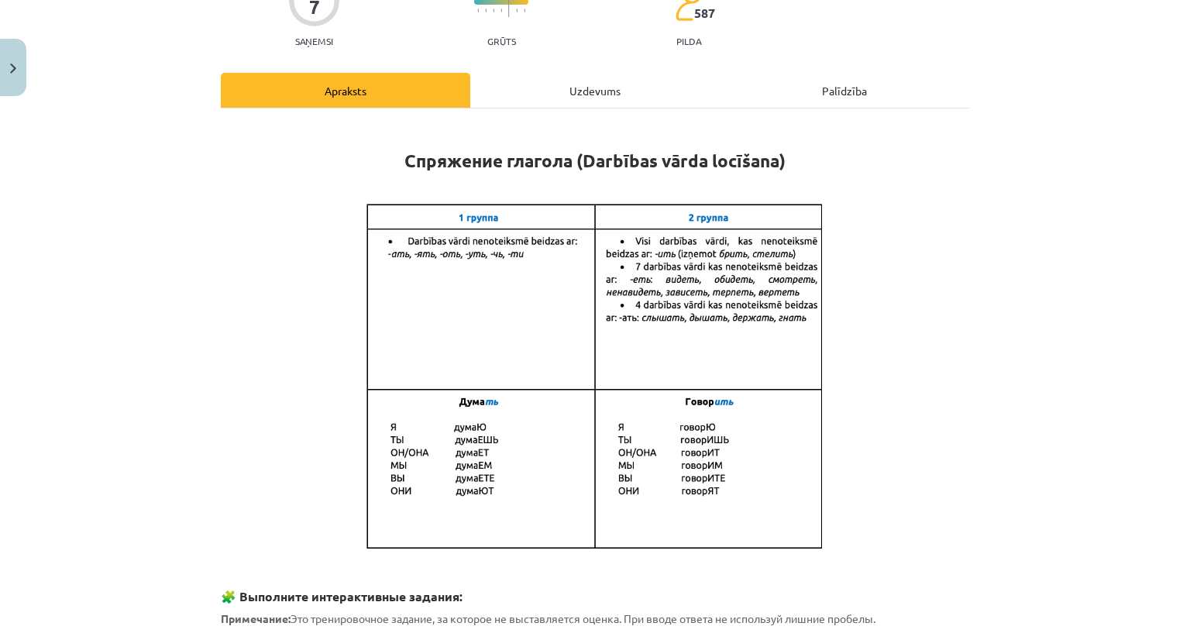
click at [615, 105] on div "Uzdevums" at bounding box center [595, 90] width 250 height 35
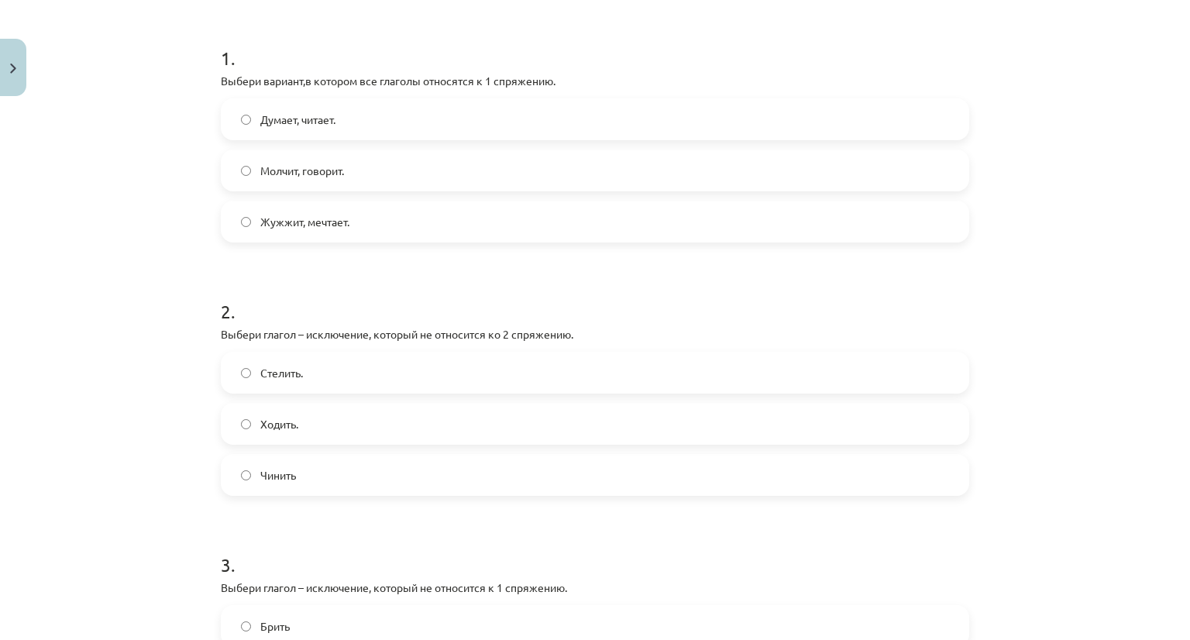
scroll to position [0, 0]
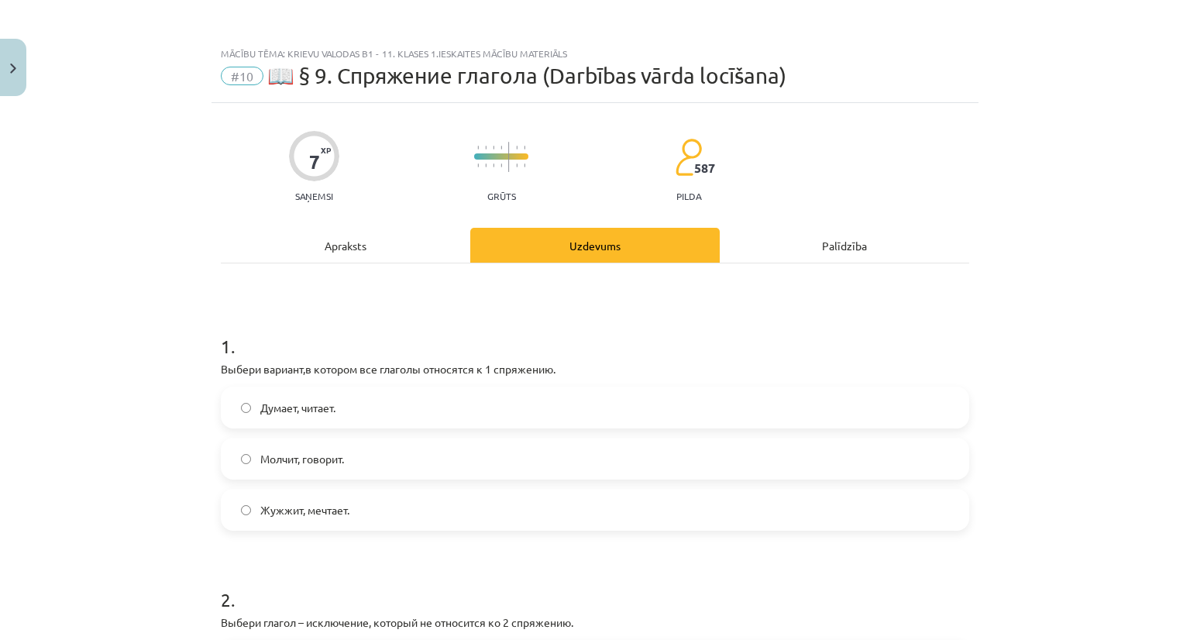
click at [415, 260] on div "Apraksts" at bounding box center [346, 245] width 250 height 35
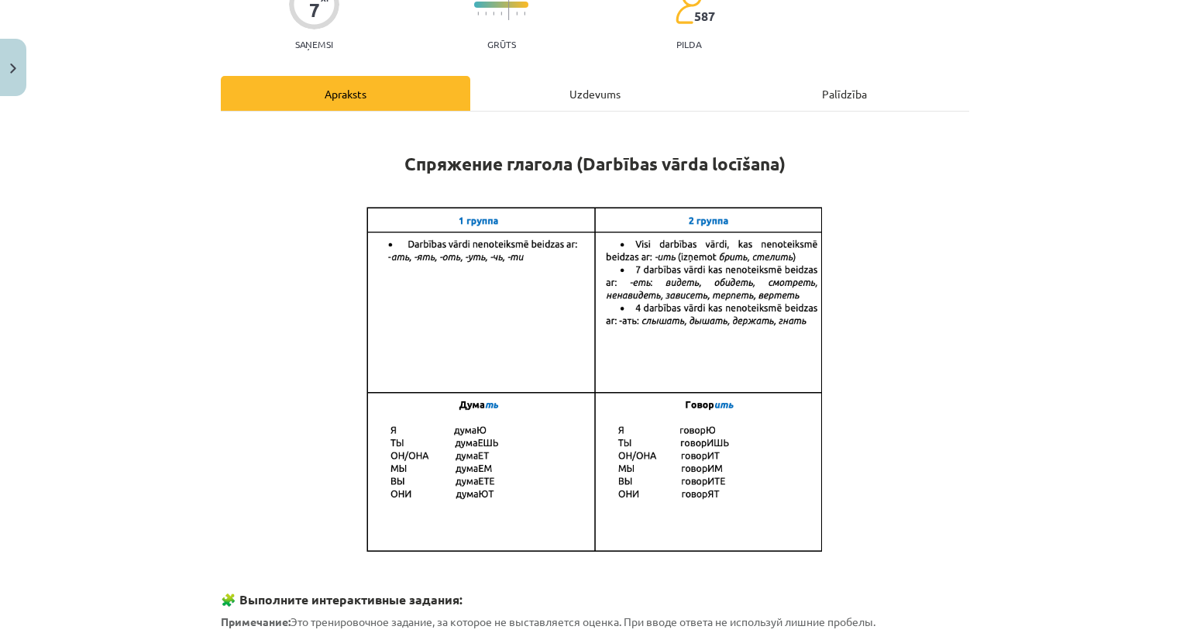
scroll to position [116, 0]
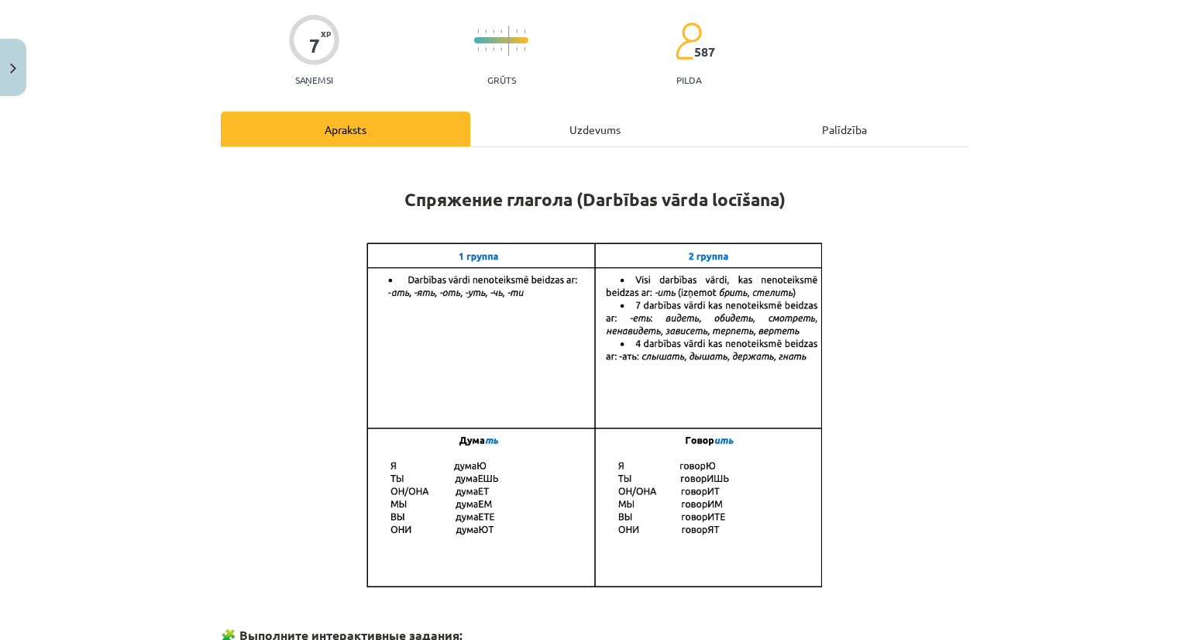
click at [582, 133] on div "Uzdevums" at bounding box center [595, 129] width 250 height 35
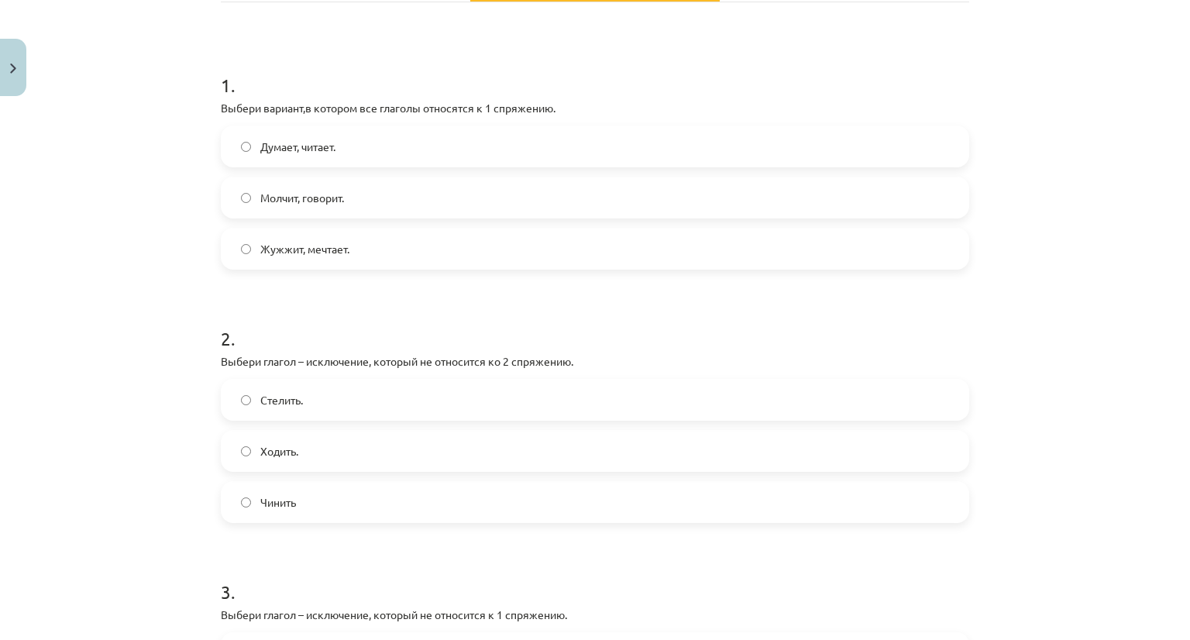
scroll to position [56, 0]
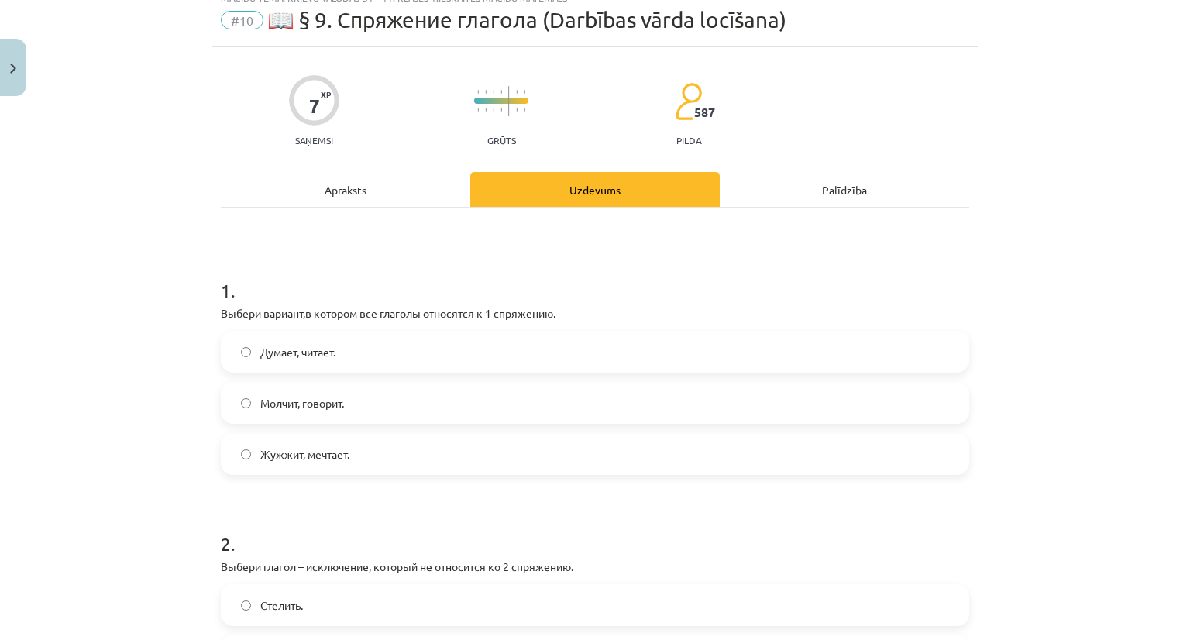
drag, startPoint x: 463, startPoint y: 264, endPoint x: 509, endPoint y: 255, distance: 47.4
click at [475, 263] on h1 "1 ." at bounding box center [595, 277] width 749 height 48
click at [422, 176] on div "Apraksts" at bounding box center [346, 189] width 250 height 35
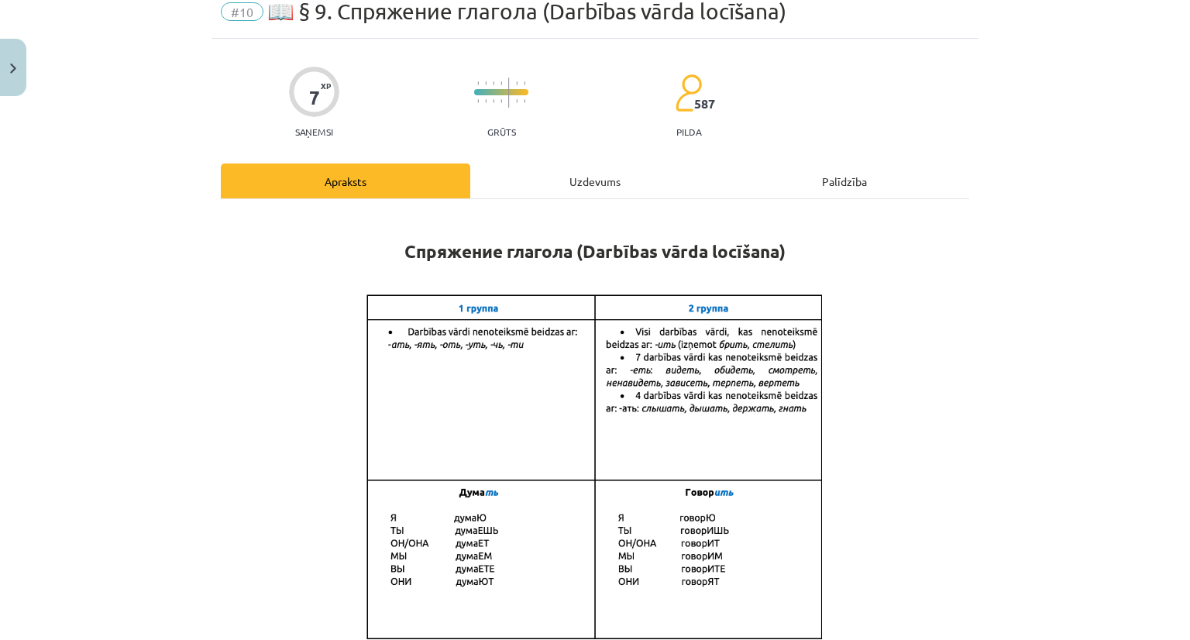
scroll to position [0, 0]
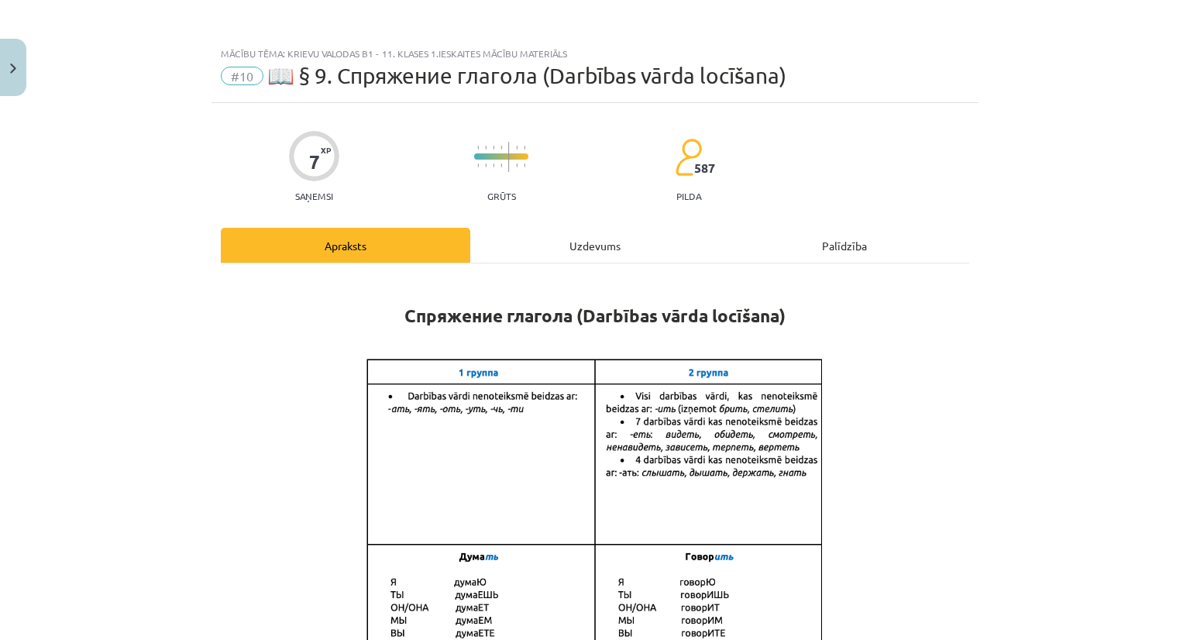
click at [521, 247] on div "Uzdevums" at bounding box center [595, 245] width 250 height 35
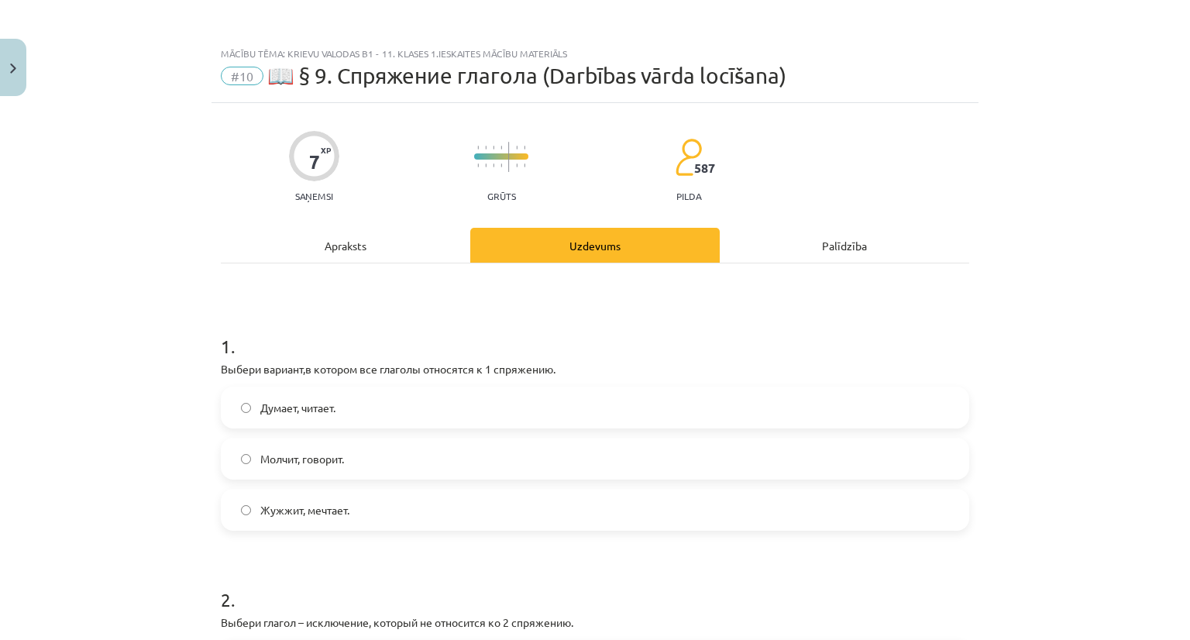
drag, startPoint x: 380, startPoint y: 218, endPoint x: 367, endPoint y: 234, distance: 20.9
click at [360, 249] on div "Apraksts" at bounding box center [346, 245] width 250 height 35
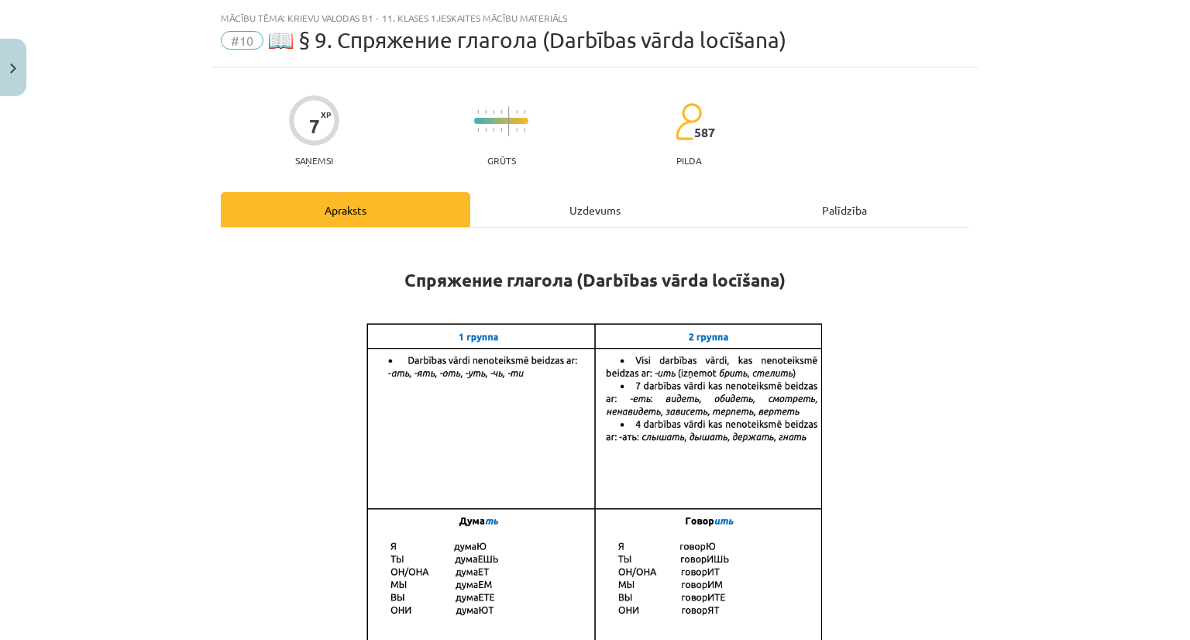
scroll to position [39, 0]
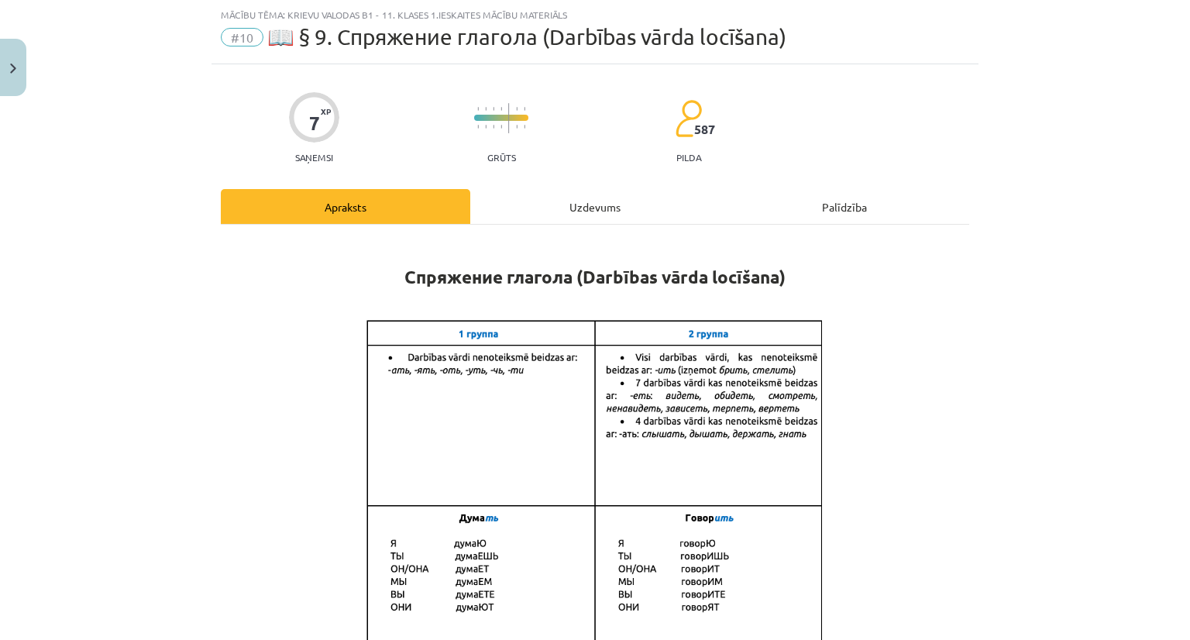
click at [528, 194] on div "Uzdevums" at bounding box center [595, 206] width 250 height 35
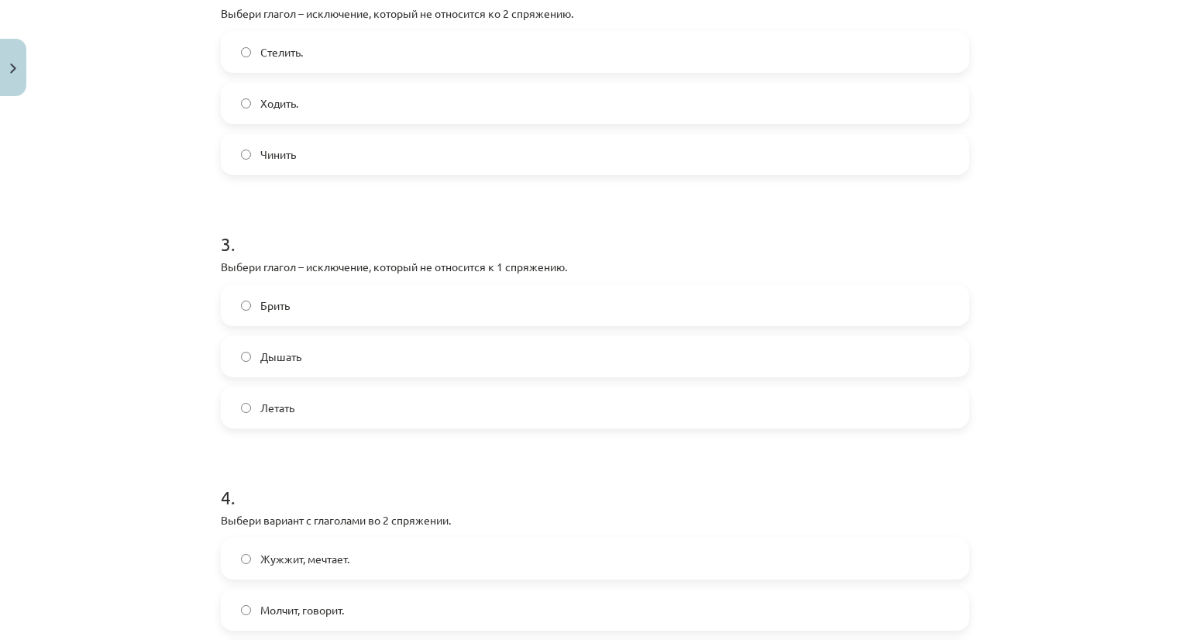
scroll to position [831, 0]
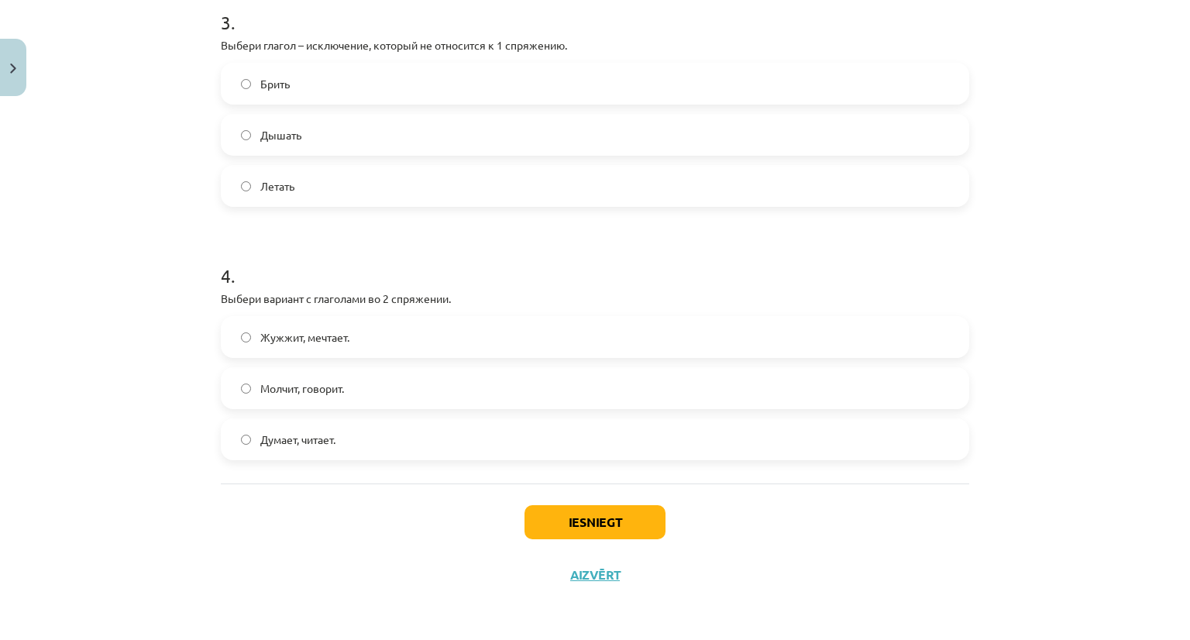
click at [254, 382] on label "Молчит, говорит." at bounding box center [594, 388] width 745 height 39
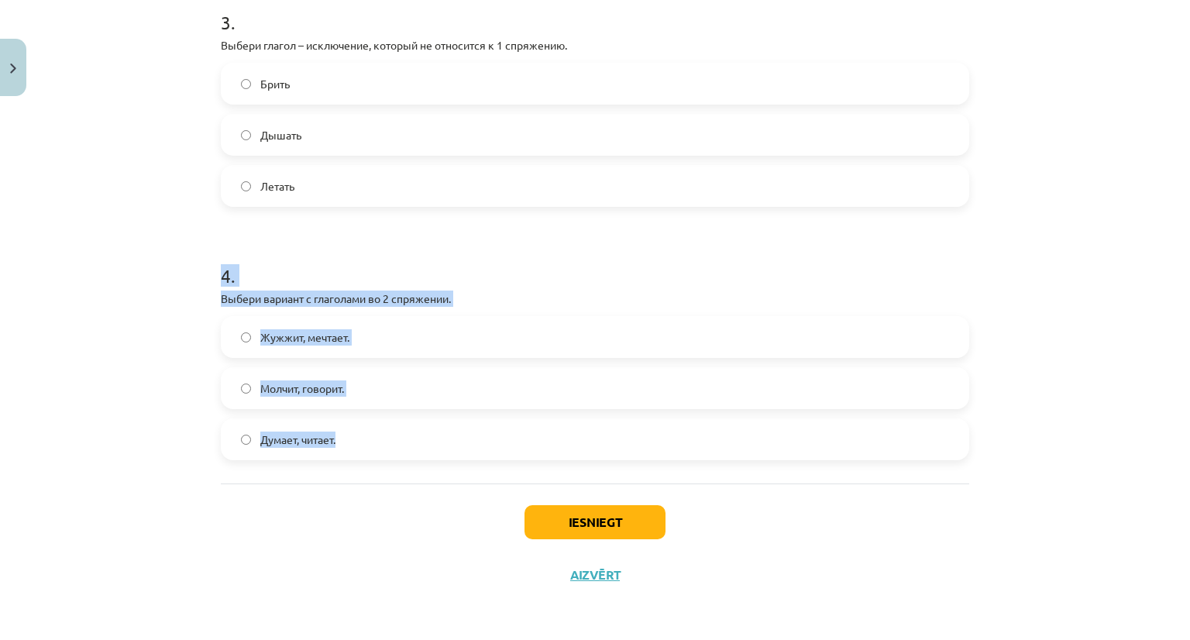
drag, startPoint x: 209, startPoint y: 265, endPoint x: 353, endPoint y: 424, distance: 214.5
copy div "4 . Выбери вариант с глаголами во 2 спряжении. Жужжит, мечтает. Молчит, говорит…"
click at [491, 263] on h1 "4 ." at bounding box center [595, 262] width 749 height 48
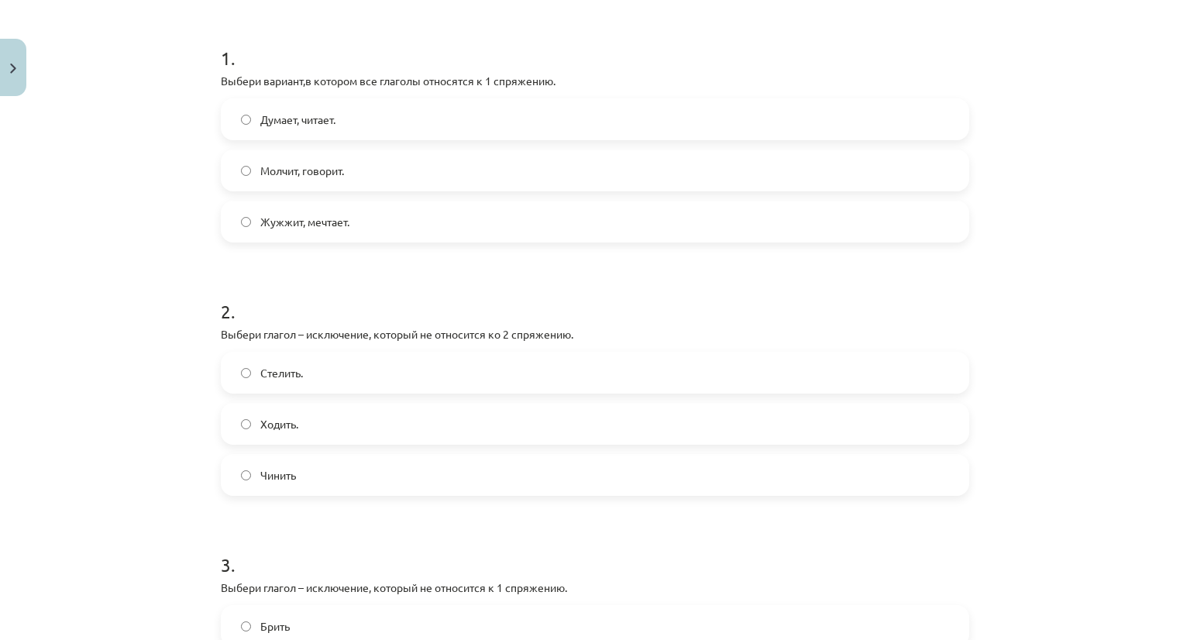
scroll to position [0, 0]
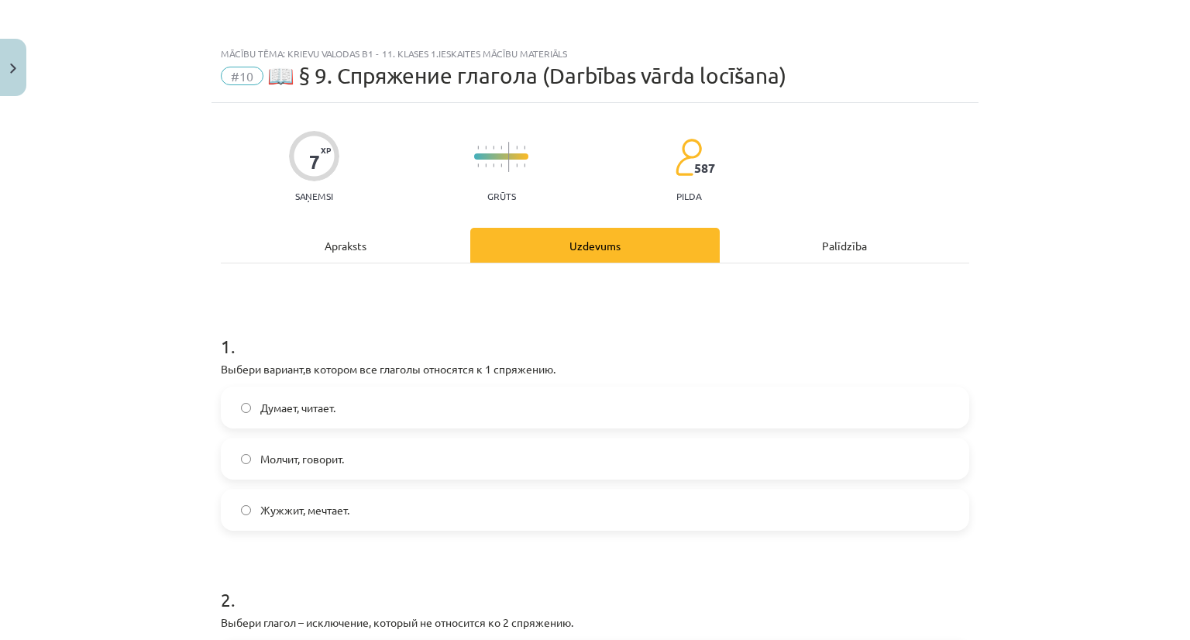
click at [375, 231] on div "Apraksts" at bounding box center [346, 245] width 250 height 35
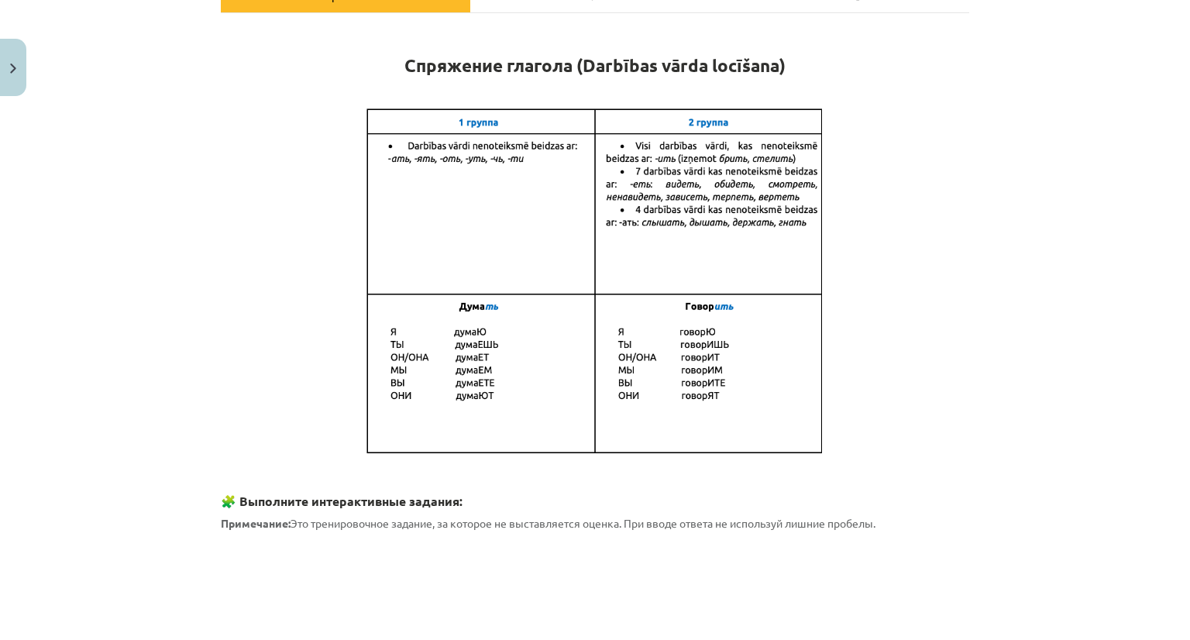
scroll to position [271, 0]
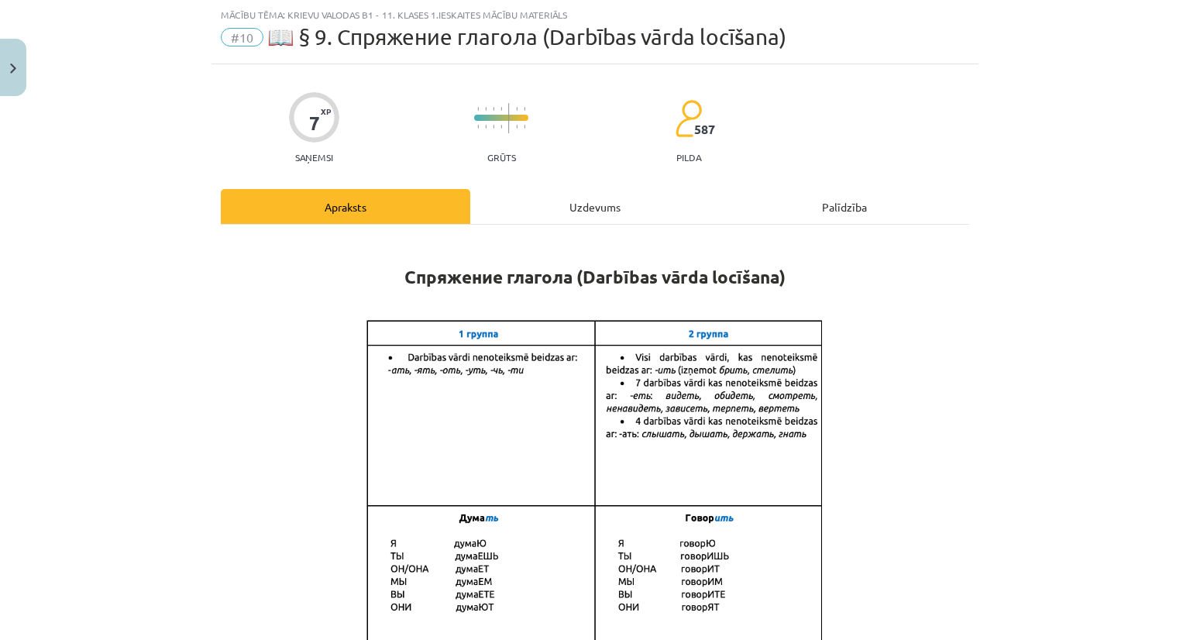
click at [518, 216] on div "Uzdevums" at bounding box center [595, 206] width 250 height 35
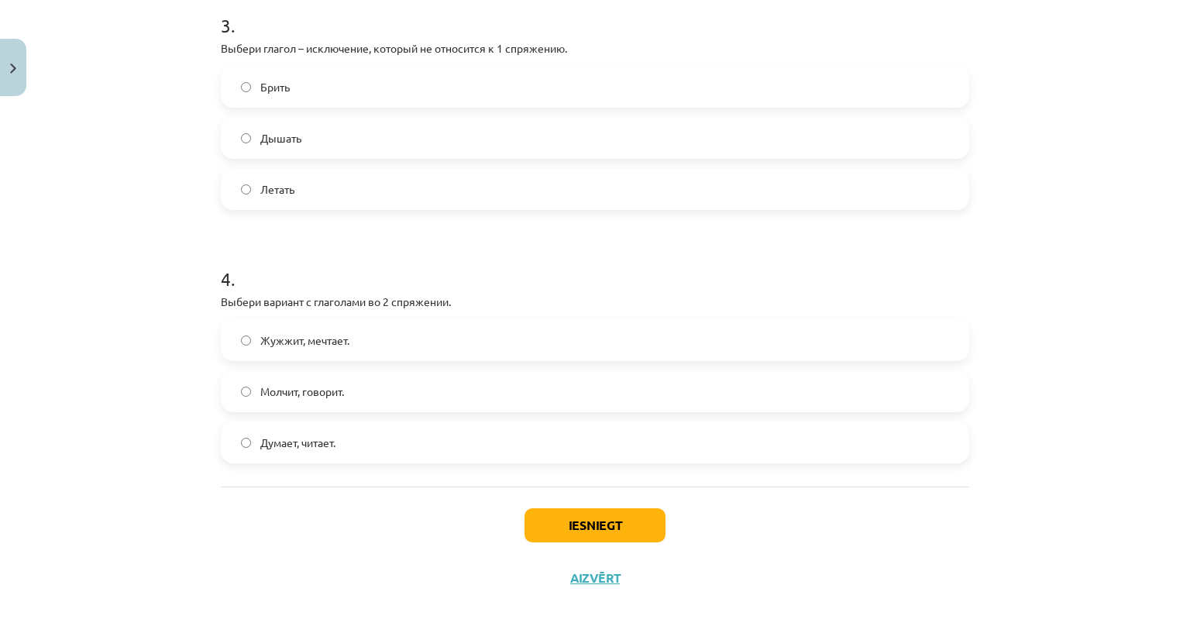
scroll to position [831, 0]
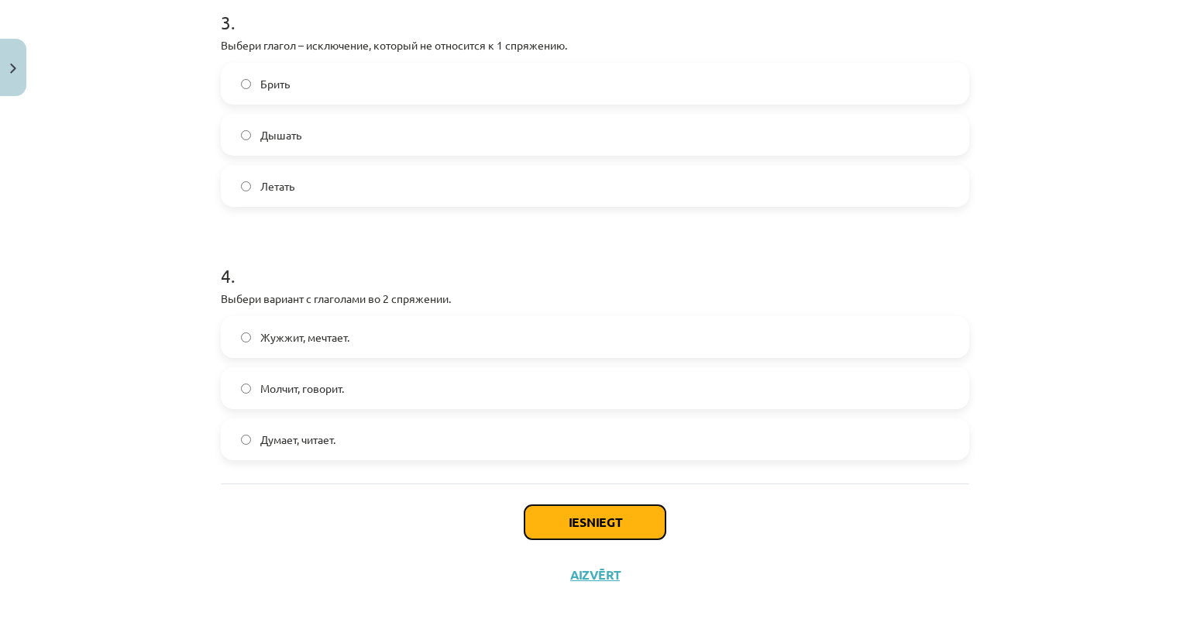
click at [645, 531] on button "Iesniegt" at bounding box center [595, 522] width 141 height 34
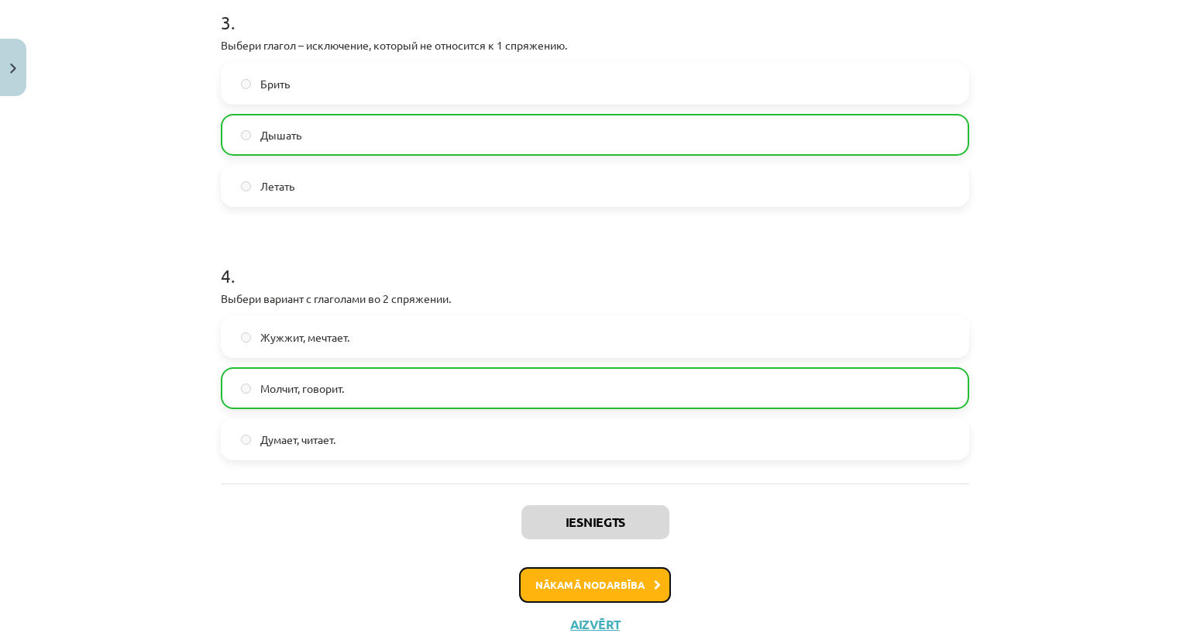
click at [598, 588] on button "Nākamā nodarbība" at bounding box center [595, 585] width 152 height 36
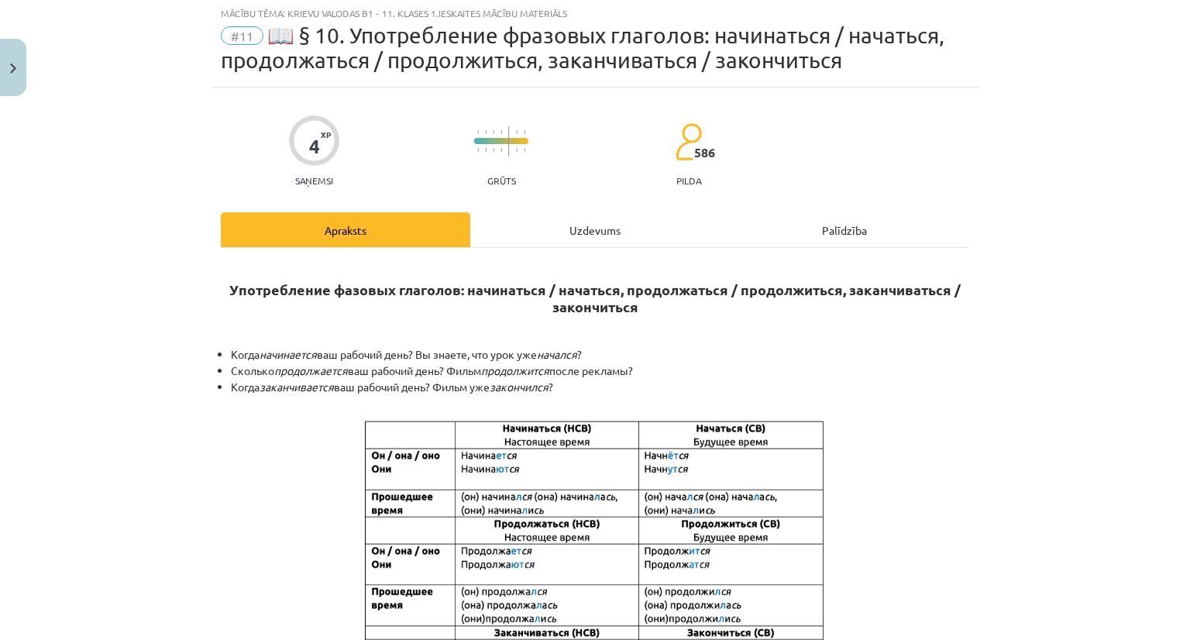
scroll to position [39, 0]
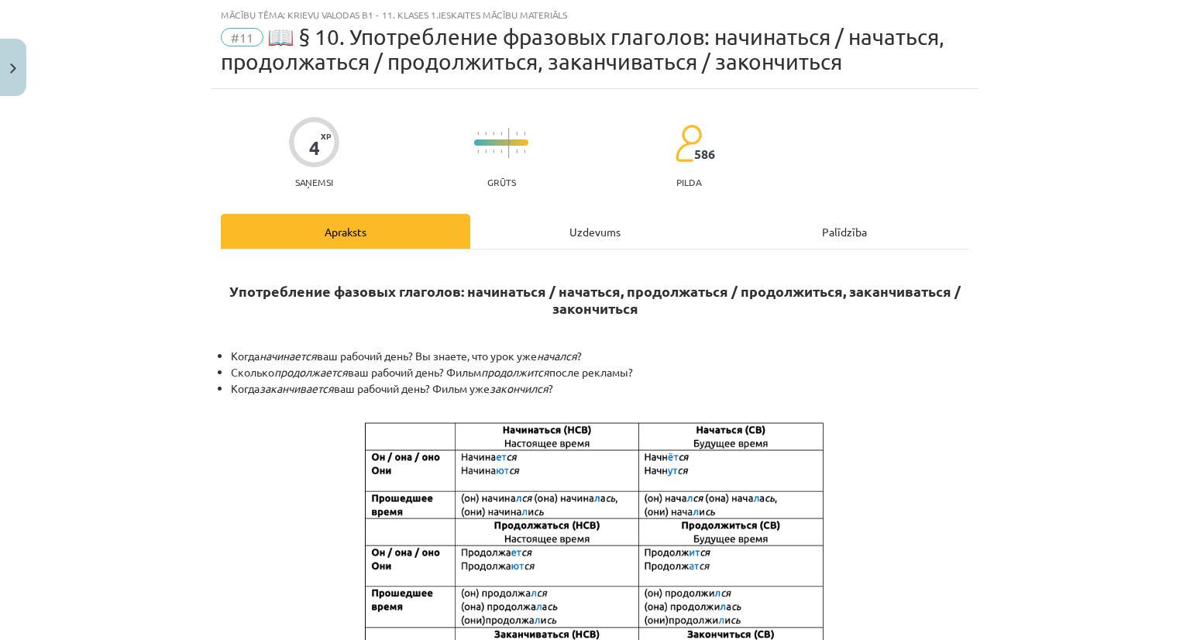
click at [504, 233] on div "Uzdevums" at bounding box center [595, 231] width 250 height 35
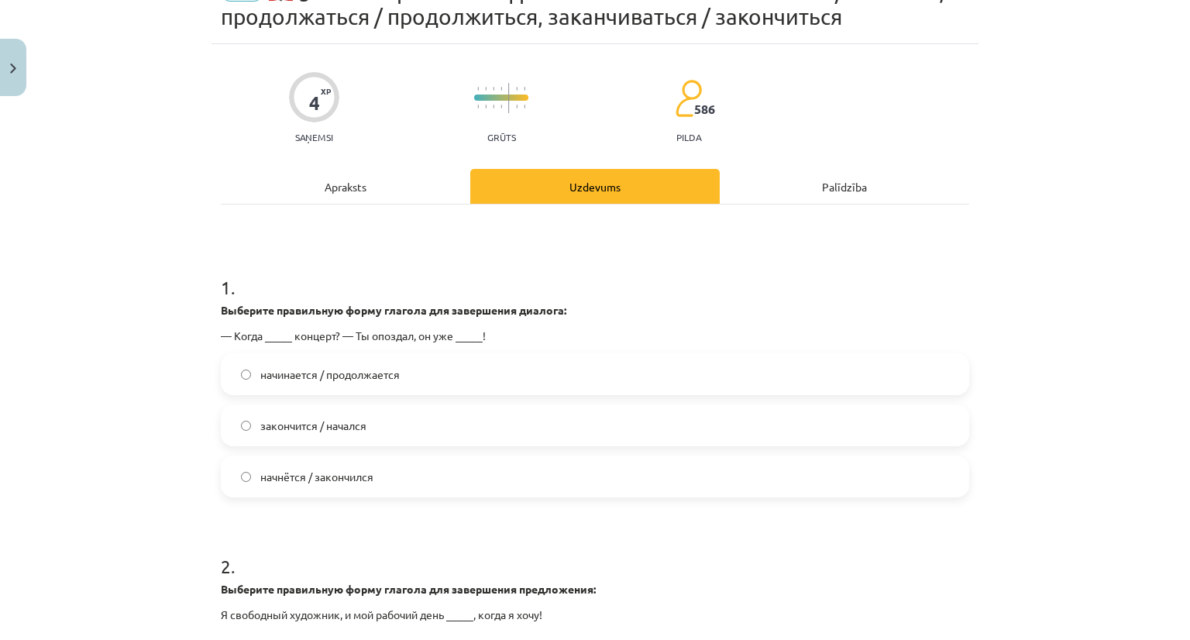
scroll to position [116, 0]
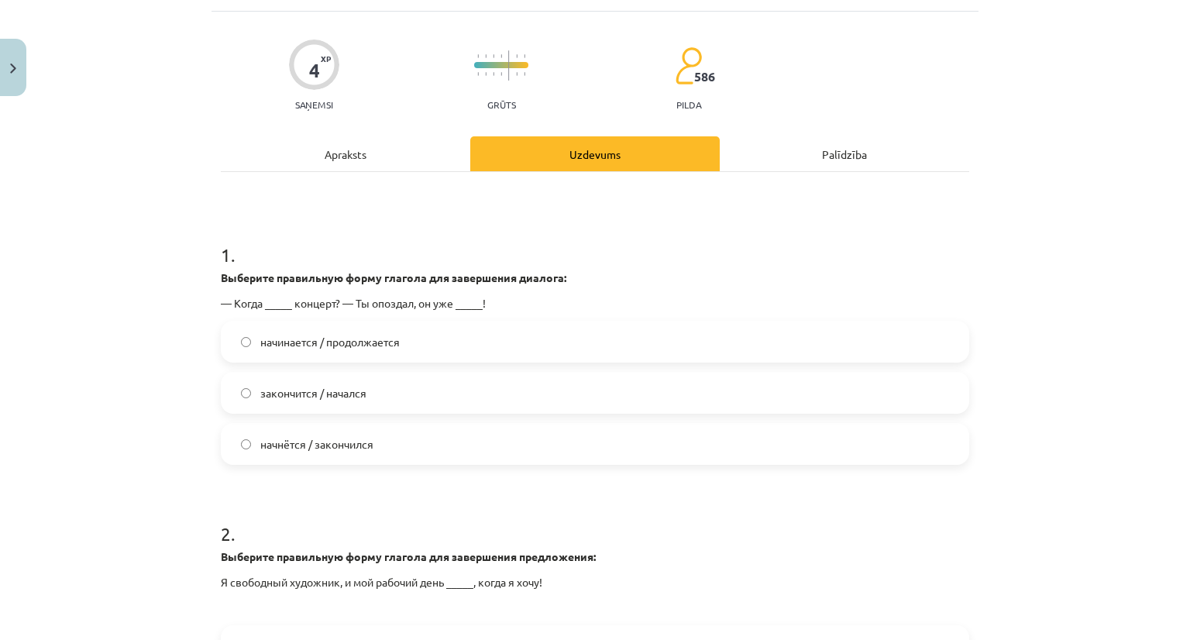
click at [369, 392] on label "закончится / начался" at bounding box center [594, 392] width 745 height 39
click at [356, 438] on span "начнётся / закончился" at bounding box center [316, 444] width 113 height 16
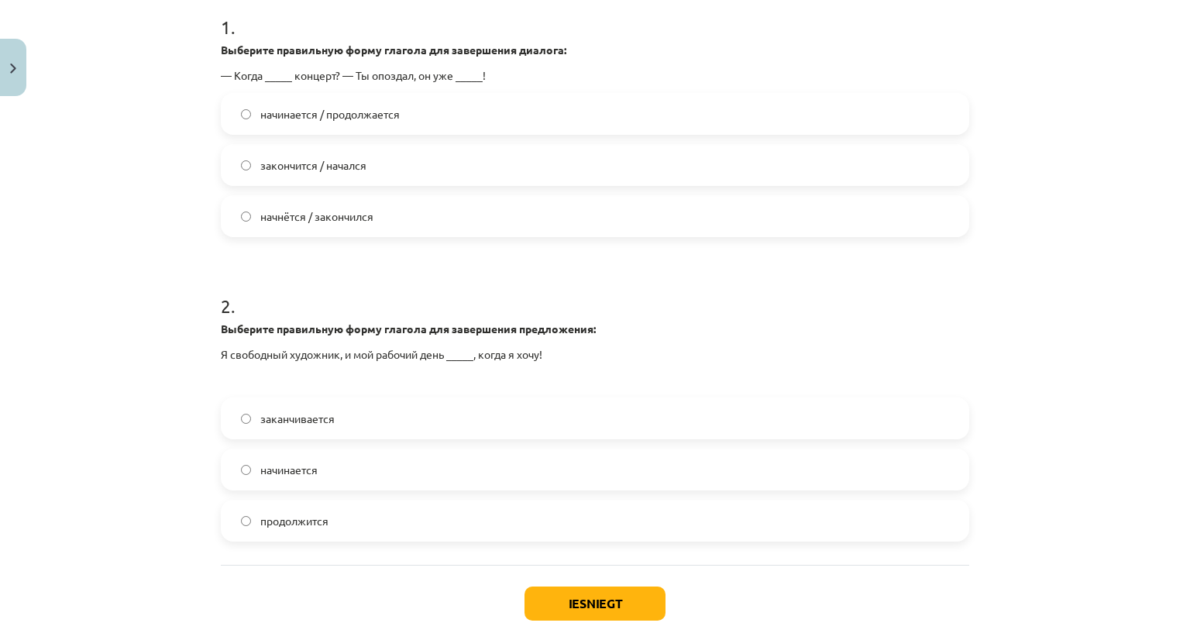
scroll to position [349, 0]
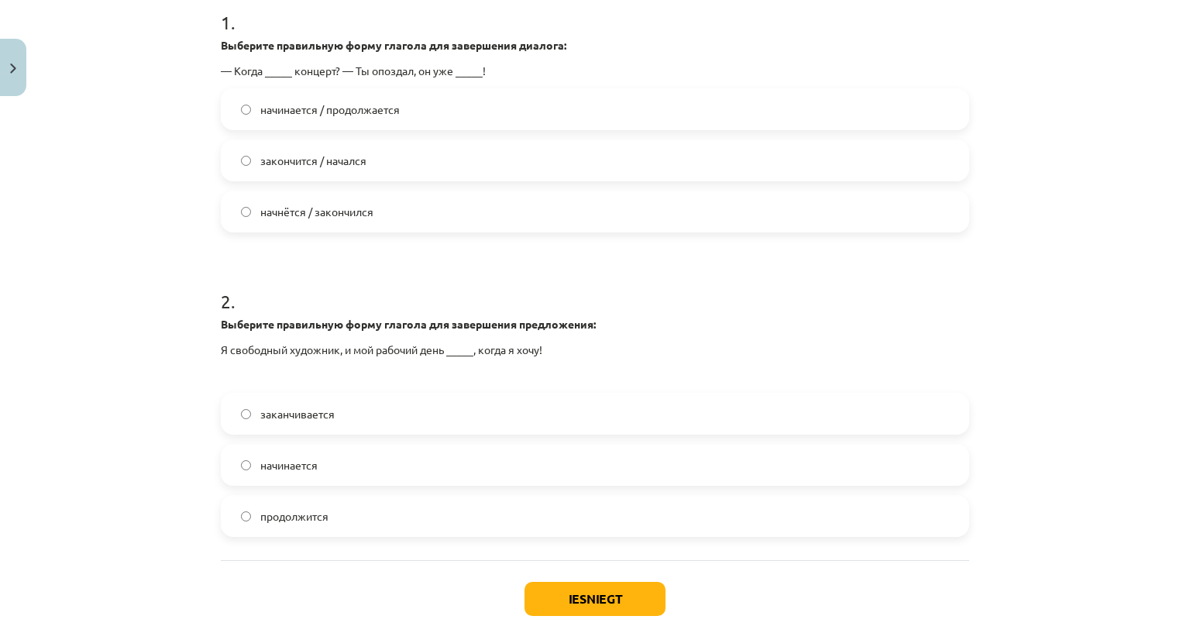
click at [335, 422] on label "заканчивается" at bounding box center [594, 413] width 745 height 39
click at [307, 463] on span "начинается" at bounding box center [288, 465] width 57 height 16
click at [568, 593] on button "Iesniegt" at bounding box center [595, 599] width 141 height 34
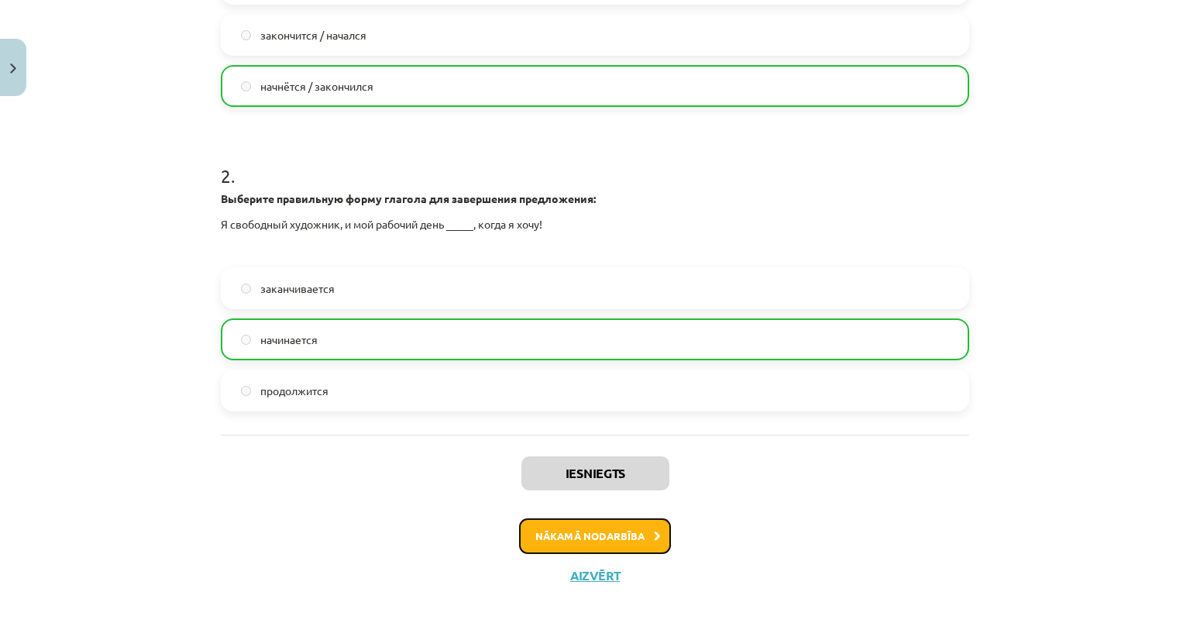
click at [620, 528] on button "Nākamā nodarbība" at bounding box center [595, 536] width 152 height 36
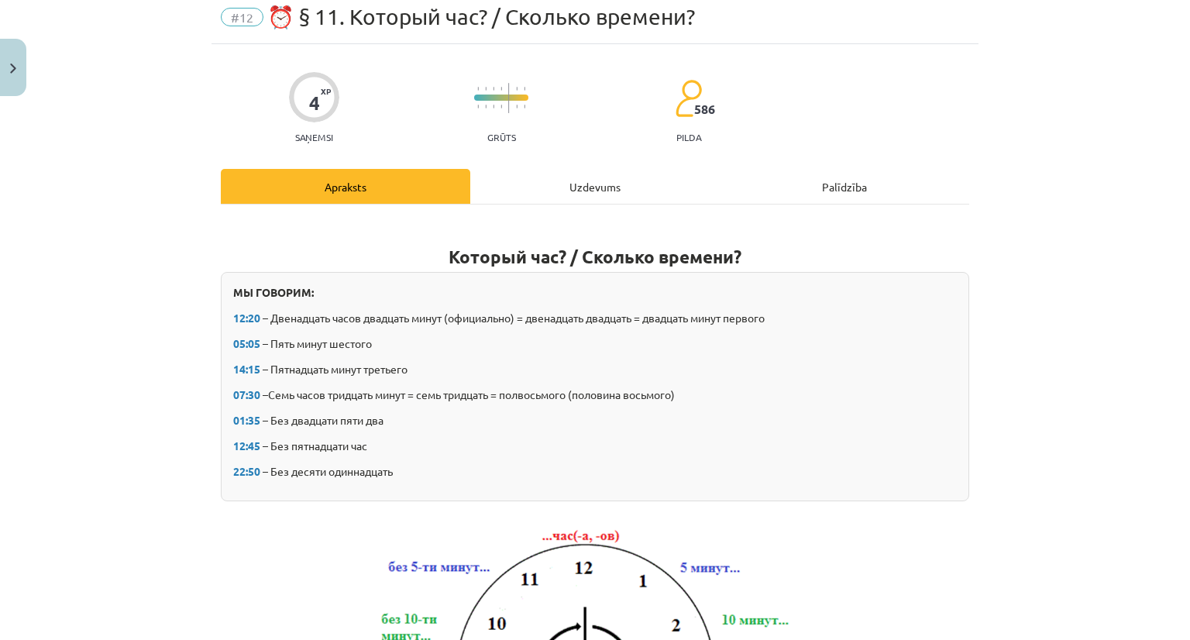
scroll to position [39, 0]
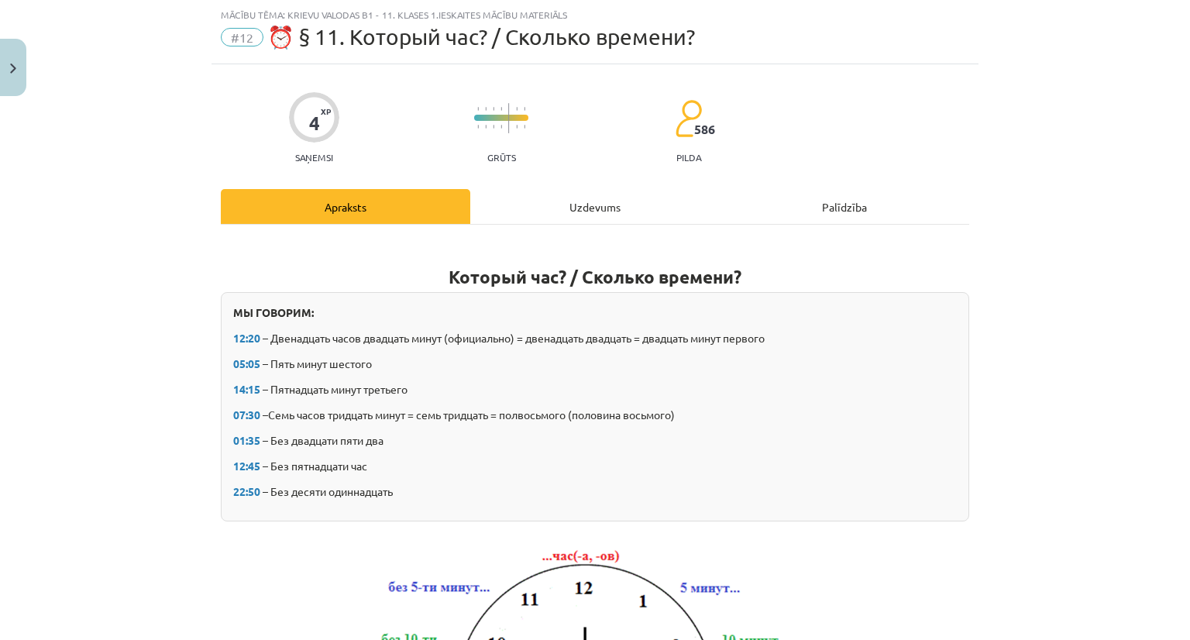
click at [549, 216] on div "Uzdevums" at bounding box center [595, 206] width 250 height 35
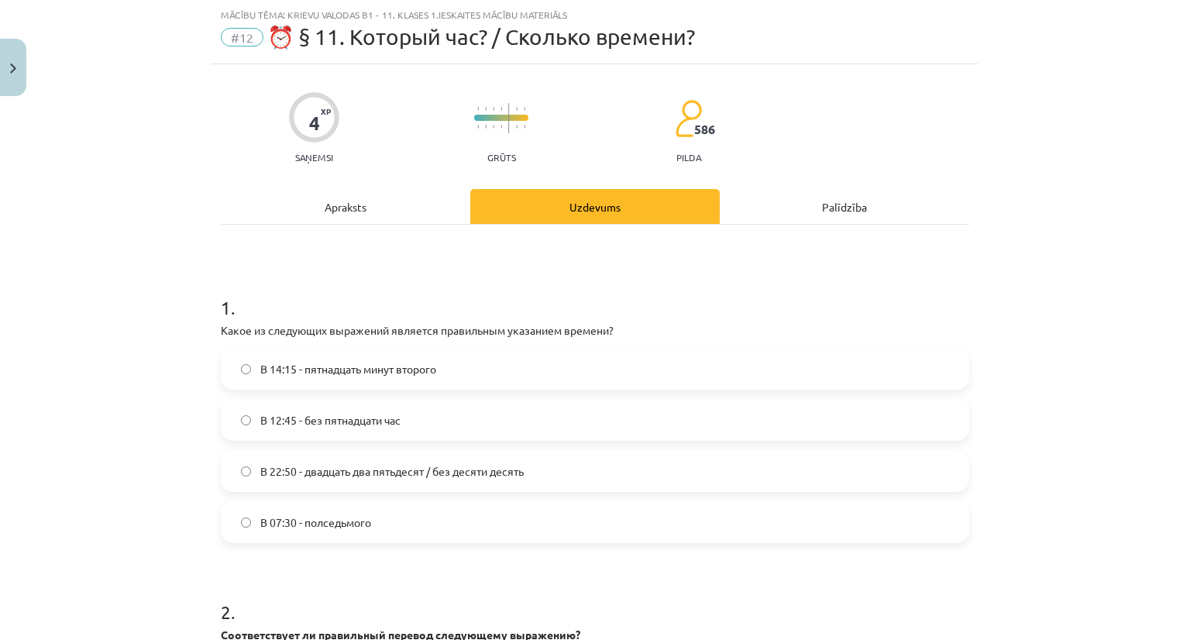
click at [332, 363] on span "В 14:15 - пятнадцать минут второго" at bounding box center [348, 369] width 176 height 16
click at [301, 412] on span "В 12:45 - без пятнадцати час" at bounding box center [330, 420] width 140 height 16
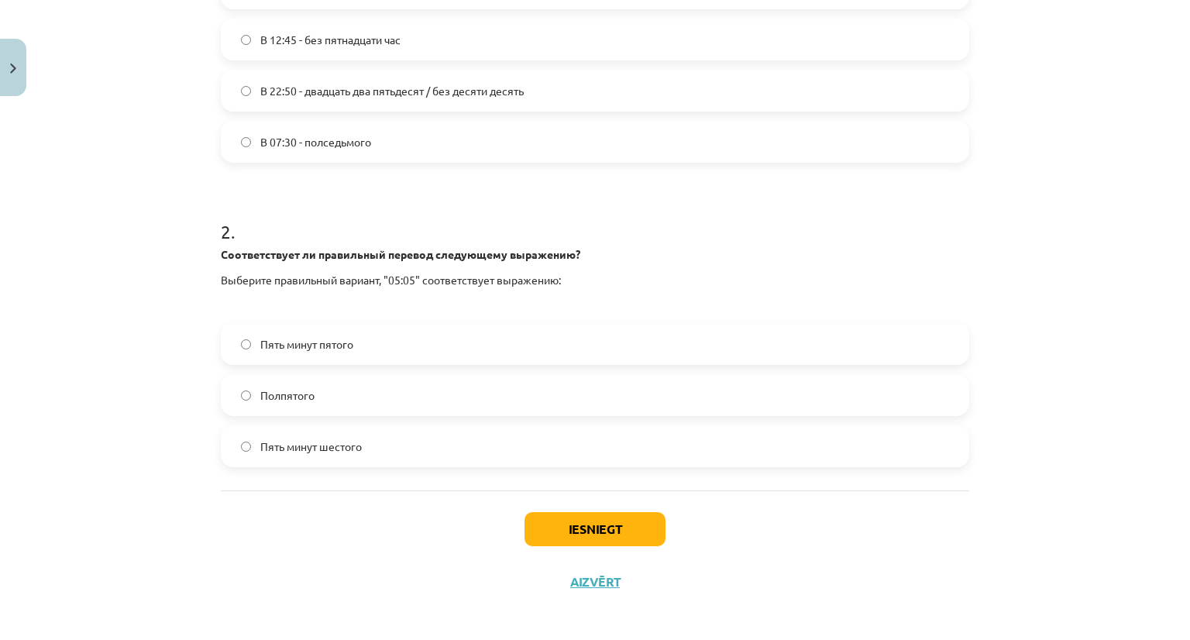
scroll to position [425, 0]
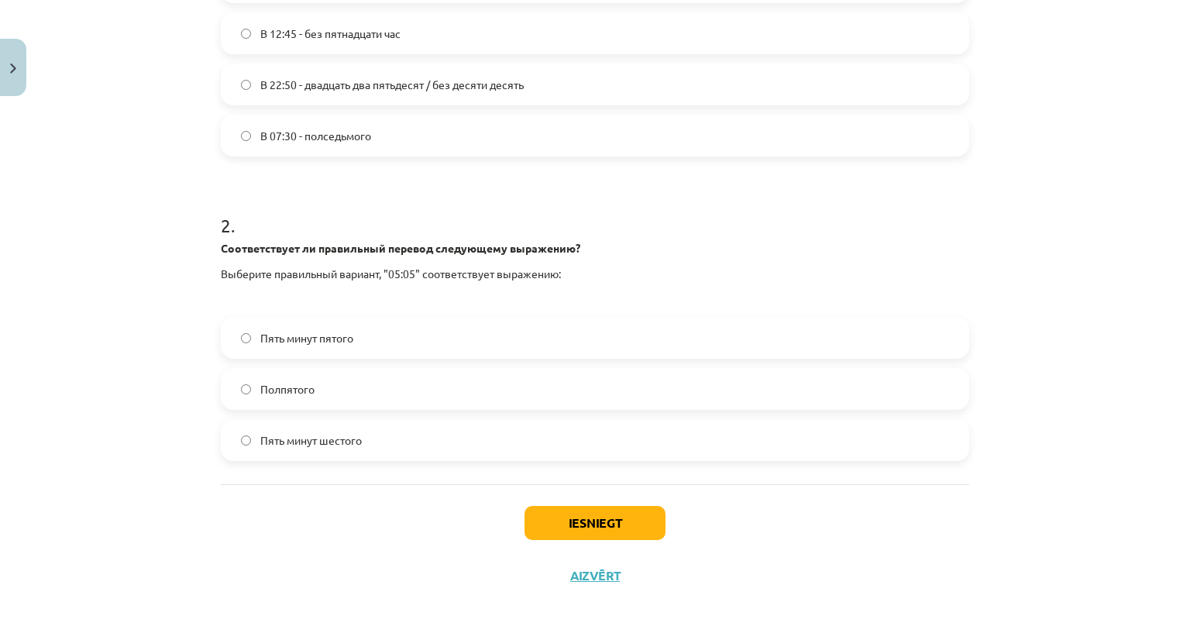
drag, startPoint x: 373, startPoint y: 429, endPoint x: 384, endPoint y: 456, distance: 29.5
click at [378, 444] on label "Пять минут шестого" at bounding box center [594, 440] width 745 height 39
click at [609, 515] on button "Iesniegt" at bounding box center [595, 523] width 141 height 34
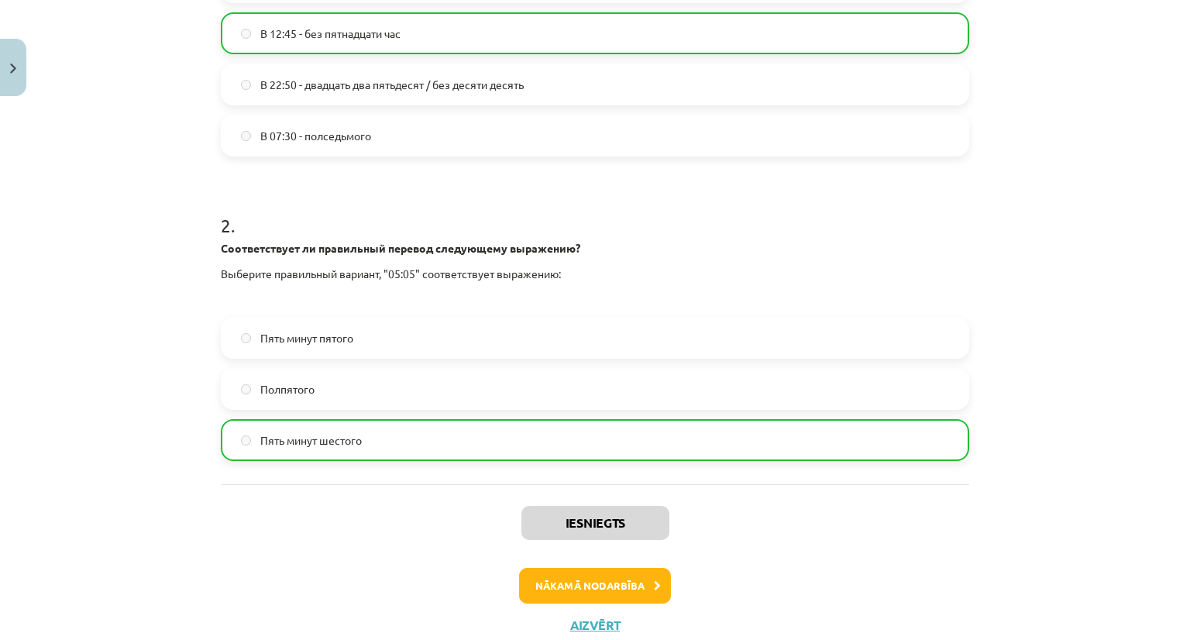
click at [669, 253] on div "2 . Соответствует ли правильный перевод следующему выражению? Выберите правильн…" at bounding box center [595, 325] width 749 height 274
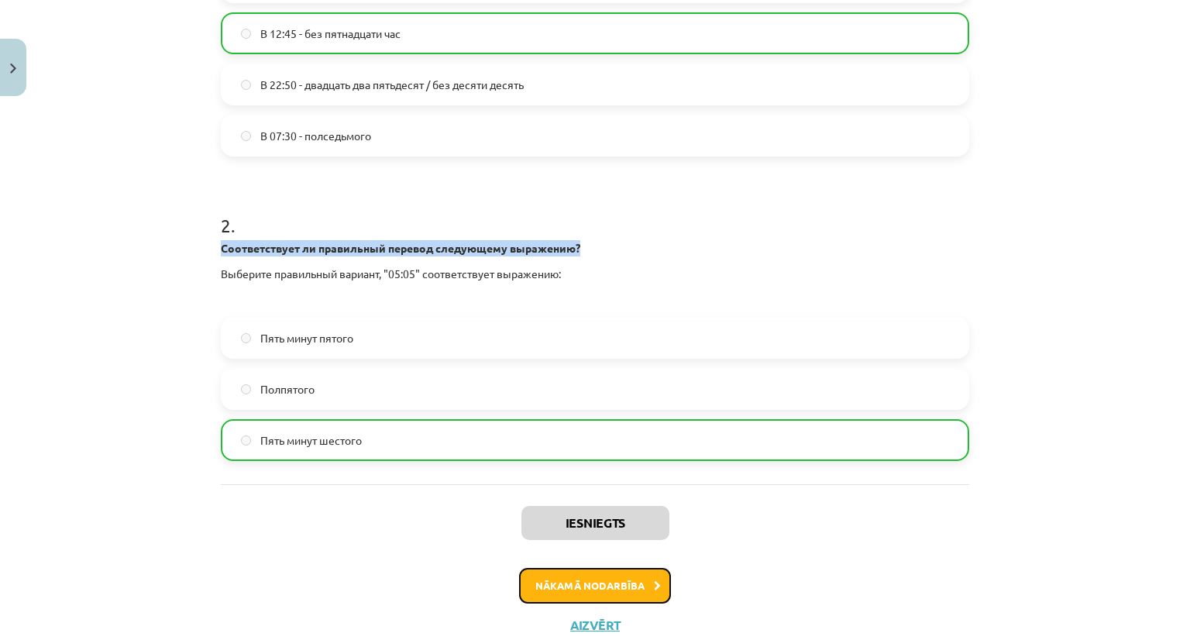
click at [632, 578] on button "Nākamā nodarbība" at bounding box center [595, 586] width 152 height 36
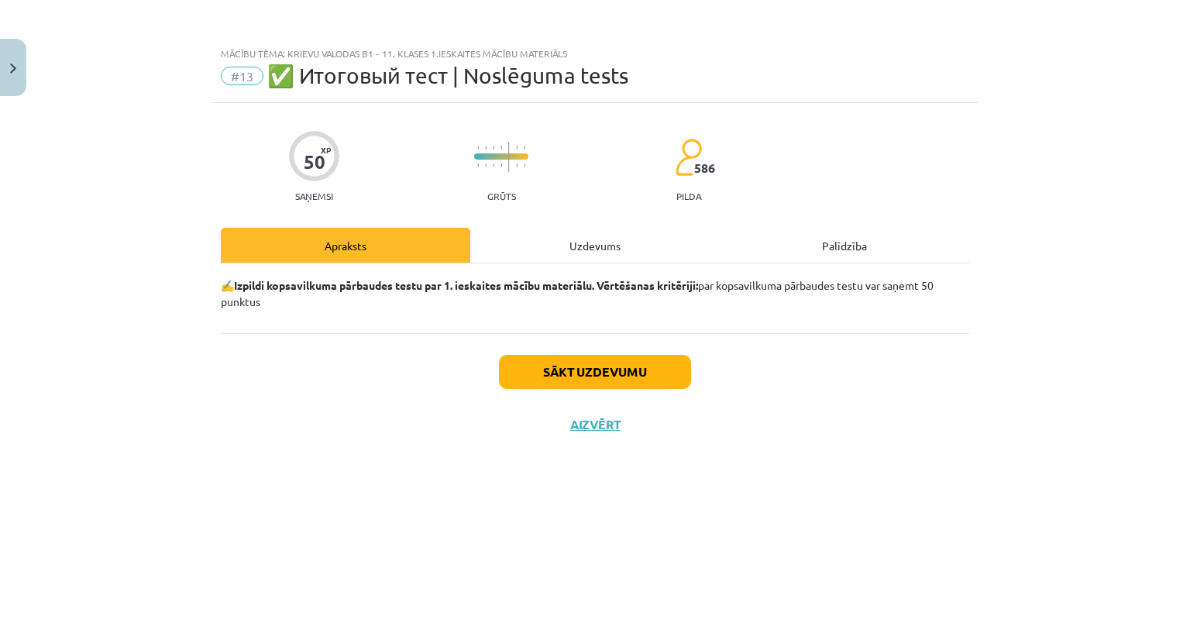
scroll to position [0, 0]
click at [603, 353] on div "Sākt uzdevumu Aizvērt" at bounding box center [595, 387] width 749 height 108
click at [595, 371] on button "Sākt uzdevumu" at bounding box center [595, 372] width 192 height 34
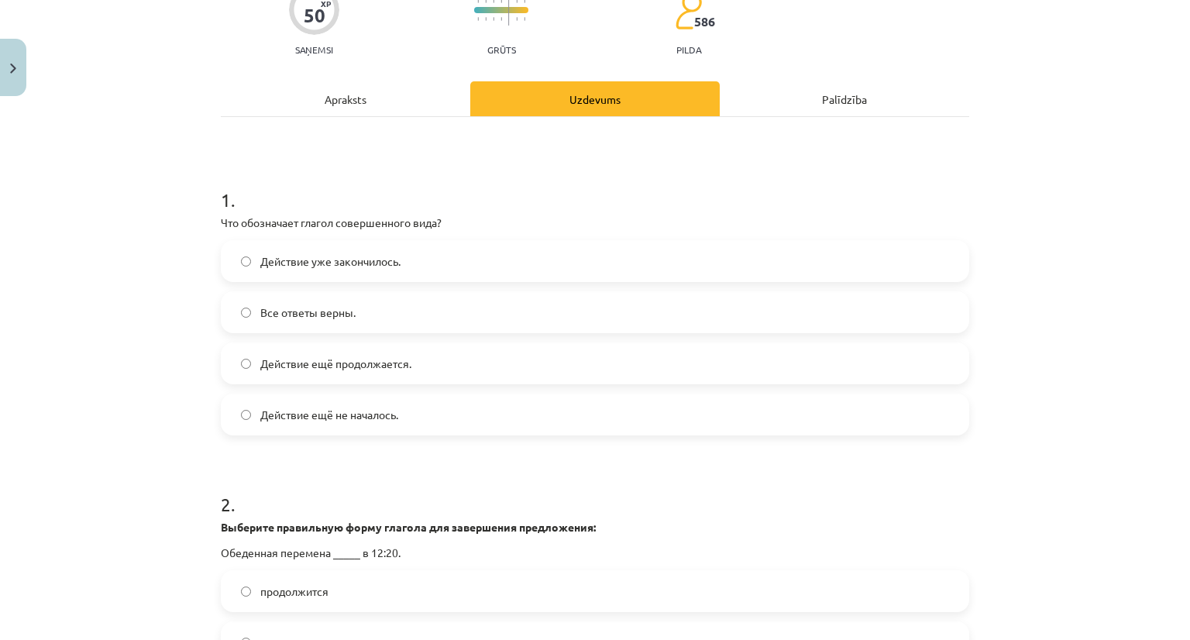
scroll to position [155, 0]
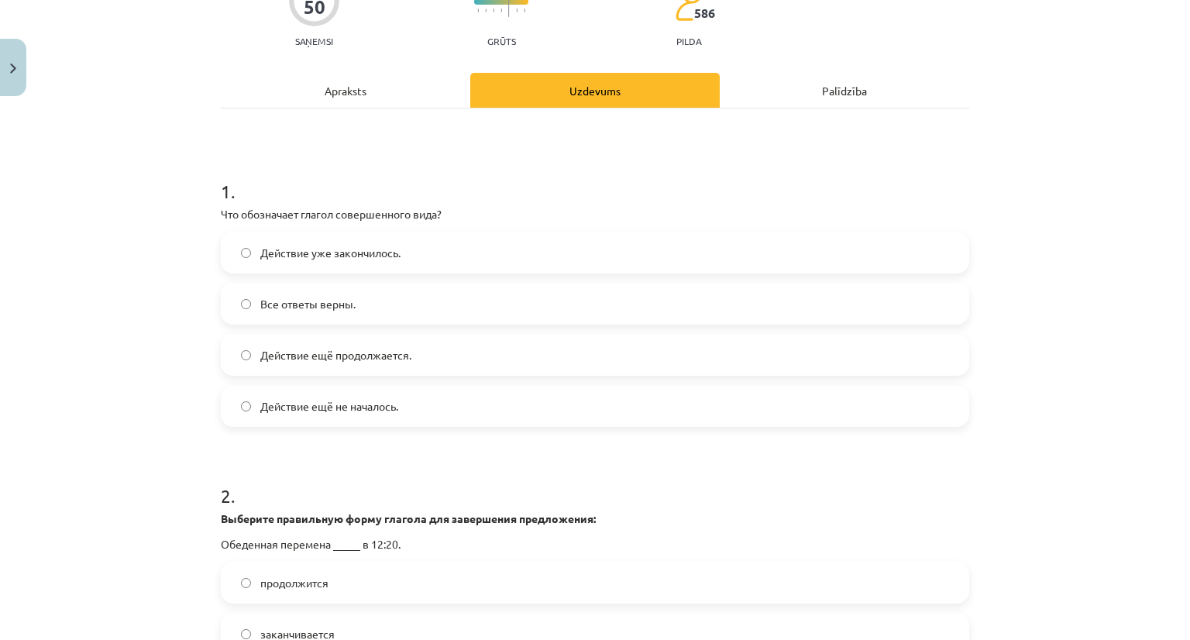
click at [392, 242] on label "Действие уже закончилось." at bounding box center [594, 252] width 745 height 39
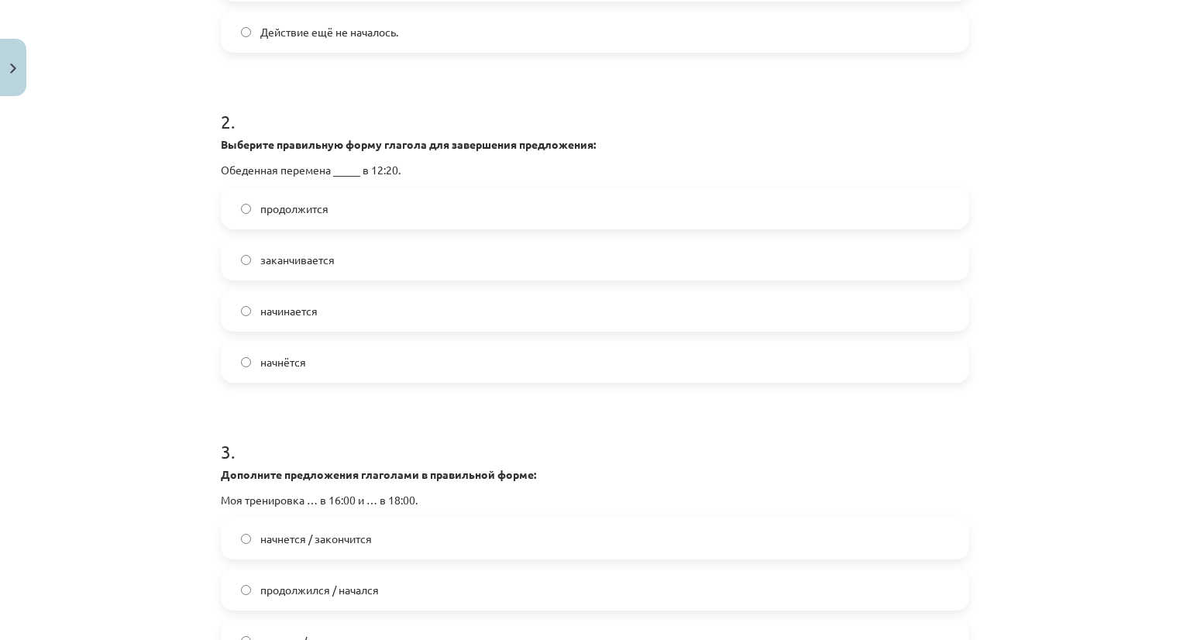
scroll to position [542, 0]
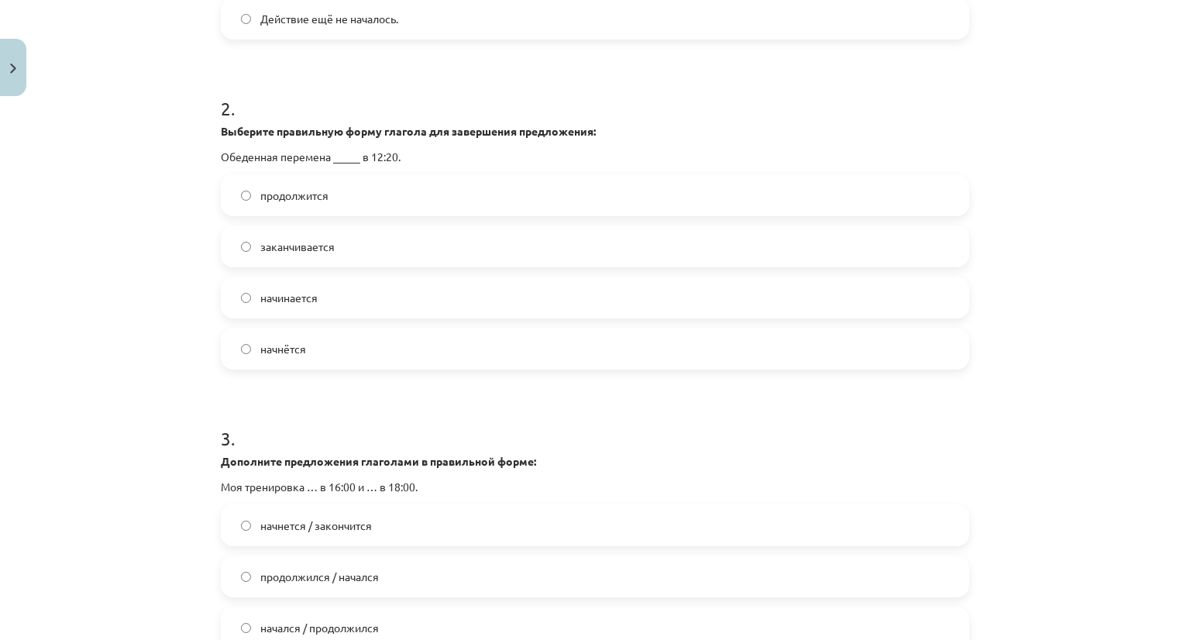
click at [312, 301] on span "начинается" at bounding box center [288, 298] width 57 height 16
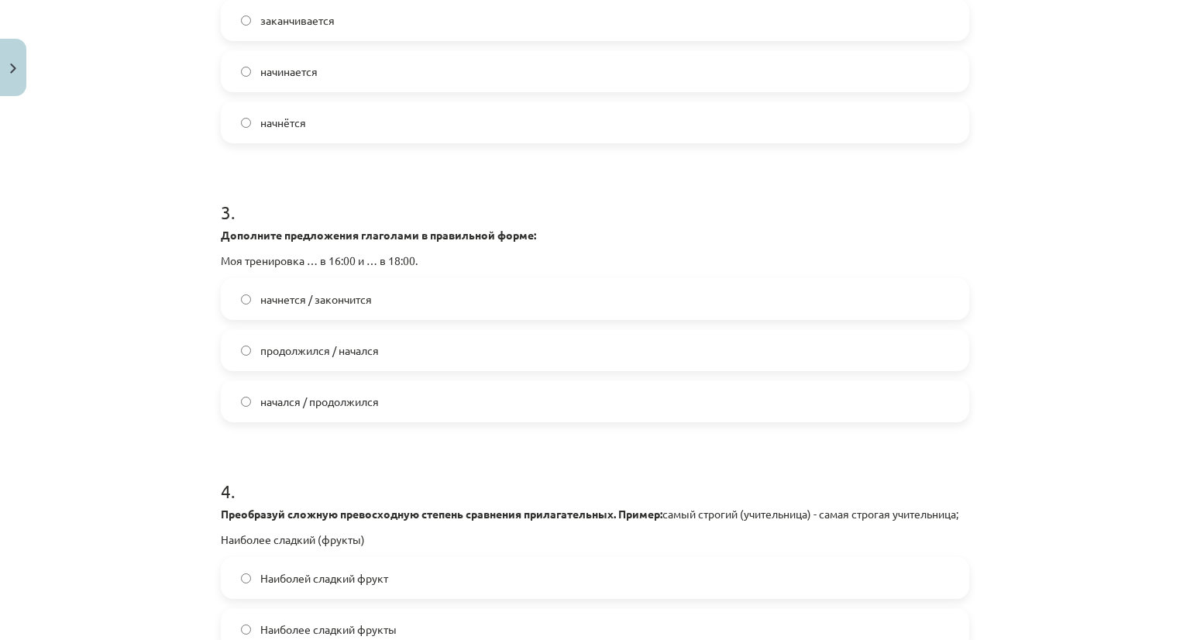
scroll to position [775, 0]
